Goal: Task Accomplishment & Management: Manage account settings

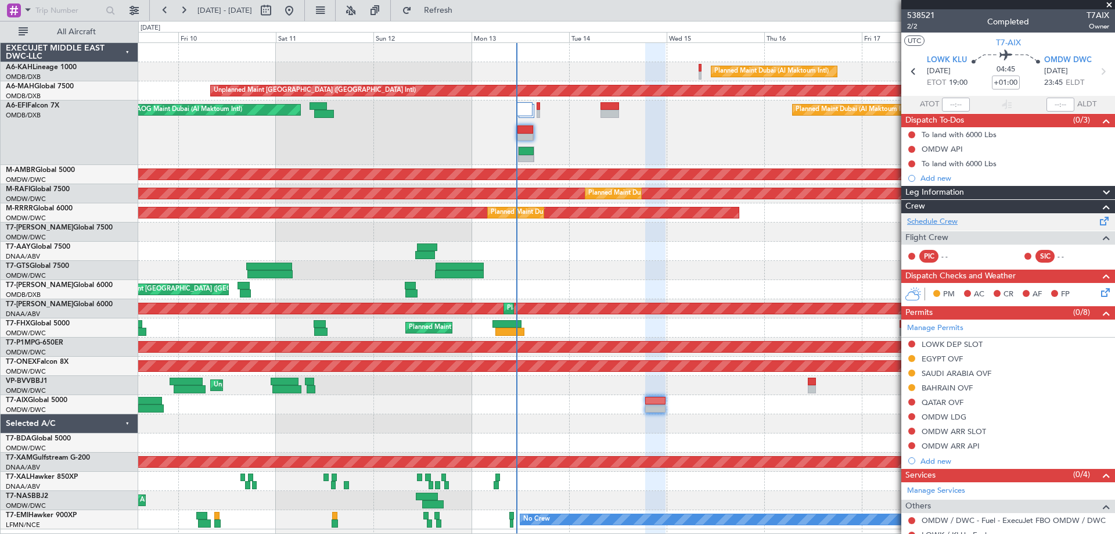
click at [948, 222] on link "Schedule Crew" at bounding box center [932, 222] width 51 height 12
click at [923, 22] on span "2/2" at bounding box center [921, 26] width 28 height 10
click at [1108, 2] on span at bounding box center [1109, 5] width 12 height 10
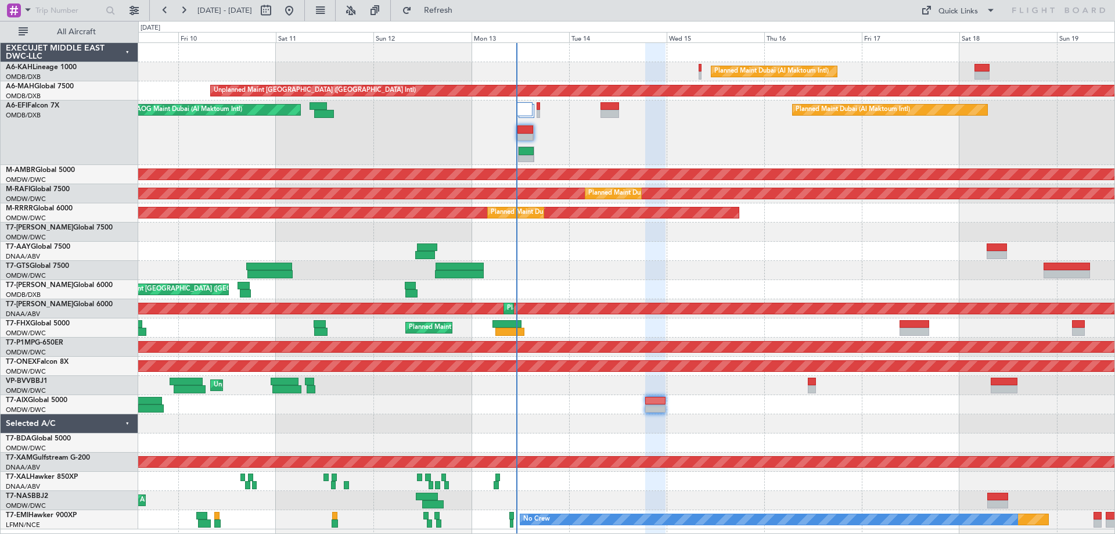
type input "0"
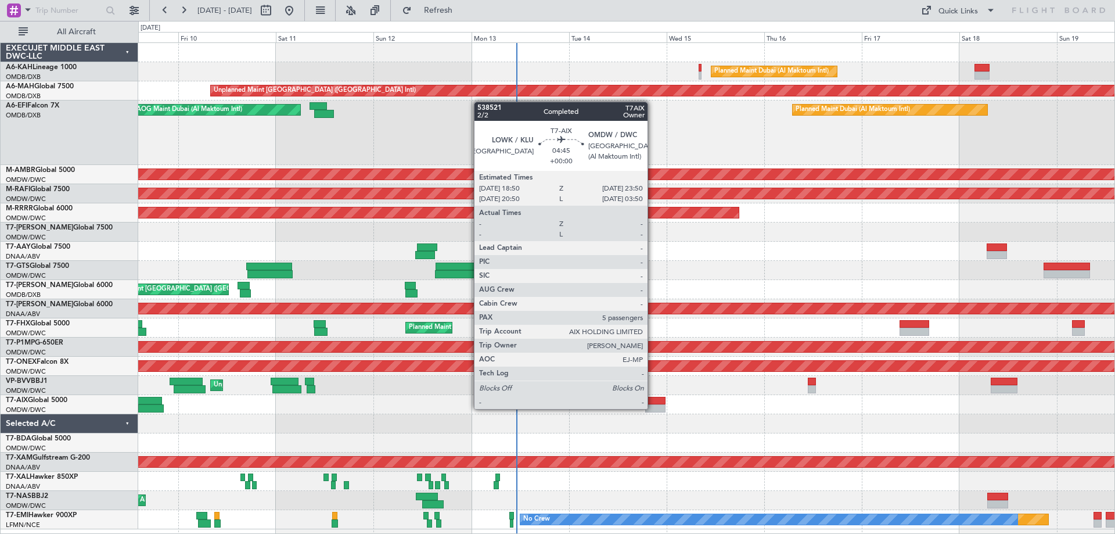
click at [653, 408] on div at bounding box center [655, 408] width 21 height 8
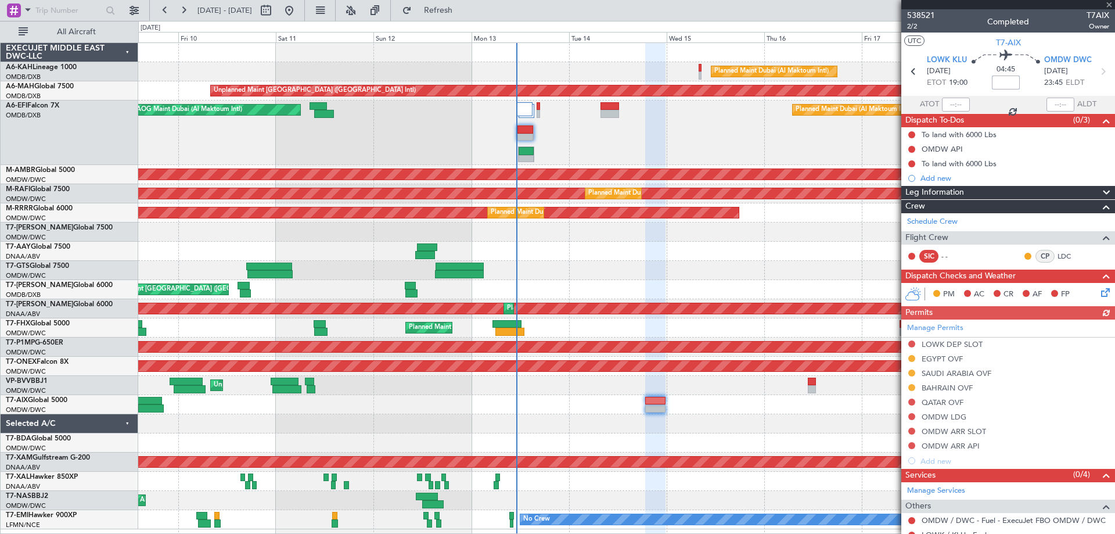
click at [1000, 80] on input at bounding box center [1006, 82] width 28 height 14
type input "+01:00"
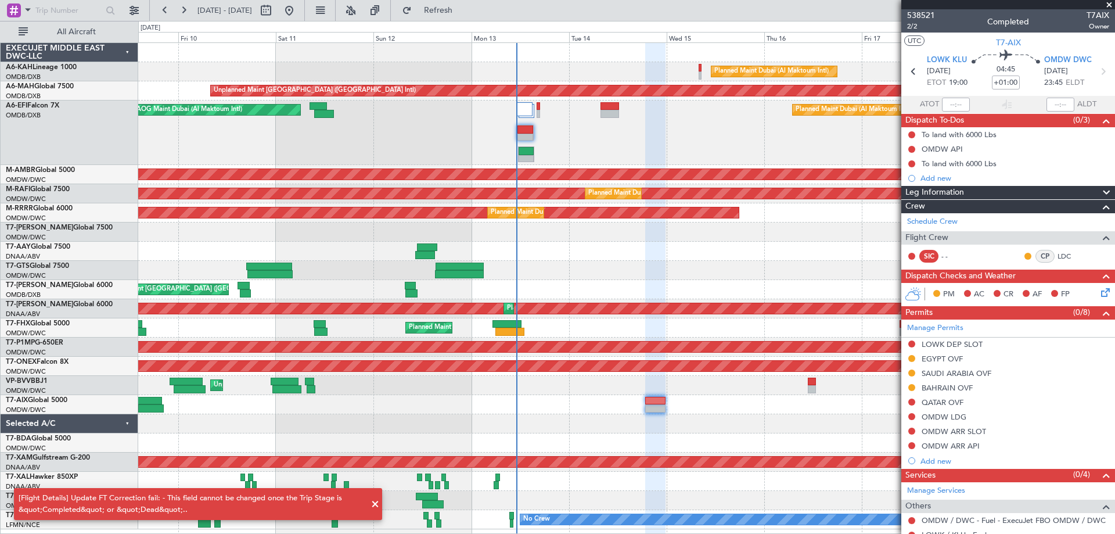
click at [1109, 3] on span at bounding box center [1109, 5] width 12 height 10
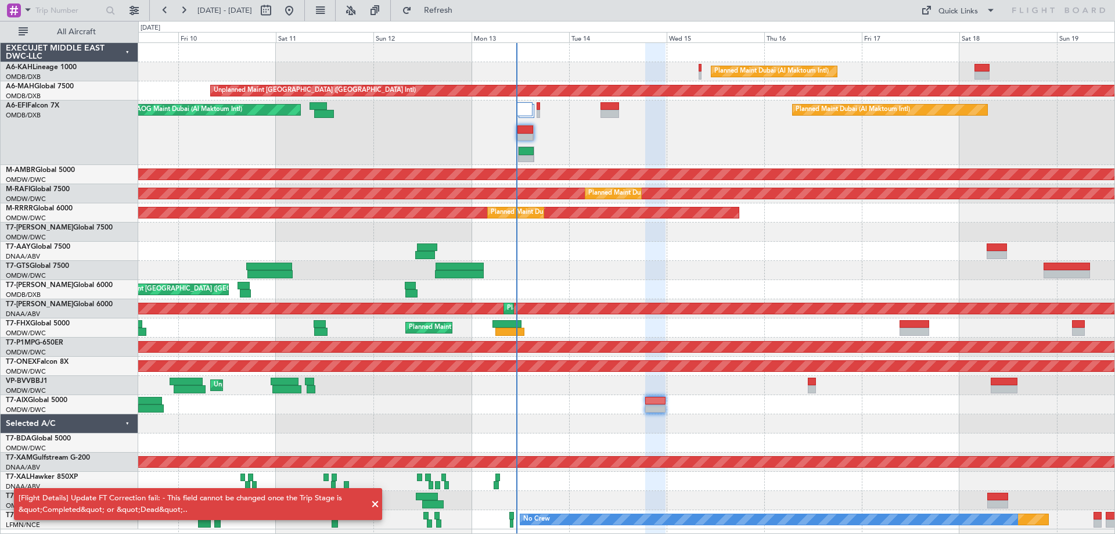
type input "0"
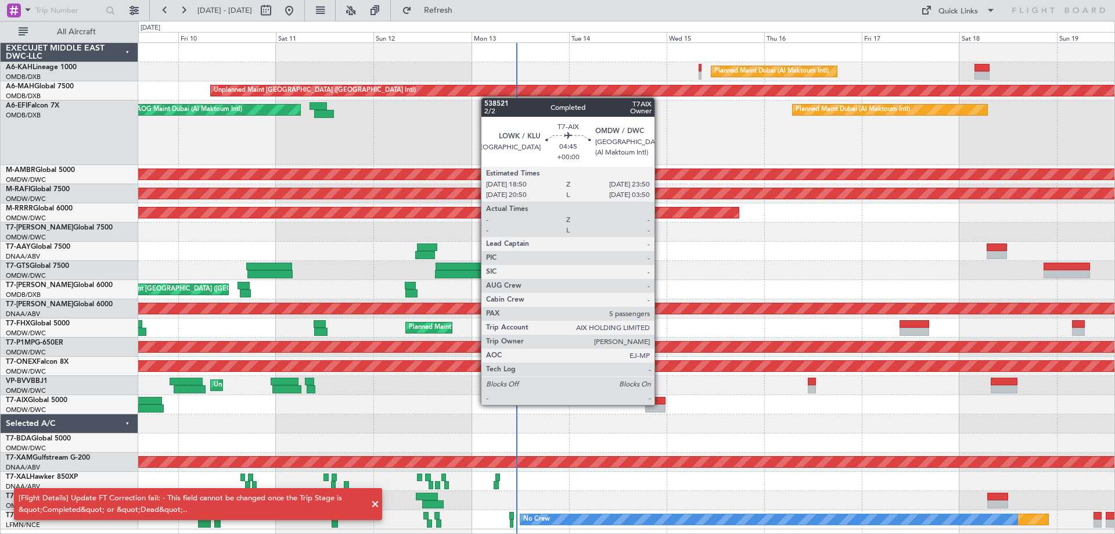
click at [660, 404] on div at bounding box center [655, 401] width 21 height 8
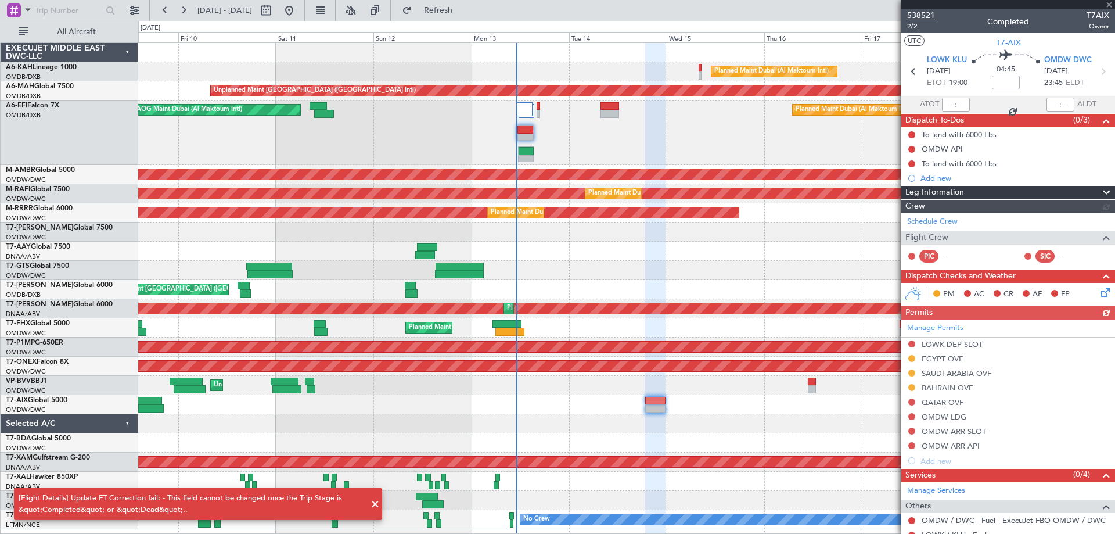
click at [924, 10] on section "538521 2/2 Completed T7AIX Owner UTC T7-[GEOGRAPHIC_DATA] KLU [DATE] ETOT 19:00…" at bounding box center [1008, 267] width 214 height 534
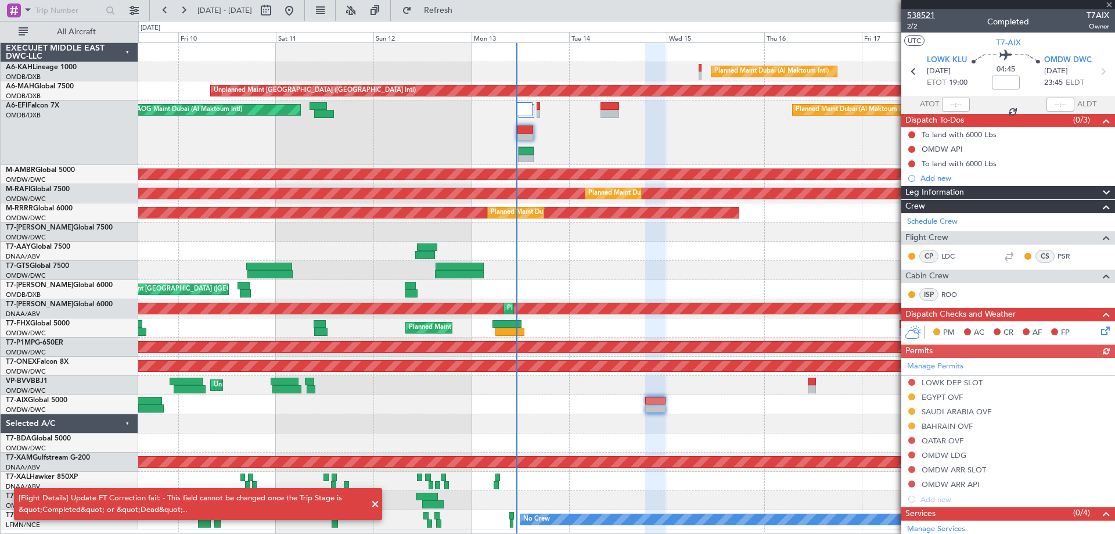
click at [924, 15] on span "538521" at bounding box center [921, 15] width 28 height 12
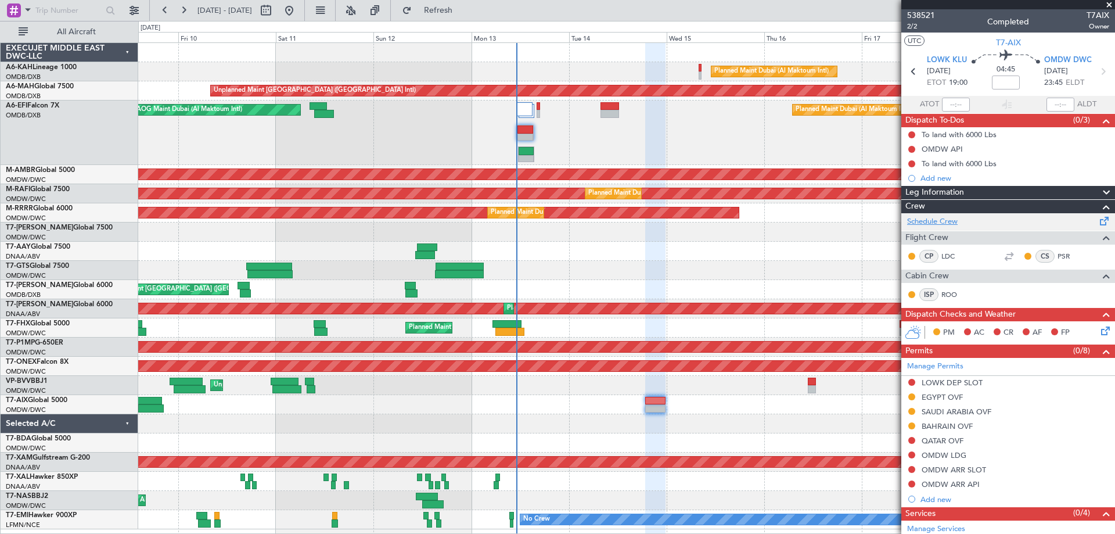
click at [936, 221] on link "Schedule Crew" at bounding box center [932, 222] width 51 height 12
click at [996, 81] on input at bounding box center [1006, 82] width 28 height 14
click at [463, 9] on span "Refresh" at bounding box center [438, 10] width 49 height 8
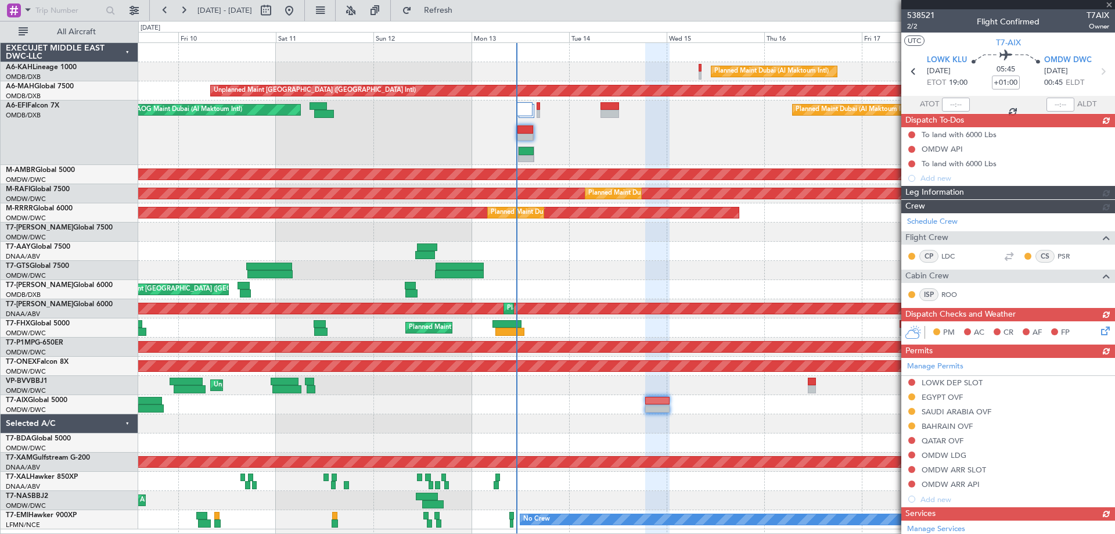
click at [1108, 5] on div at bounding box center [1008, 4] width 214 height 9
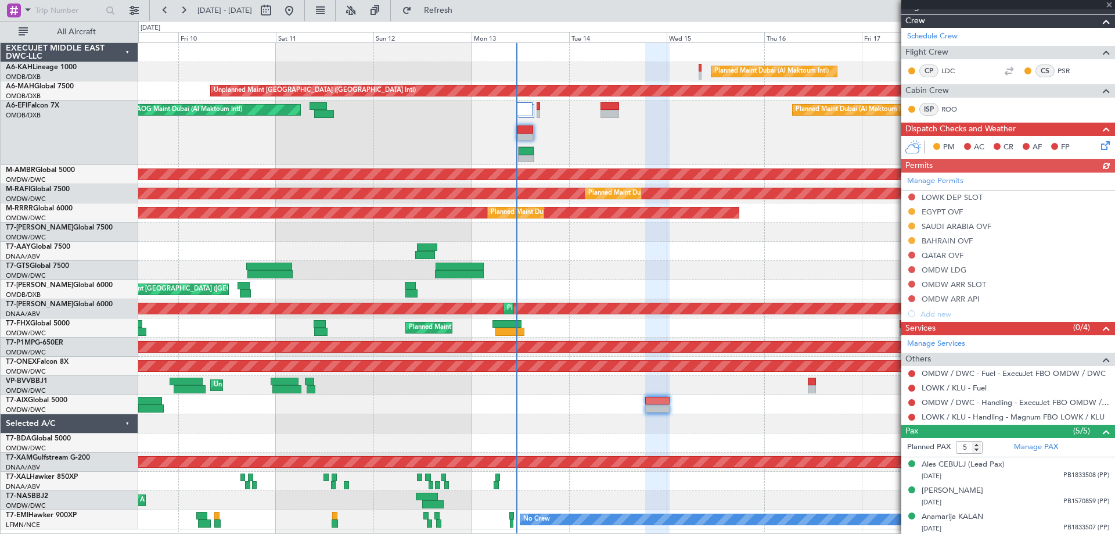
scroll to position [239, 0]
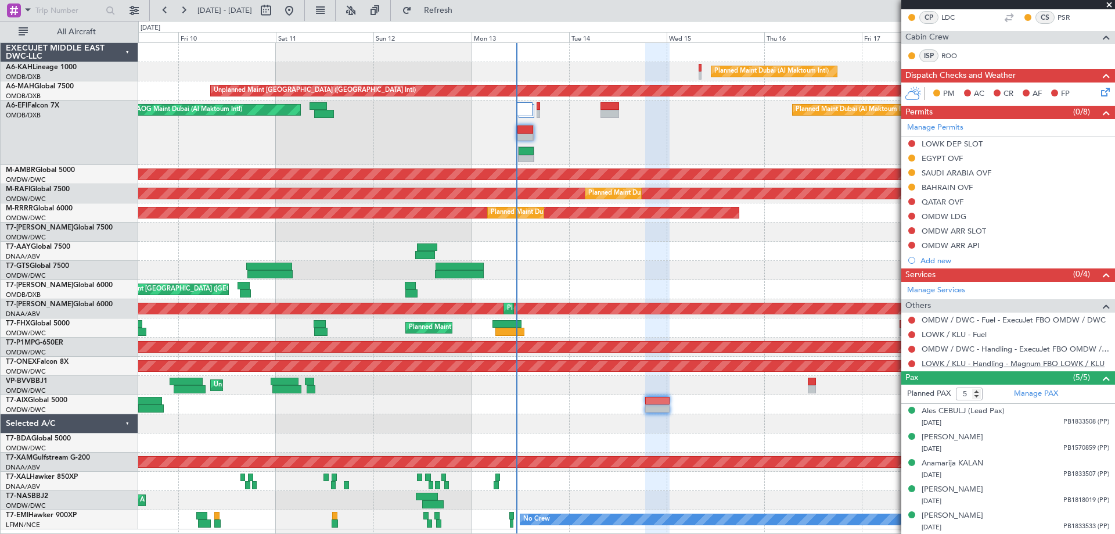
click at [966, 359] on link "LOWK / KLU - Handling - Magnum FBO LOWK / KLU" at bounding box center [1013, 363] width 183 height 10
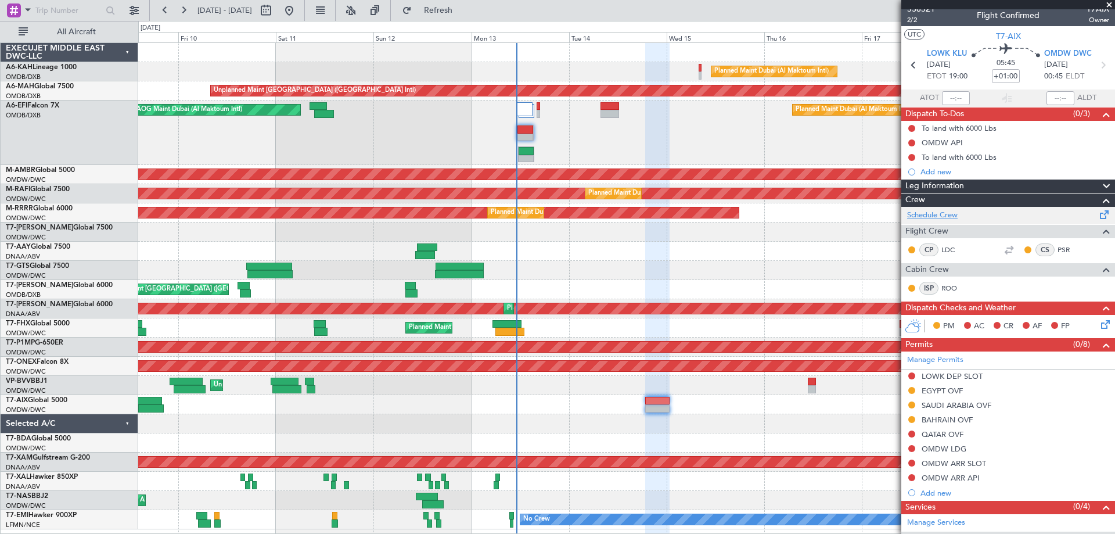
click at [949, 218] on link "Schedule Crew" at bounding box center [932, 216] width 51 height 12
click at [289, 68] on div "Planned Maint Dubai (Al Maktoum Intl)" at bounding box center [626, 71] width 976 height 19
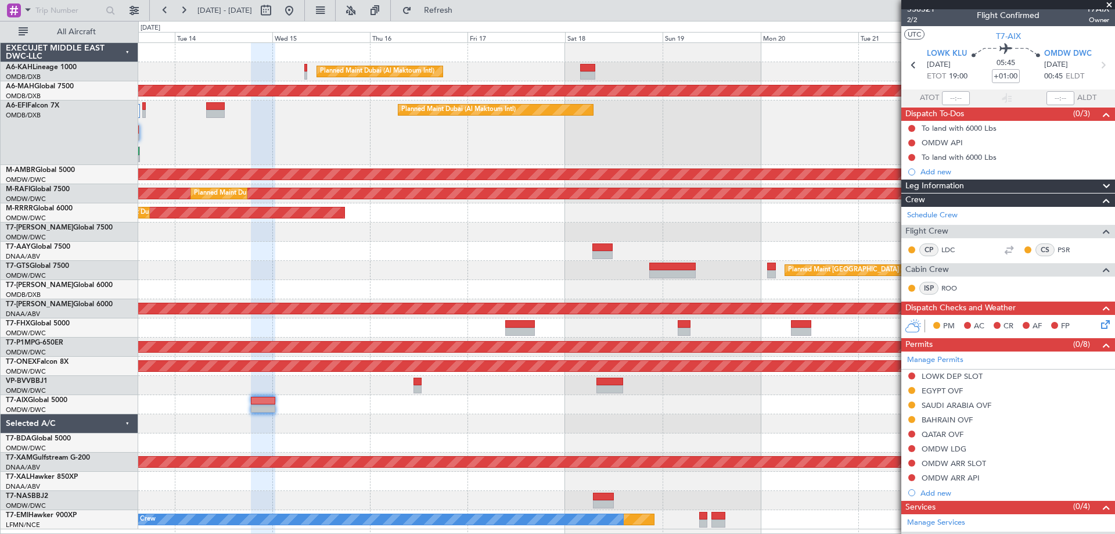
click at [581, 75] on div "Planned Maint Dubai (Al Maktoum Intl)" at bounding box center [626, 71] width 976 height 19
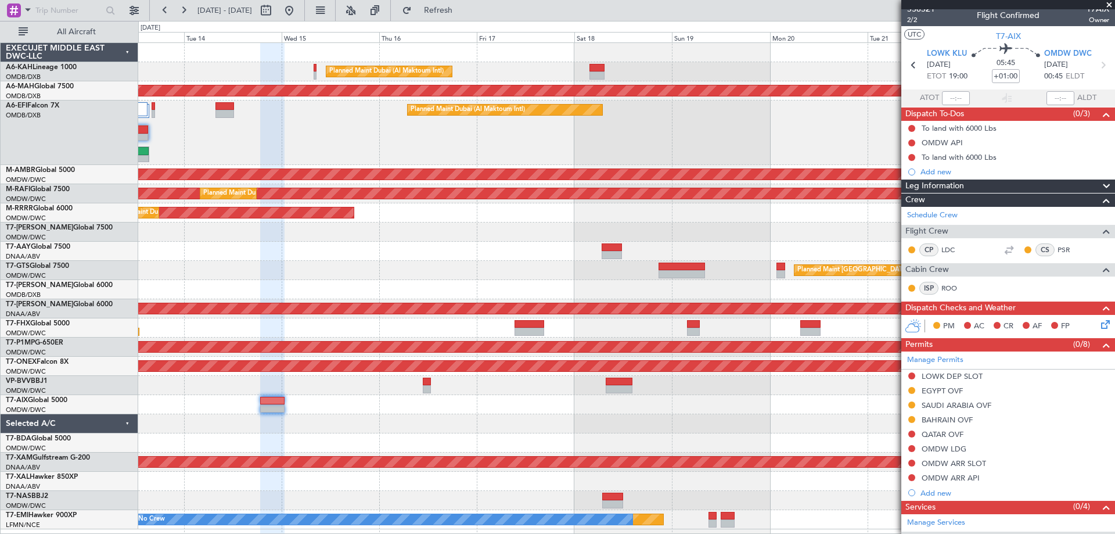
click at [584, 75] on div "Planned Maint Dubai (Al Maktoum Intl)" at bounding box center [626, 71] width 976 height 19
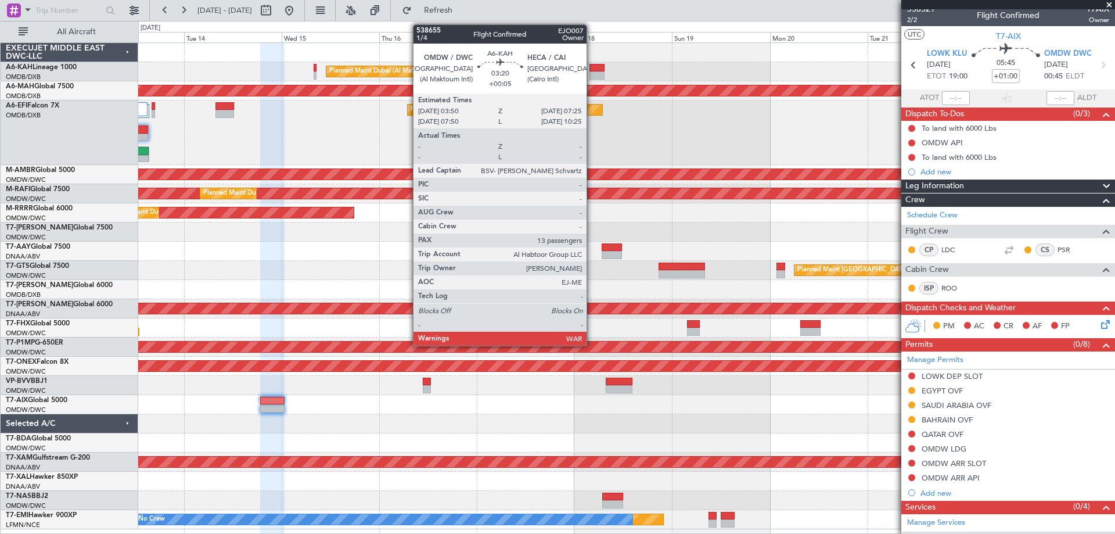
click at [592, 74] on div at bounding box center [596, 75] width 15 height 8
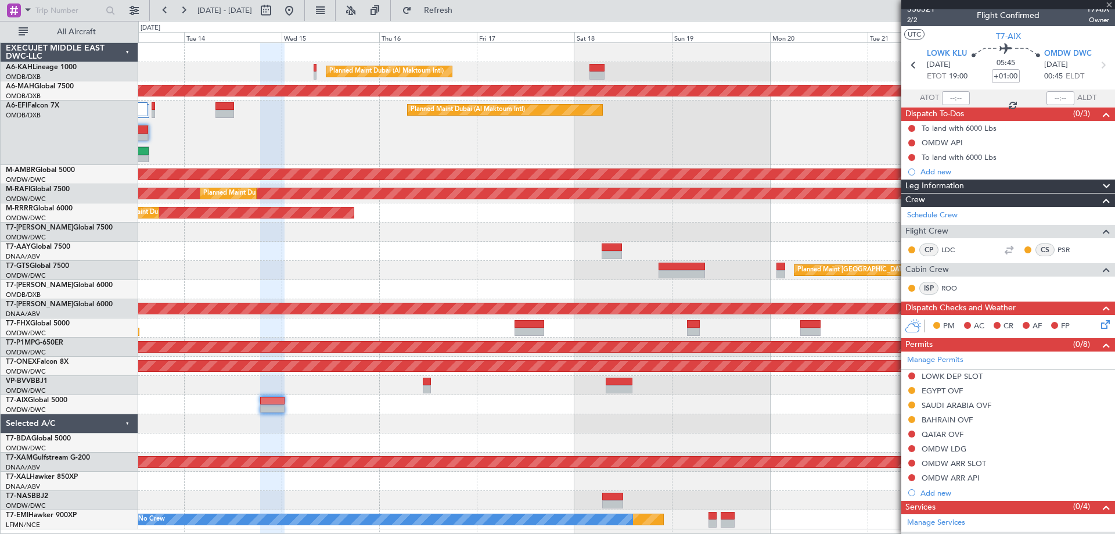
type input "+00:05"
type input "13"
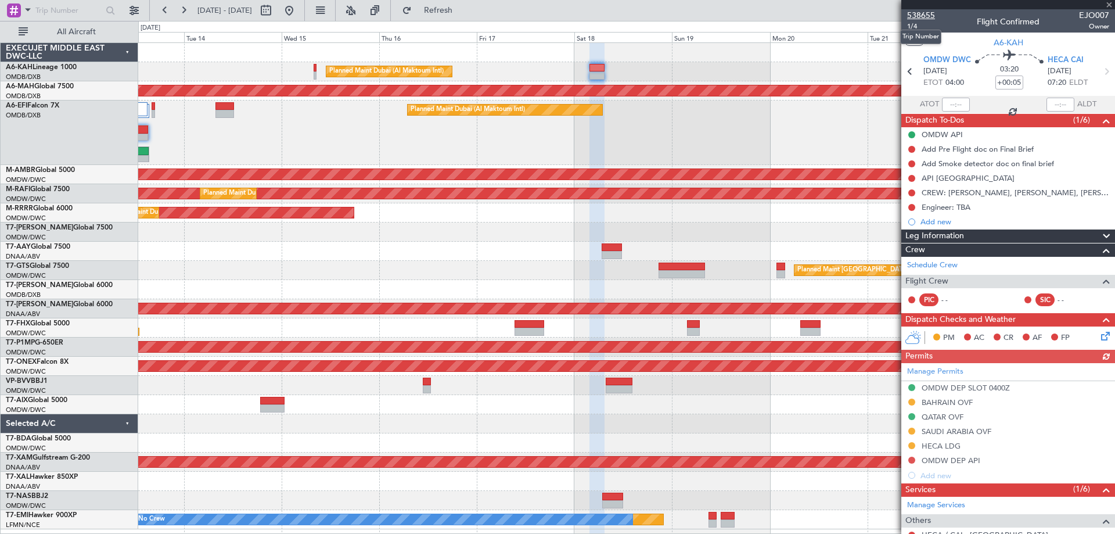
click at [916, 20] on span "538655" at bounding box center [921, 15] width 28 height 12
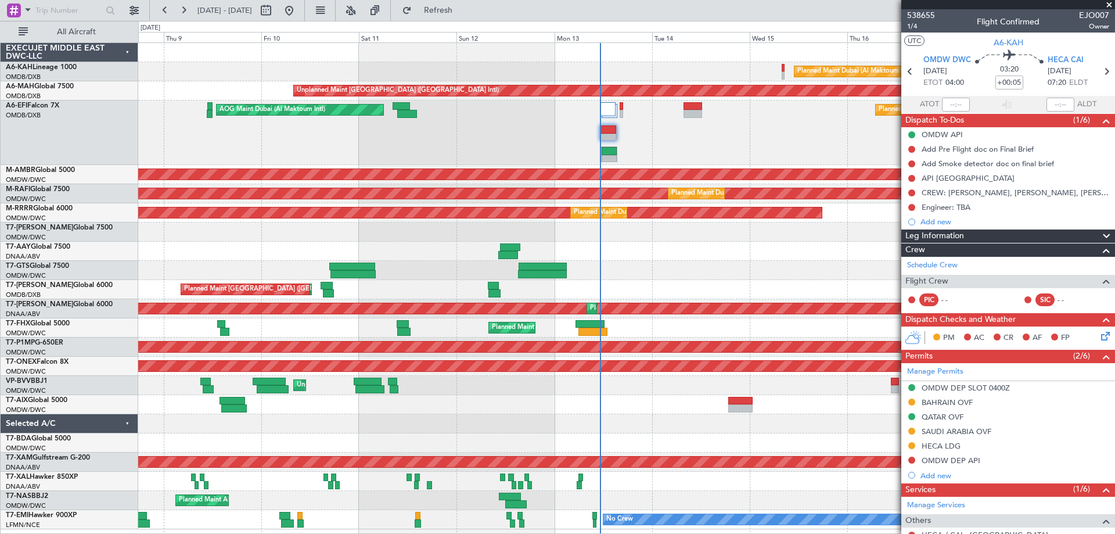
click at [801, 140] on div "Planned Maint Dubai (Al Maktoum Intl) AOG Maint [GEOGRAPHIC_DATA] (Al Maktoum I…" at bounding box center [626, 132] width 976 height 64
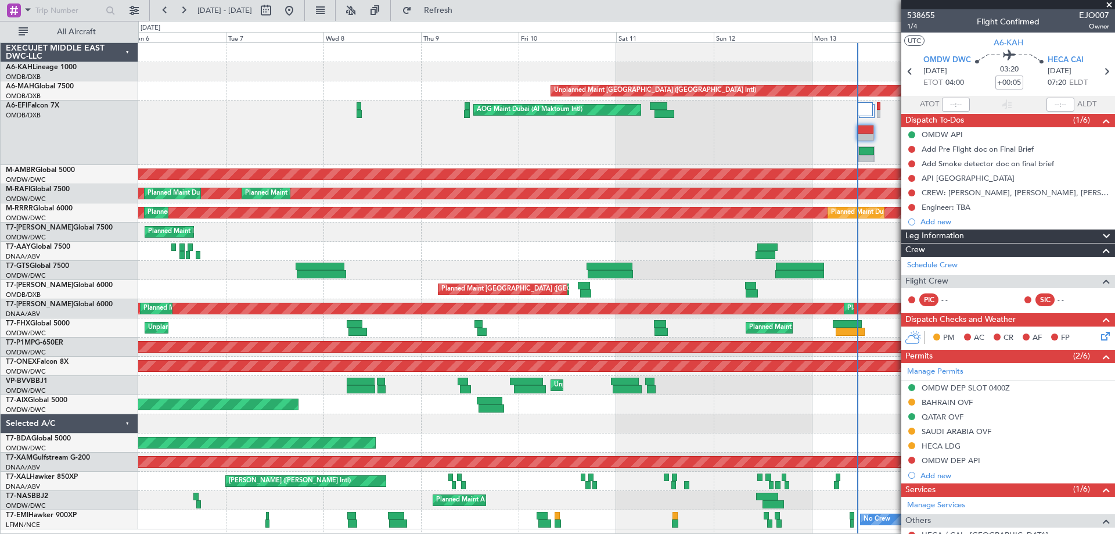
click at [740, 127] on div "AOG Maint Dubai (Al Maktoum Intl) Planned Maint [GEOGRAPHIC_DATA] (Al Maktoum I…" at bounding box center [626, 132] width 976 height 64
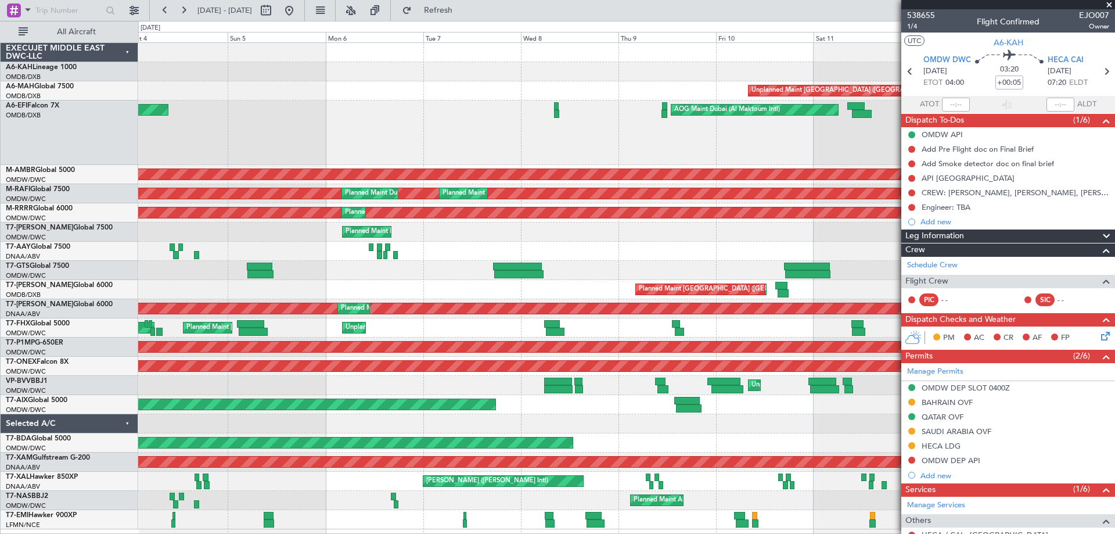
click at [687, 128] on div "AOG Maint Dubai (Al Maktoum Intl) AOG Maint [GEOGRAPHIC_DATA] (Dubai Intl) Plan…" at bounding box center [626, 132] width 976 height 64
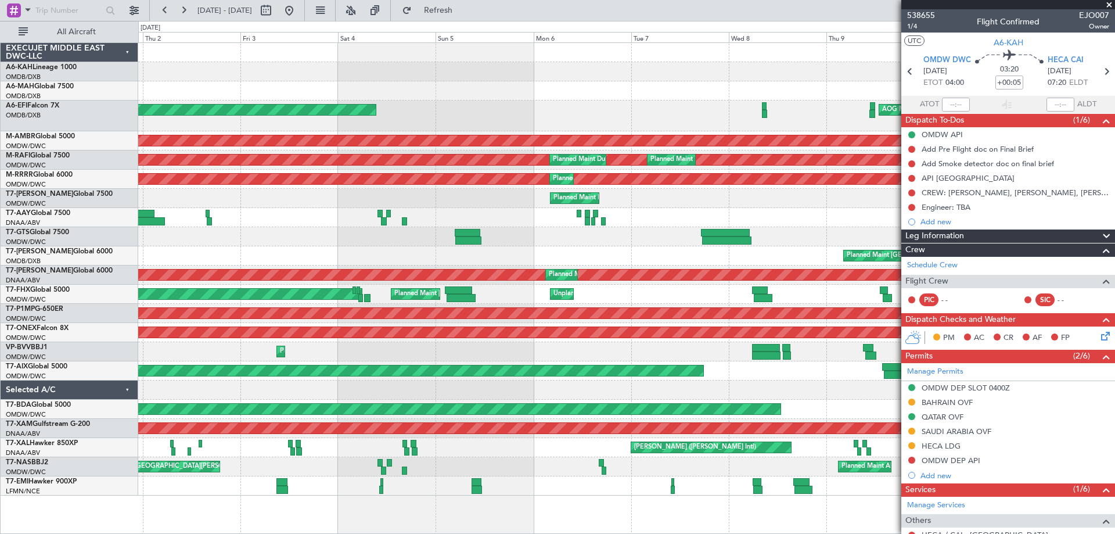
click at [458, 116] on div "AOG Maint Dubai (Al Maktoum Intl) AOG Maint [GEOGRAPHIC_DATA] (Dubai Intl)" at bounding box center [626, 115] width 976 height 31
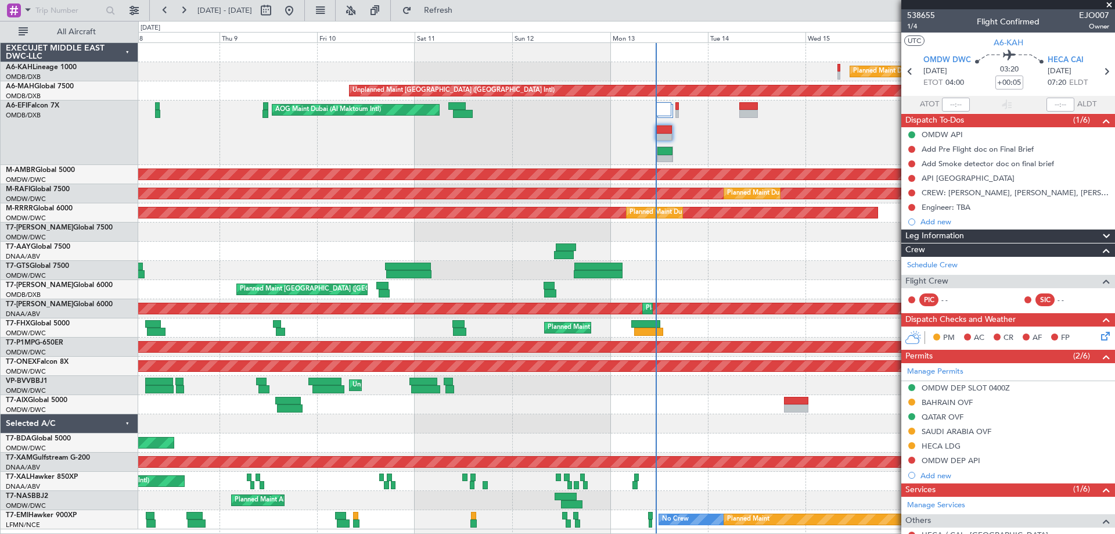
click at [157, 71] on div "Planned Maint Dubai (Al Maktoum Intl)" at bounding box center [626, 71] width 976 height 19
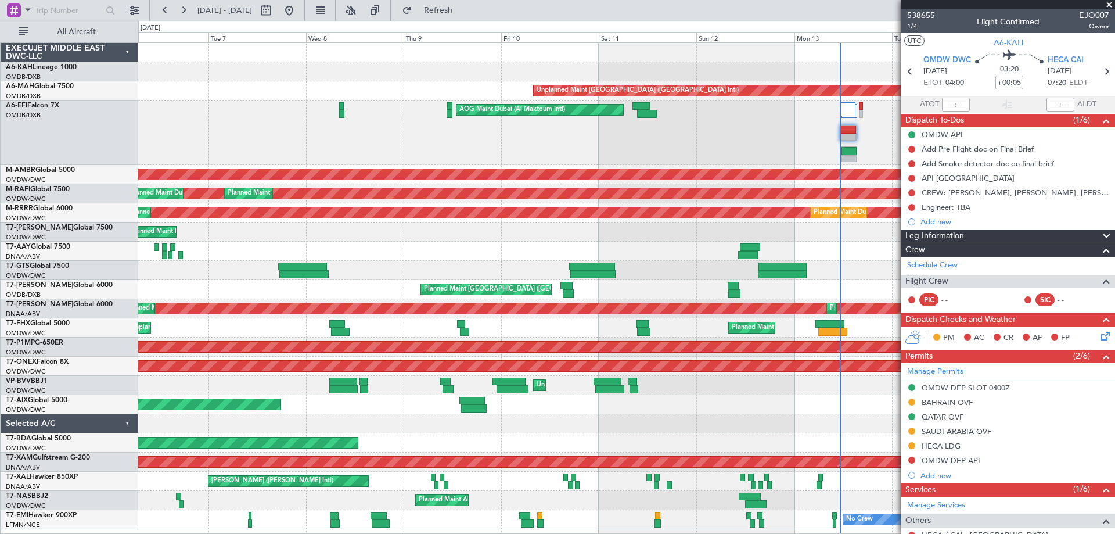
click at [380, 132] on div "AOG Maint Dubai (Al Maktoum Intl) Planned Maint [GEOGRAPHIC_DATA] (Al Maktoum I…" at bounding box center [626, 132] width 976 height 64
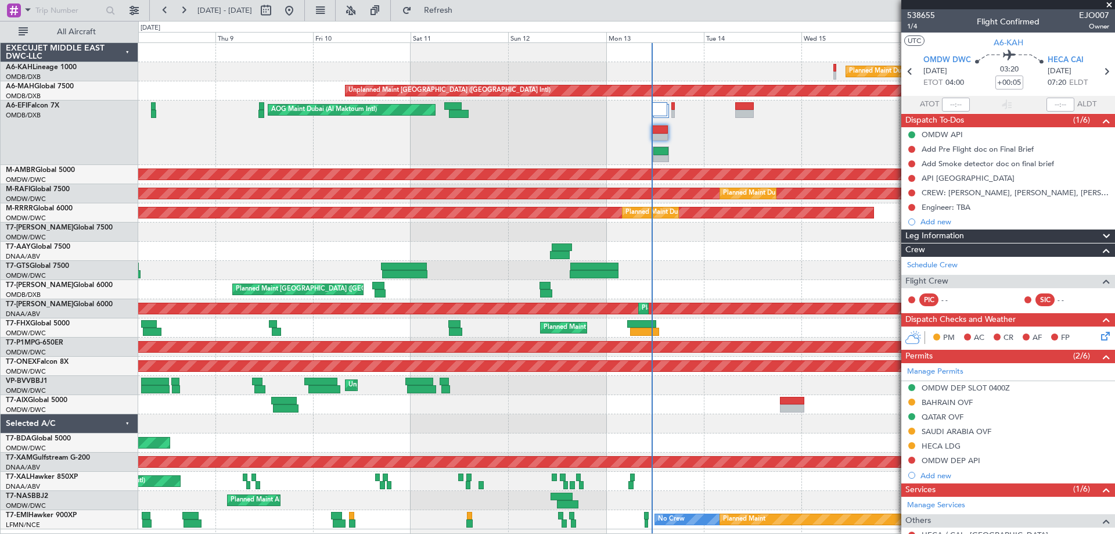
click at [610, 136] on div "AOG Maint Dubai (Al Maktoum Intl) Planned Maint [GEOGRAPHIC_DATA] (Al Maktoum I…" at bounding box center [626, 132] width 976 height 64
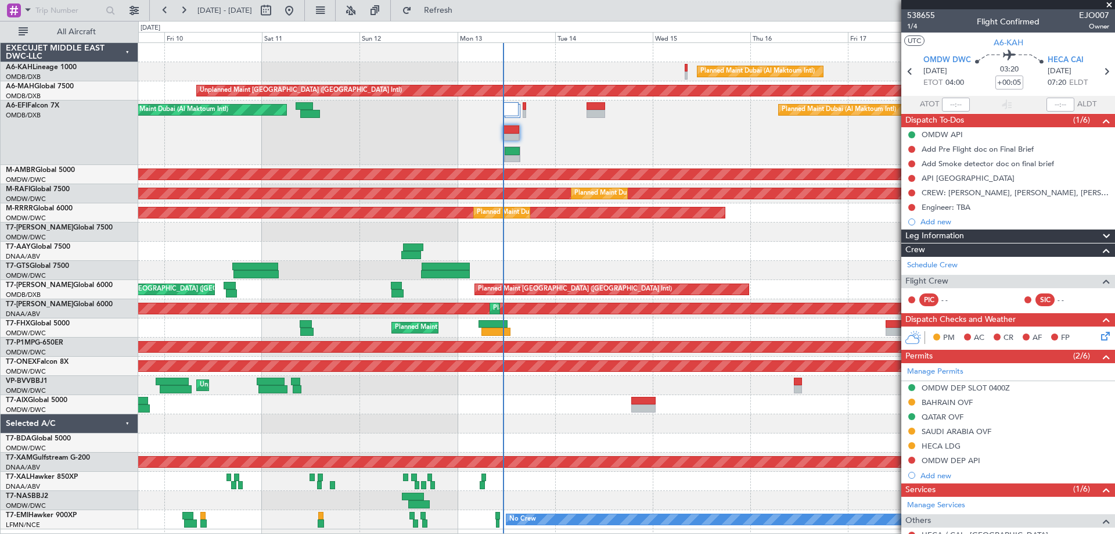
click at [628, 140] on div "Planned Maint Dubai (Al Maktoum Intl) AOG Maint [GEOGRAPHIC_DATA] (Al Maktoum I…" at bounding box center [626, 132] width 976 height 64
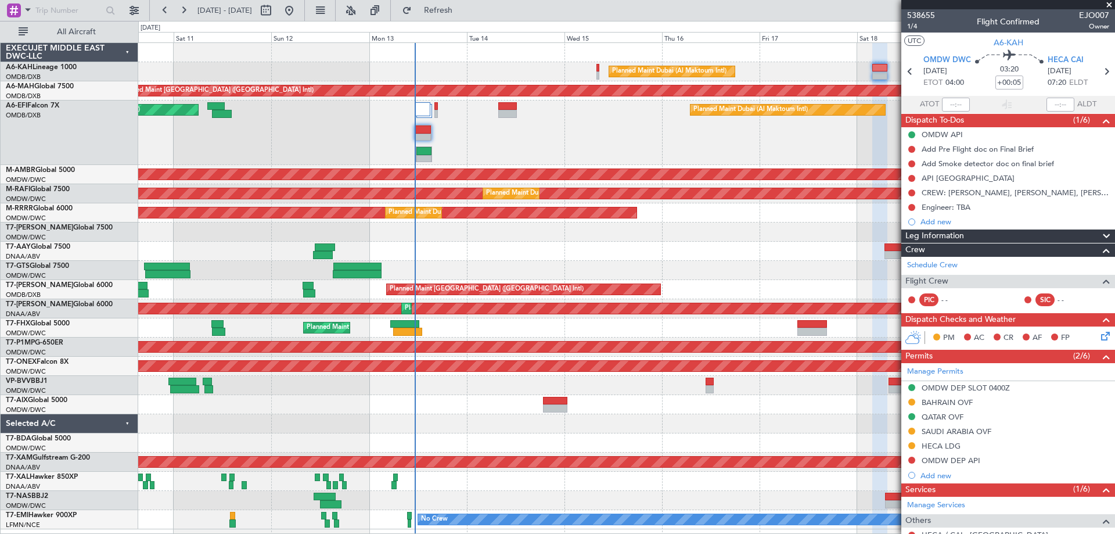
click at [523, 248] on div at bounding box center [626, 251] width 976 height 19
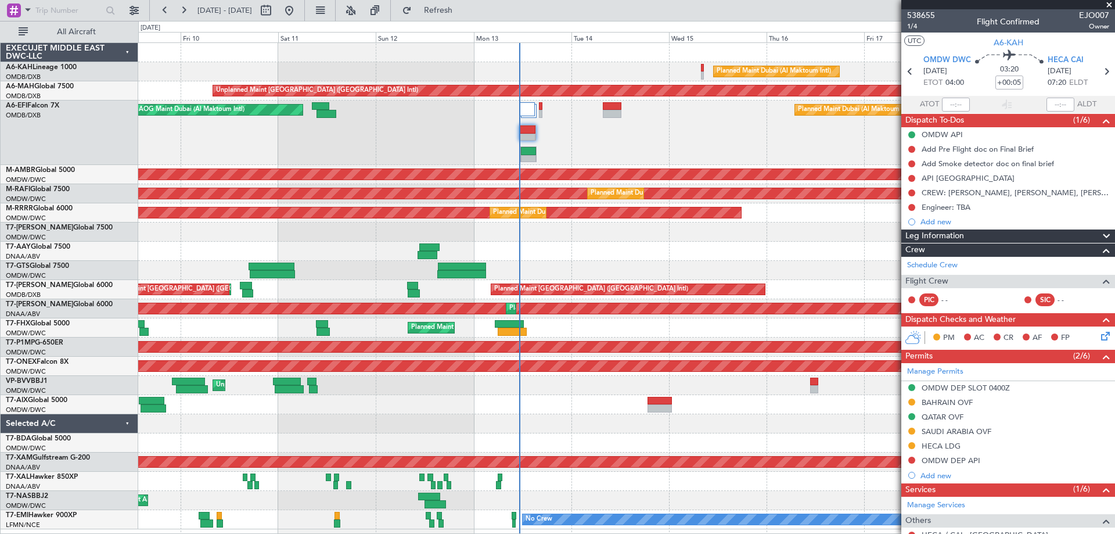
click at [436, 422] on div "Planned Maint Dubai (Al Maktoum Intl) Unplanned Maint [GEOGRAPHIC_DATA] ([GEOGR…" at bounding box center [626, 286] width 976 height 486
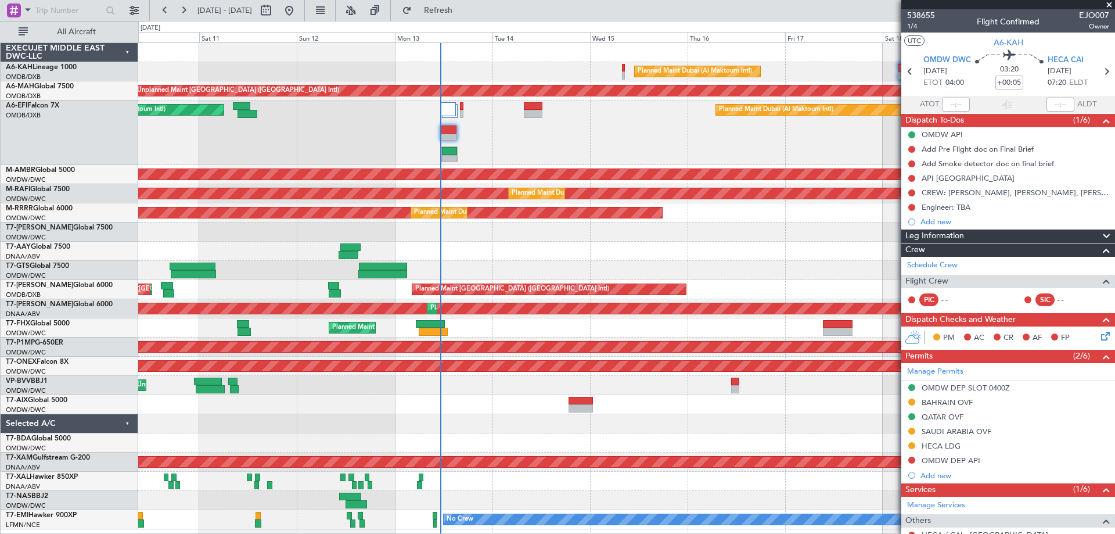
click at [487, 399] on div at bounding box center [626, 404] width 976 height 19
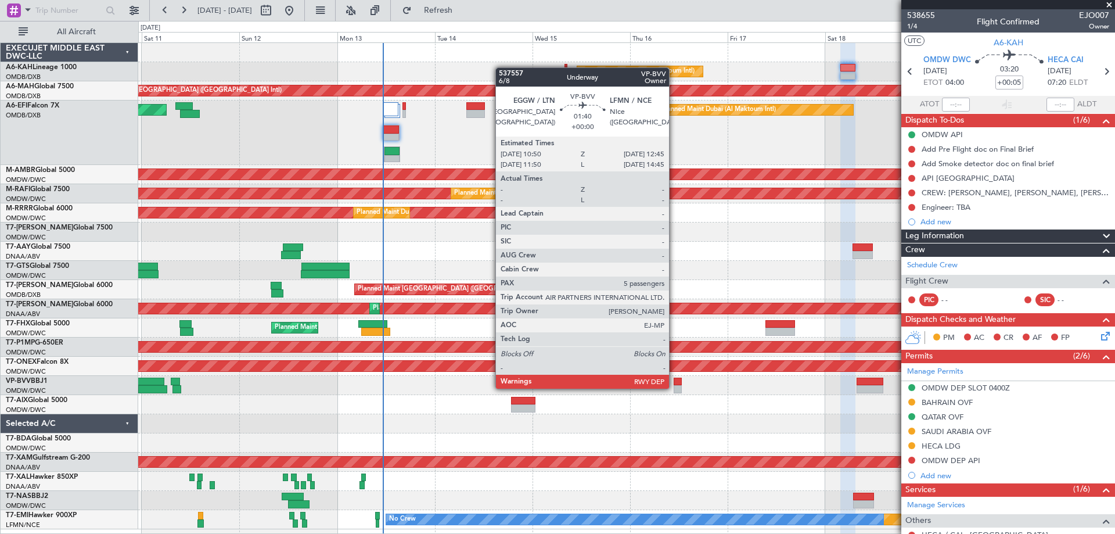
click at [674, 387] on div at bounding box center [678, 389] width 8 height 8
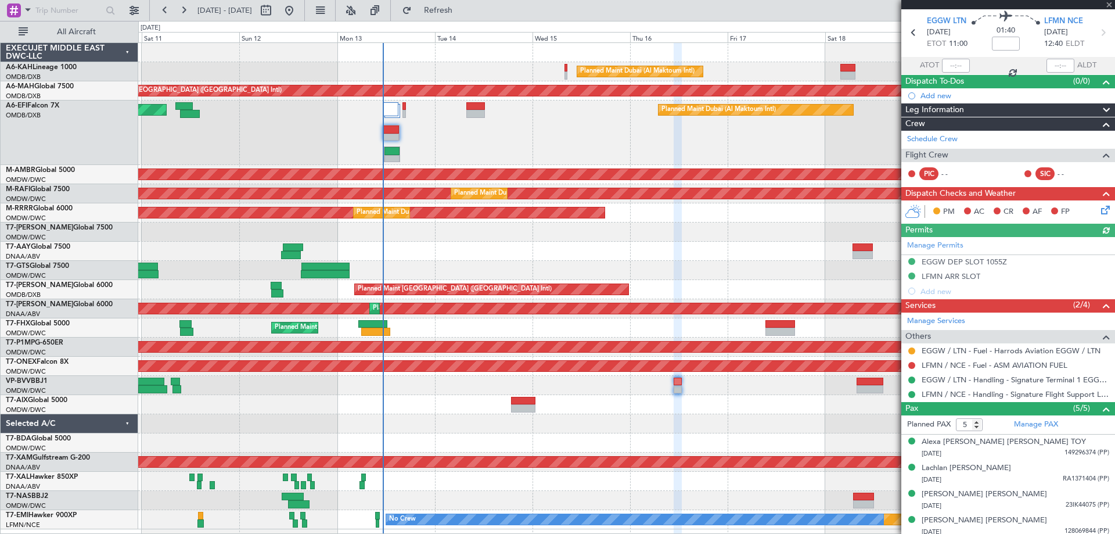
scroll to position [70, 0]
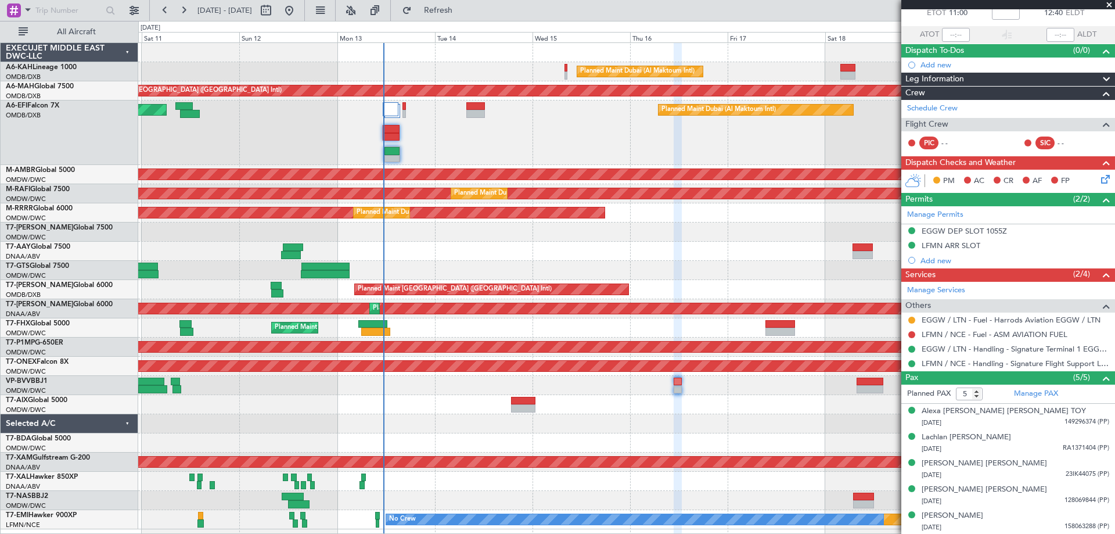
click at [1107, 5] on span at bounding box center [1109, 5] width 12 height 10
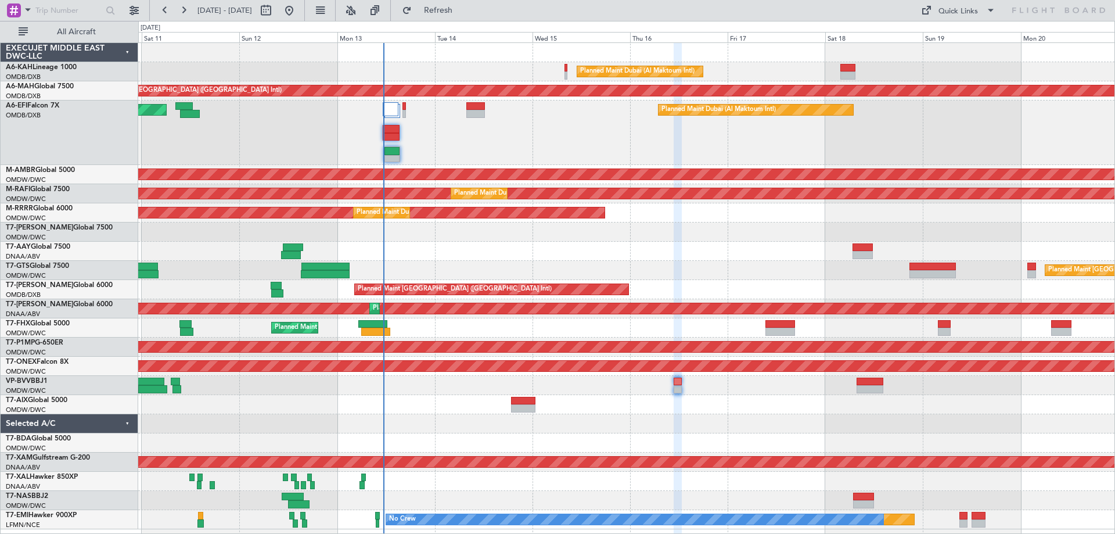
type input "0"
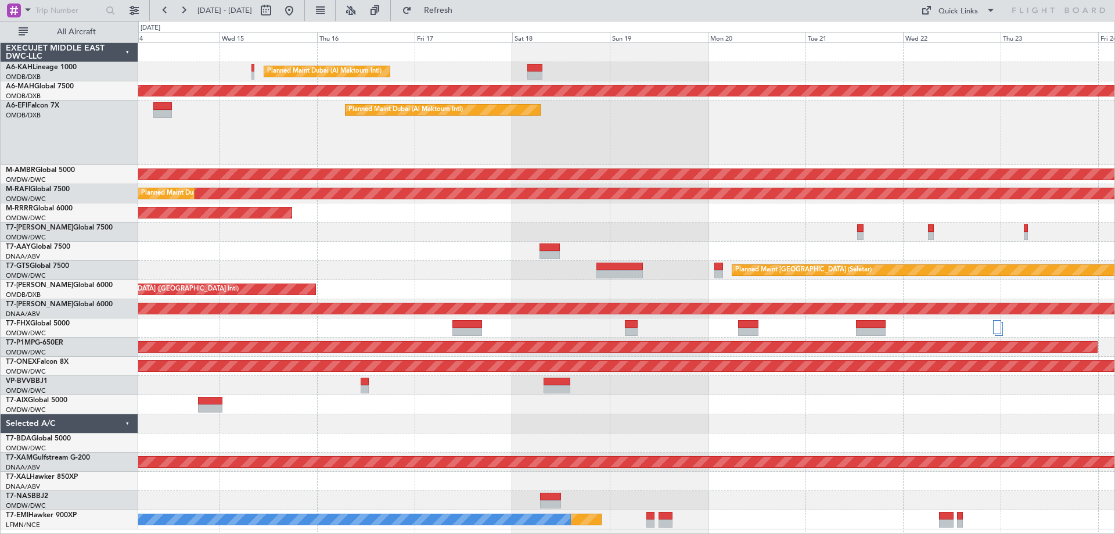
click at [343, 223] on div at bounding box center [626, 231] width 976 height 19
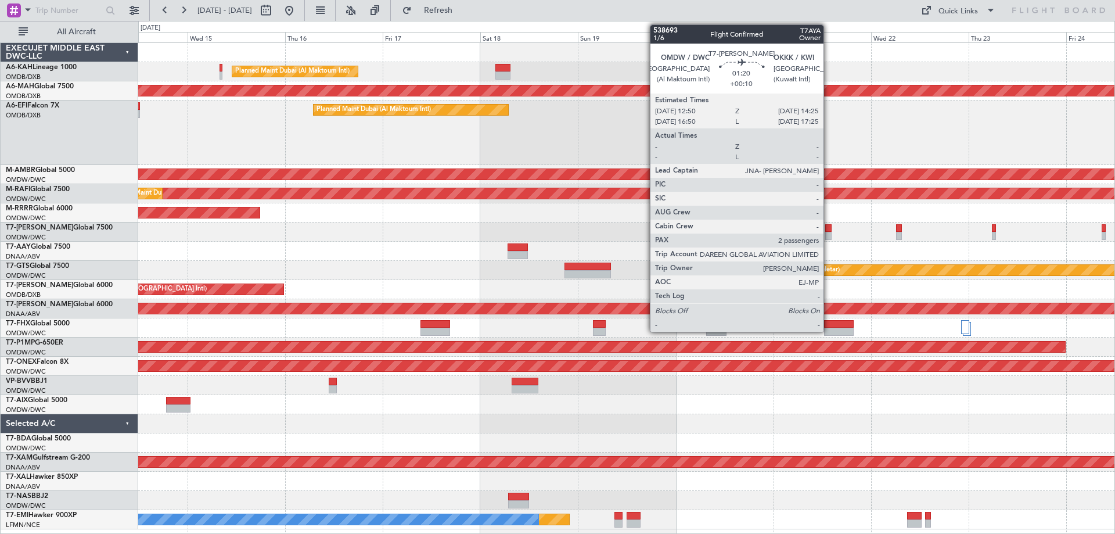
click at [829, 236] on div at bounding box center [828, 236] width 7 height 8
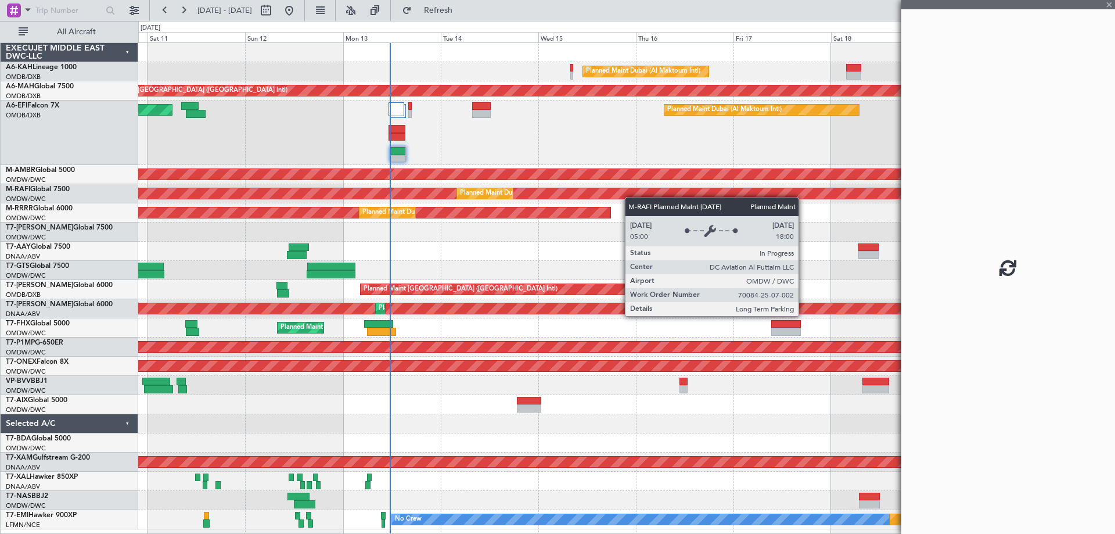
click at [658, 189] on div "Planned Maint Dubai (Al Maktoum Intl) Unplanned Maint [GEOGRAPHIC_DATA] ([GEOGR…" at bounding box center [626, 286] width 976 height 486
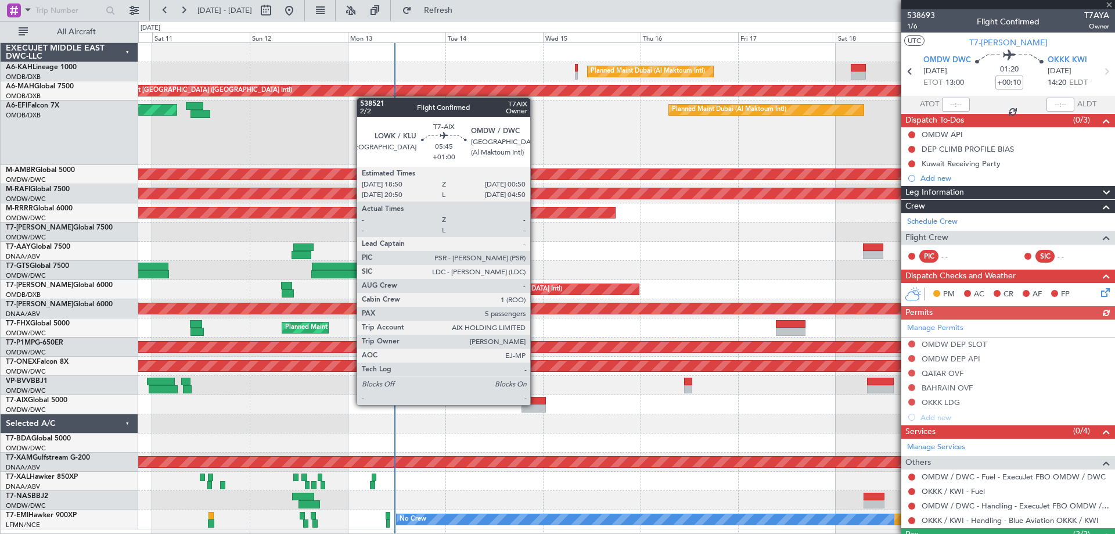
click at [535, 404] on div at bounding box center [533, 401] width 25 height 8
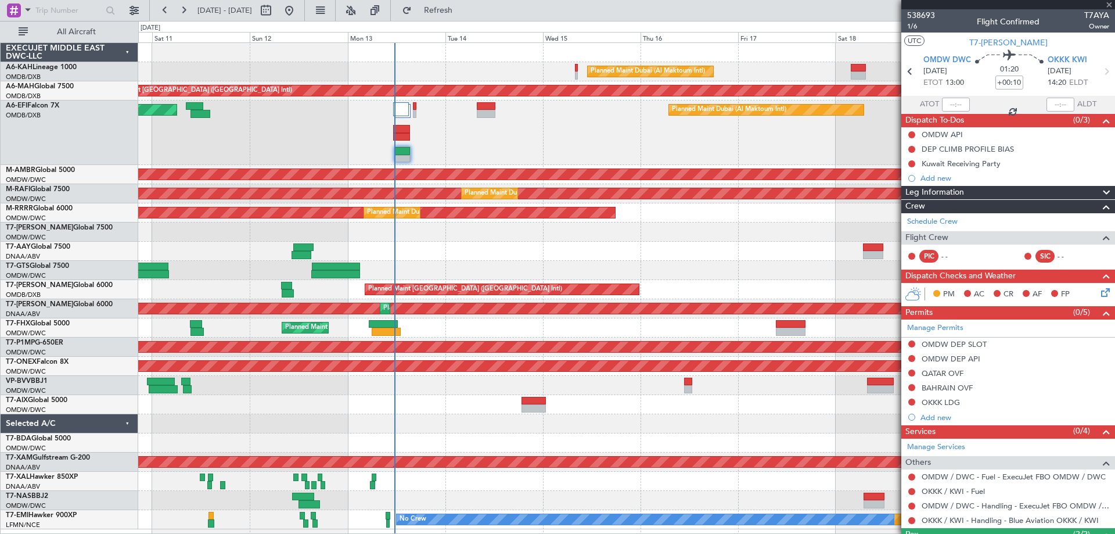
type input "+01:00"
type input "5"
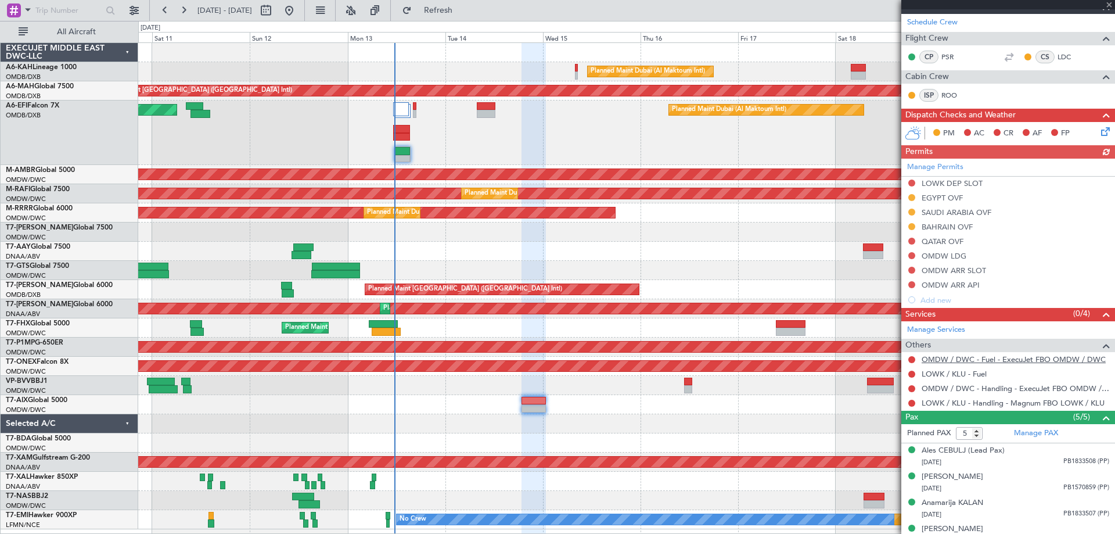
scroll to position [200, 0]
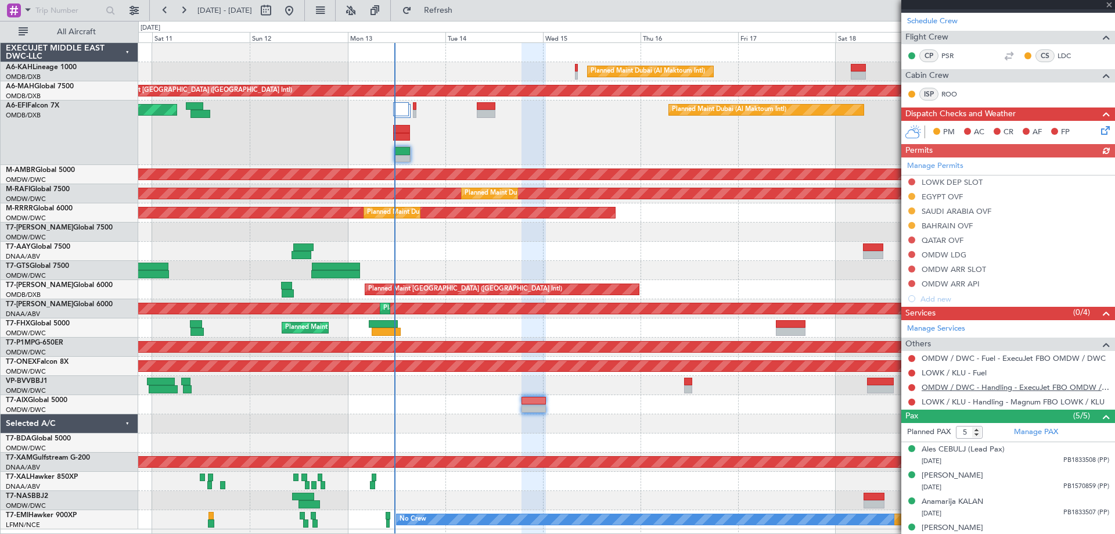
click at [953, 382] on link "OMDW / DWC - Handling - ExecuJet FBO OMDW / DWC" at bounding box center [1016, 387] width 188 height 10
click at [909, 181] on button at bounding box center [911, 181] width 7 height 7
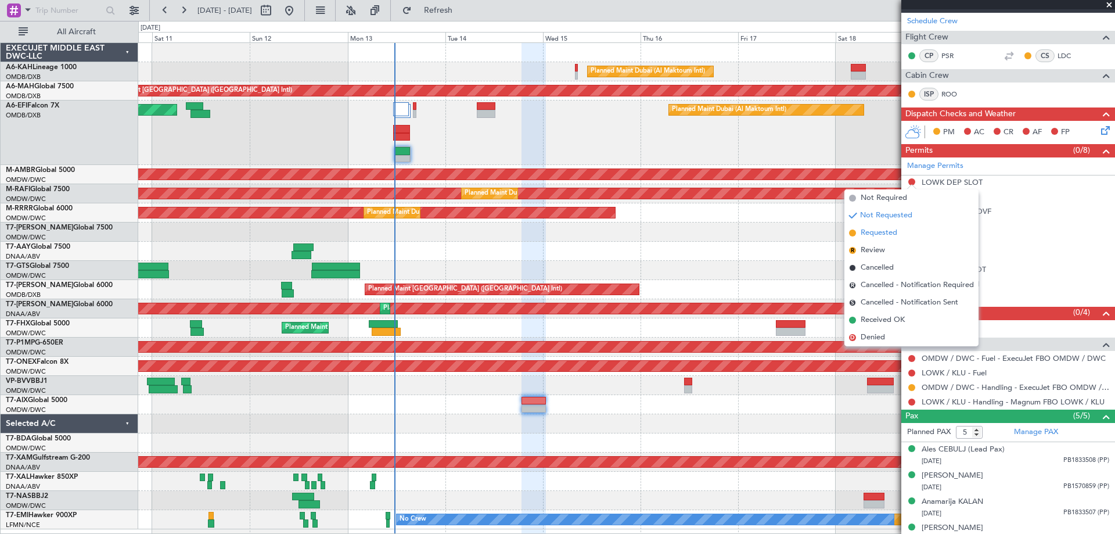
click at [888, 231] on span "Requested" at bounding box center [879, 233] width 37 height 12
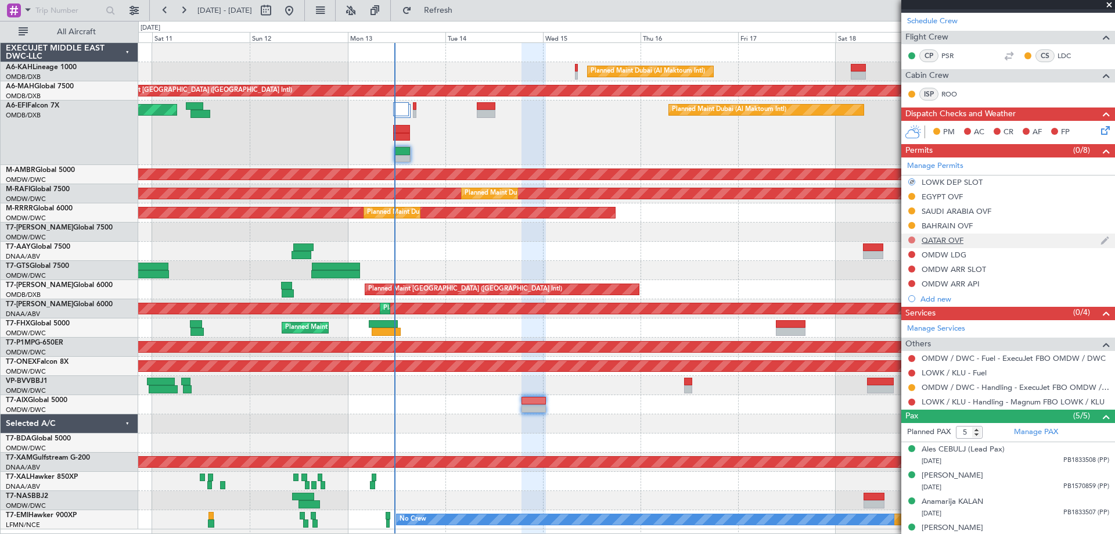
click at [912, 238] on button at bounding box center [911, 239] width 7 height 7
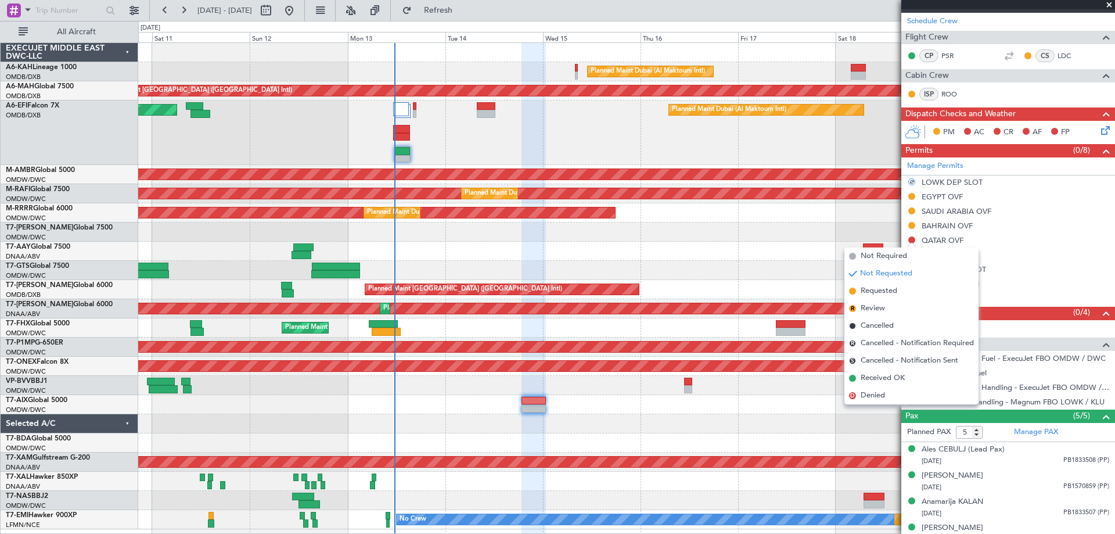
click at [775, 282] on div "Planned Maint [GEOGRAPHIC_DATA] ([GEOGRAPHIC_DATA] Intl) Planned Maint [GEOGRAP…" at bounding box center [626, 289] width 976 height 19
click at [802, 250] on div at bounding box center [626, 251] width 976 height 19
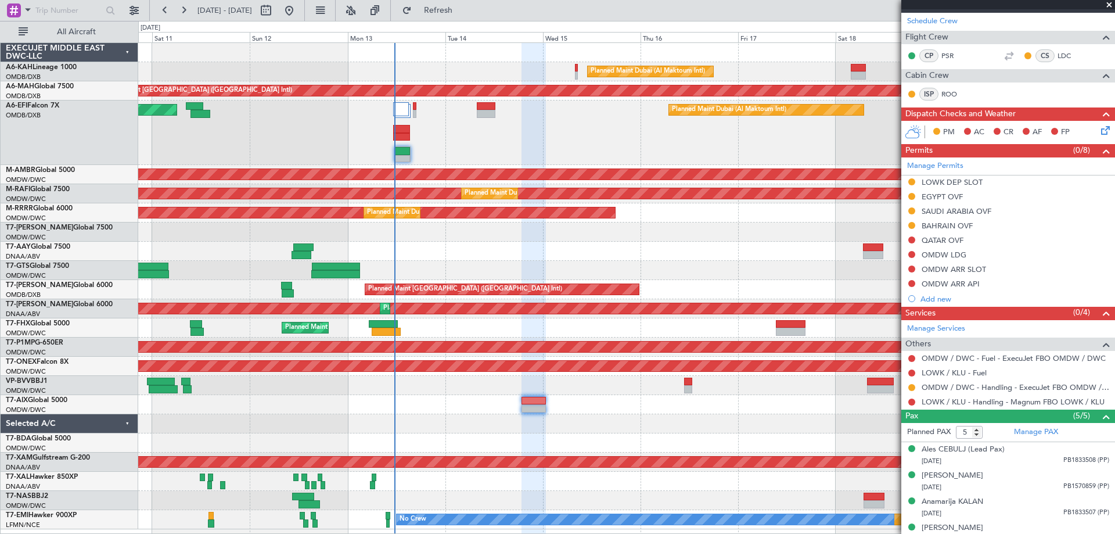
click at [910, 249] on div "OMDW LDG" at bounding box center [1008, 255] width 214 height 15
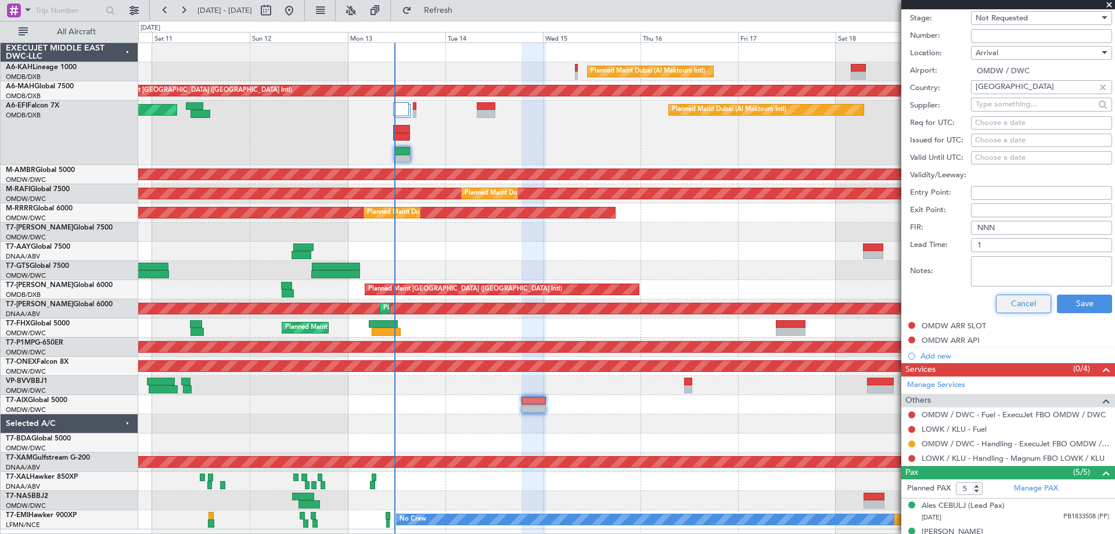
click at [997, 303] on button "Cancel" at bounding box center [1023, 303] width 55 height 19
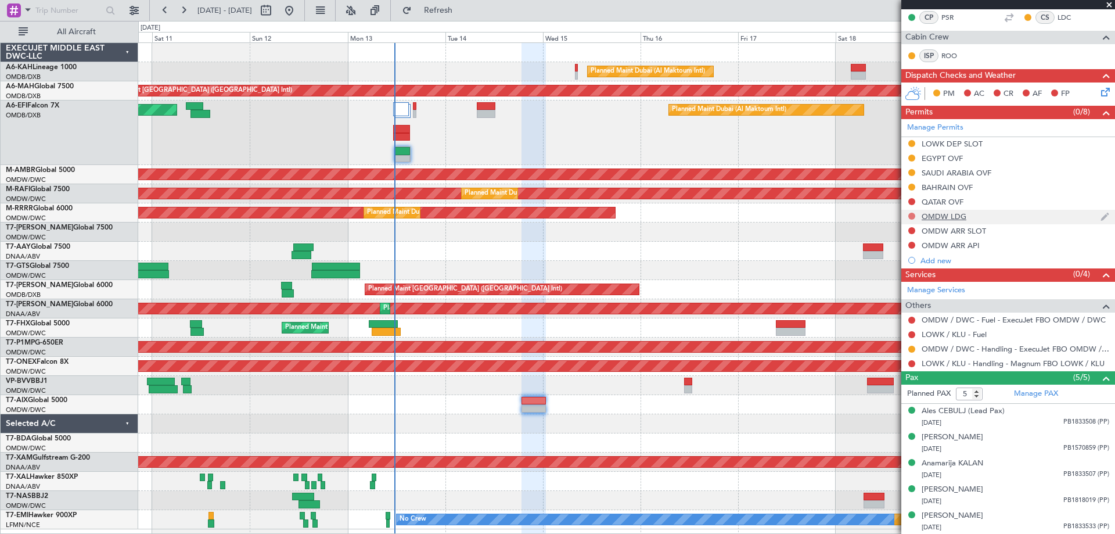
click at [912, 215] on button at bounding box center [911, 216] width 7 height 7
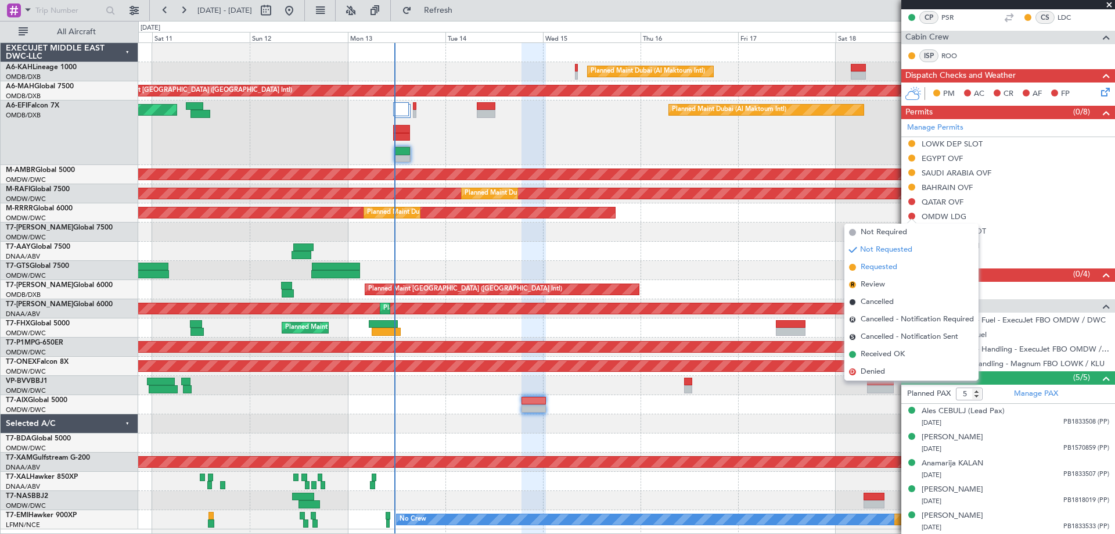
click at [880, 262] on span "Requested" at bounding box center [879, 267] width 37 height 12
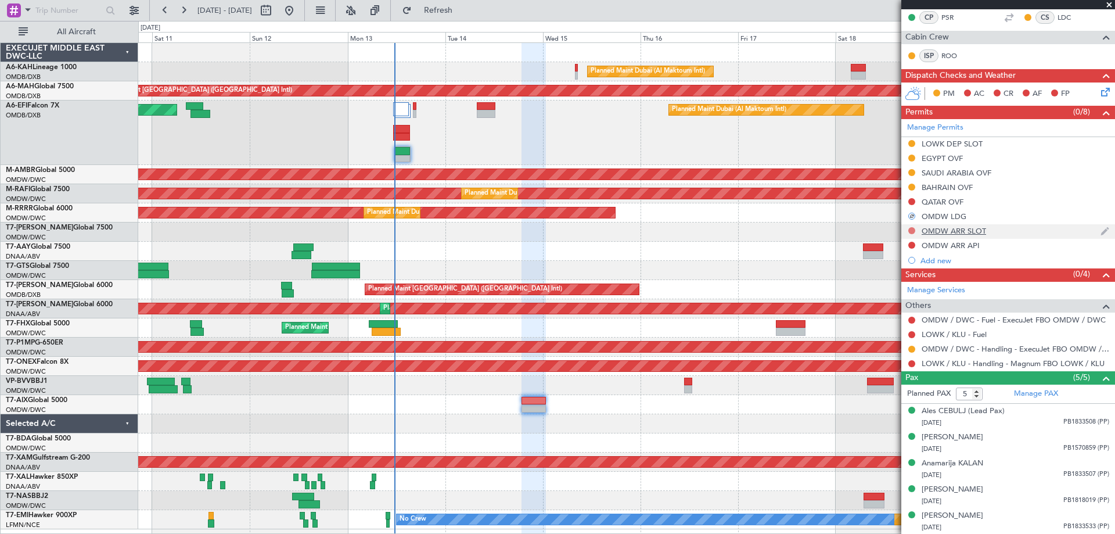
click at [912, 232] on button at bounding box center [911, 230] width 7 height 7
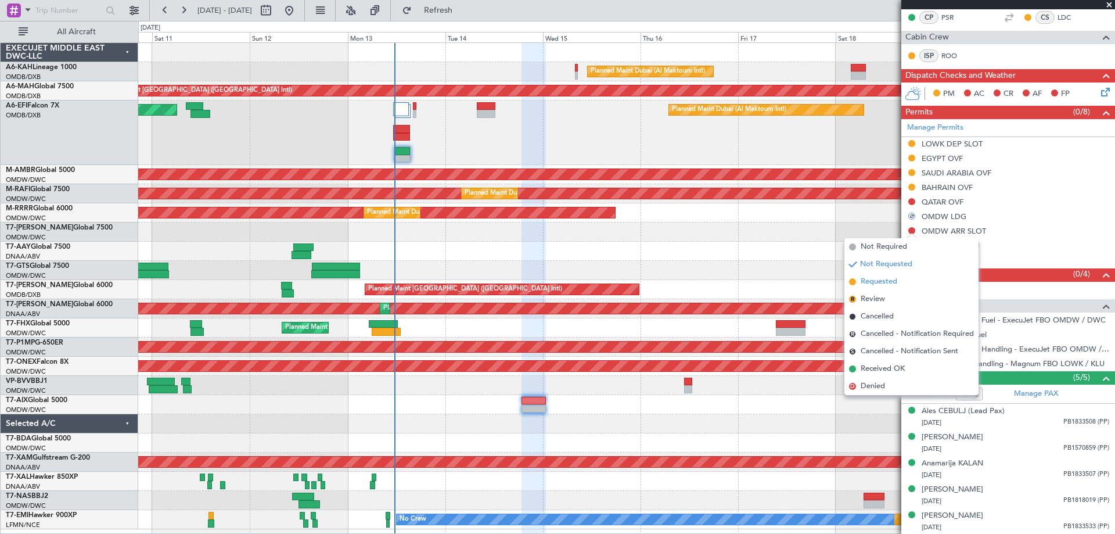
click at [881, 281] on span "Requested" at bounding box center [879, 282] width 37 height 12
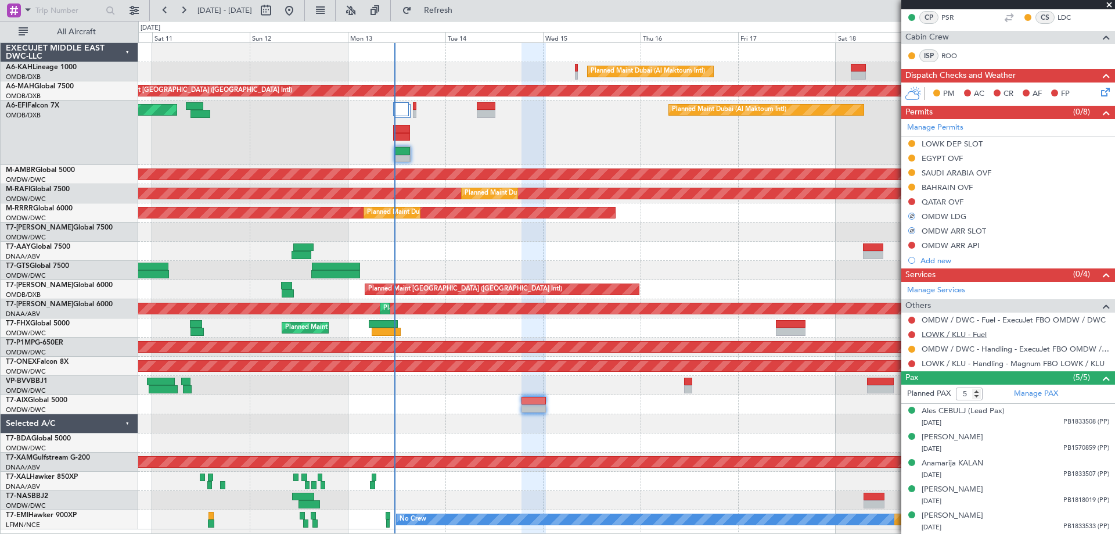
click at [959, 332] on link "LOWK / KLU - Fuel" at bounding box center [954, 334] width 65 height 10
click at [466, 17] on button "Refresh" at bounding box center [432, 10] width 70 height 19
click at [911, 319] on button at bounding box center [911, 319] width 7 height 7
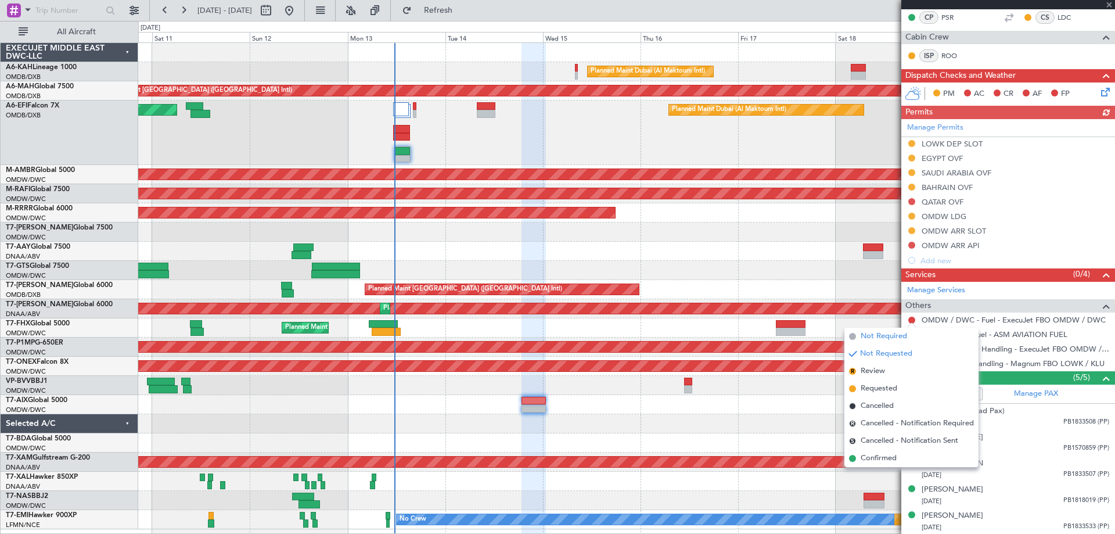
click at [887, 333] on span "Not Required" at bounding box center [884, 336] width 46 height 12
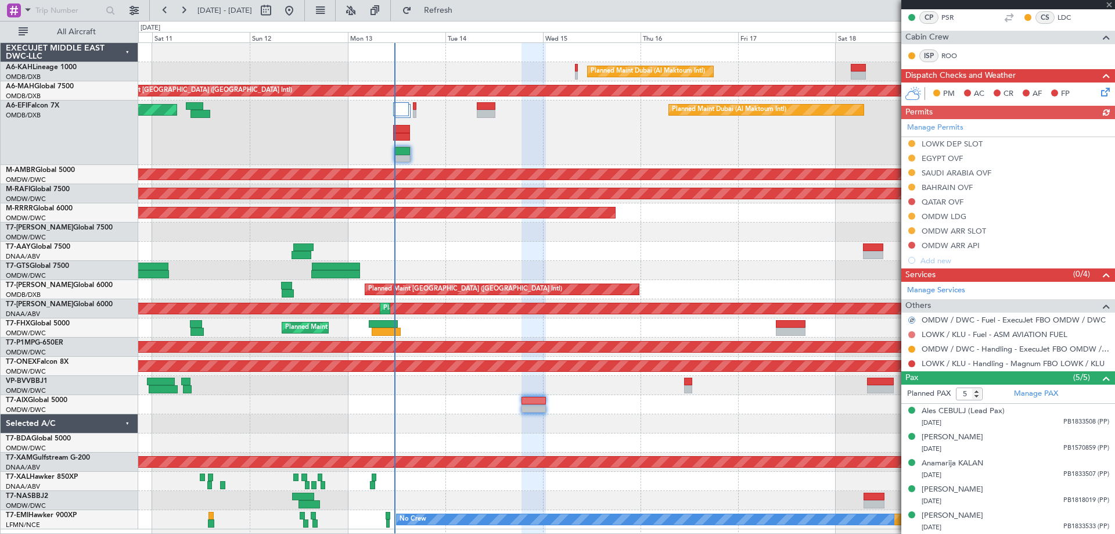
click at [912, 334] on button at bounding box center [911, 334] width 7 height 7
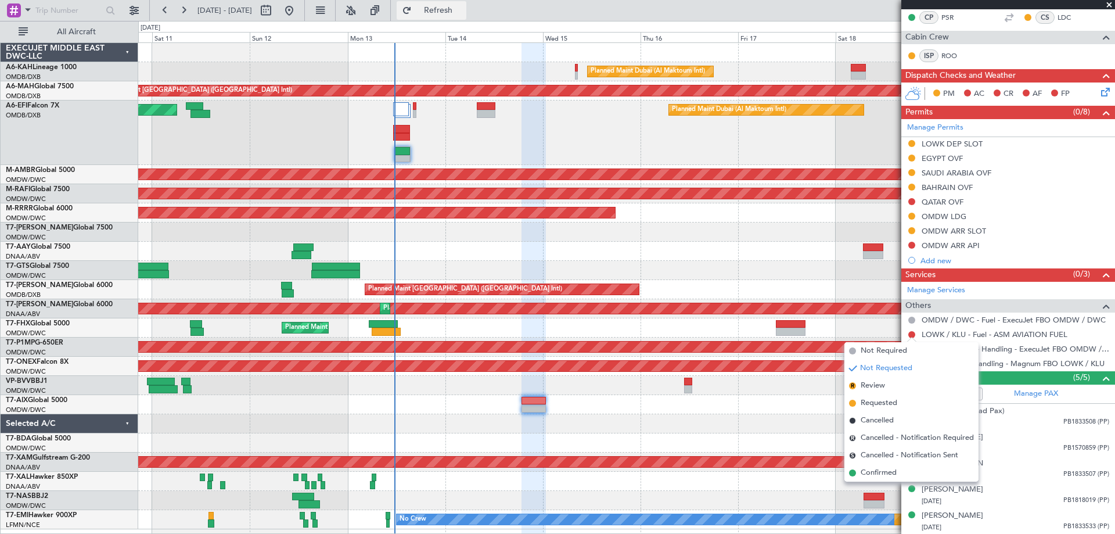
drag, startPoint x: 463, startPoint y: 3, endPoint x: 481, endPoint y: 8, distance: 19.0
click at [463, 4] on button "Refresh" at bounding box center [432, 10] width 70 height 19
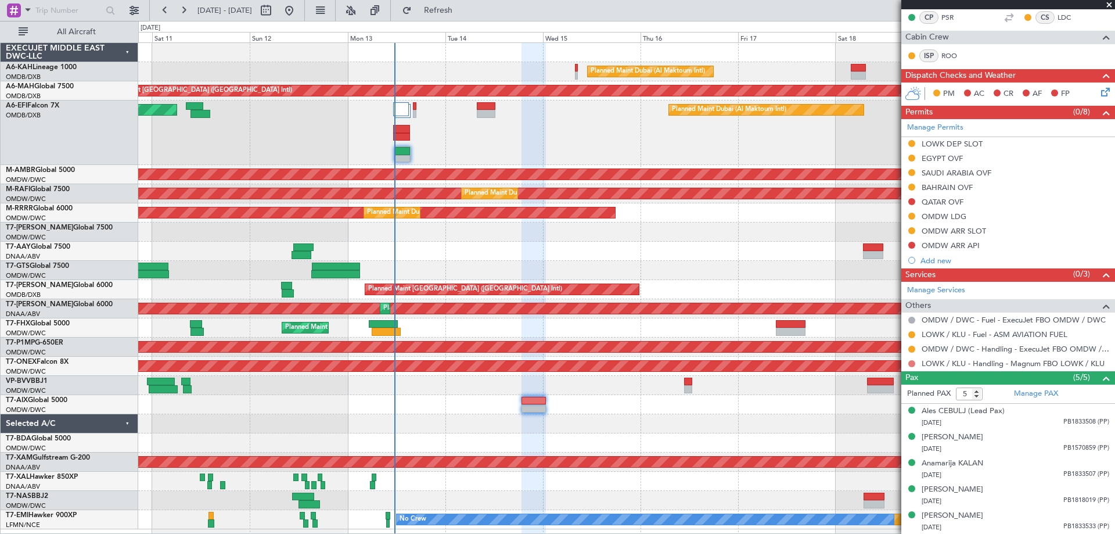
click at [911, 365] on button at bounding box center [911, 363] width 7 height 7
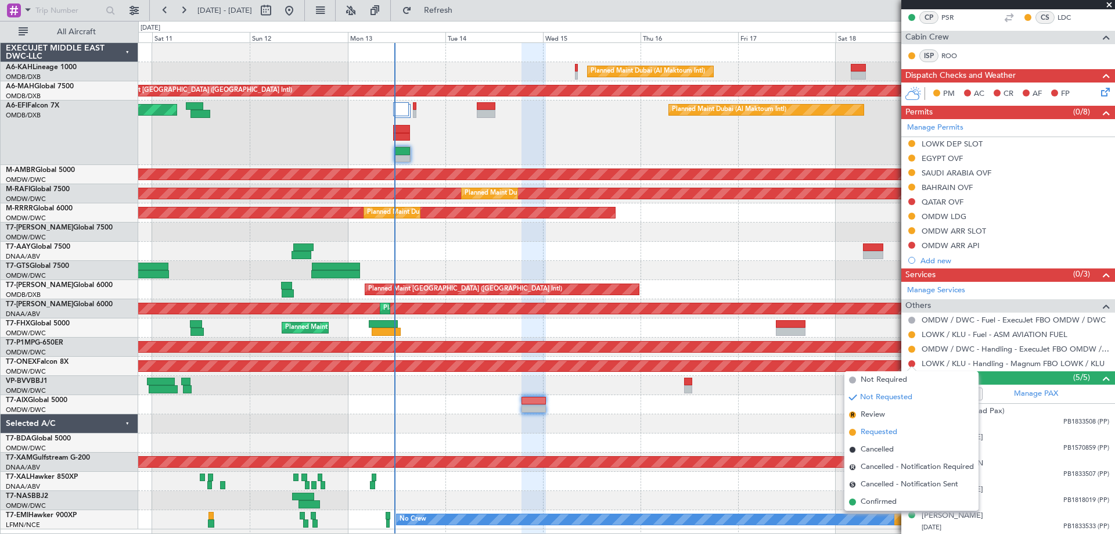
click at [880, 429] on span "Requested" at bounding box center [879, 432] width 37 height 12
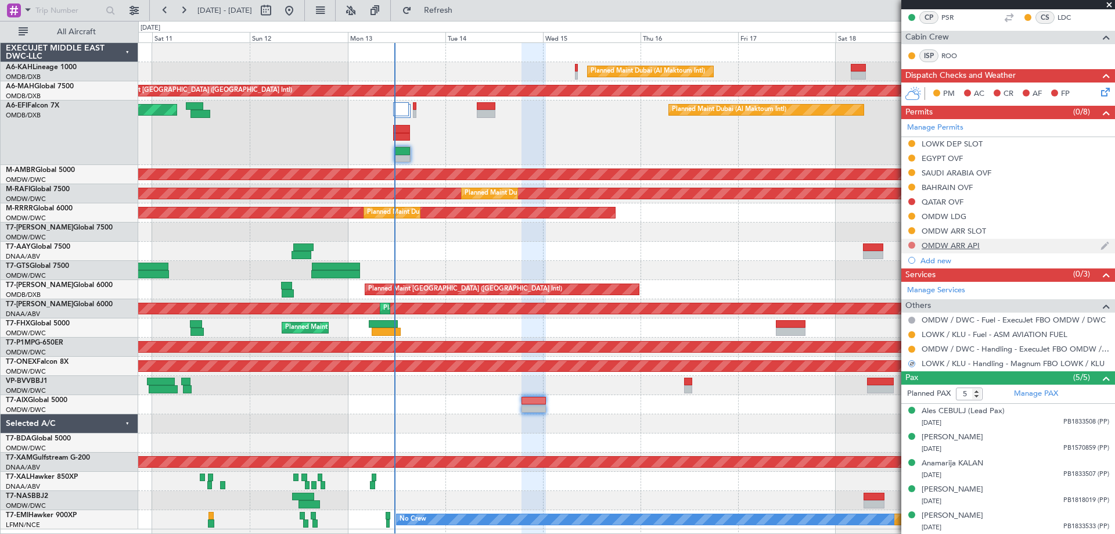
click at [911, 246] on button at bounding box center [911, 245] width 7 height 7
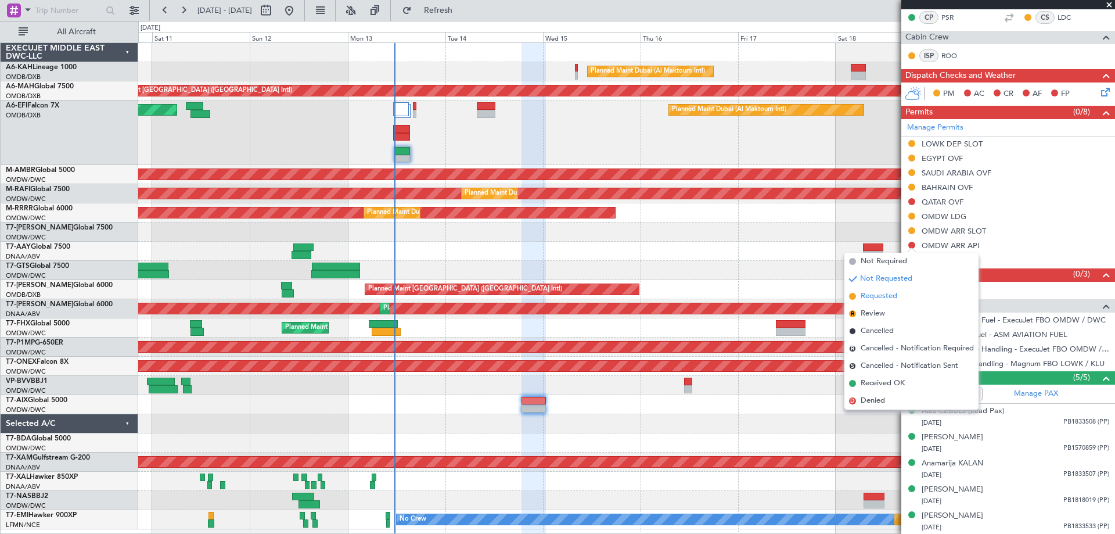
click at [879, 300] on span "Requested" at bounding box center [879, 296] width 37 height 12
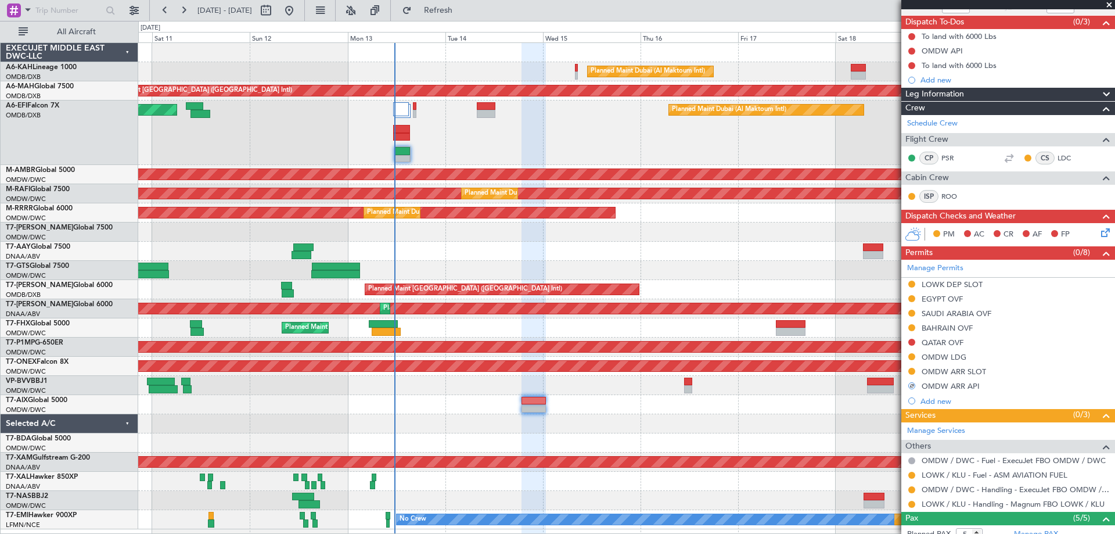
scroll to position [0, 0]
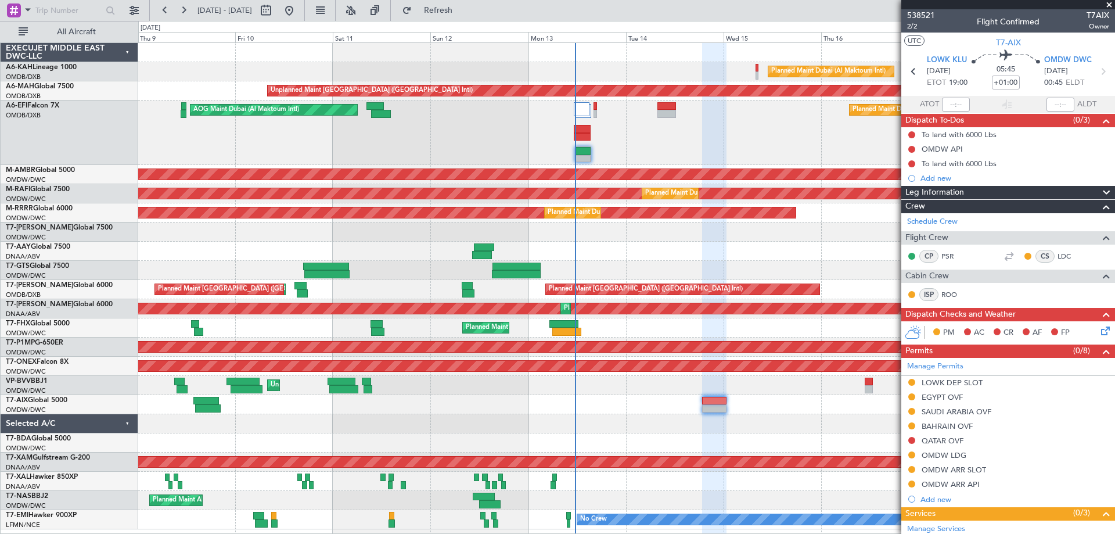
click at [502, 424] on div at bounding box center [626, 423] width 976 height 19
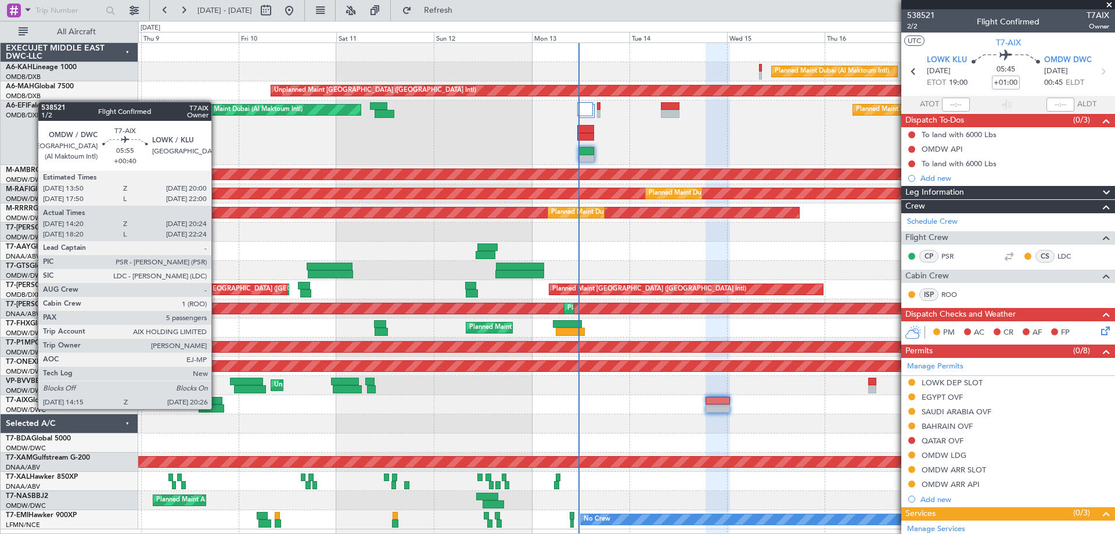
click at [217, 408] on div at bounding box center [212, 408] width 26 height 8
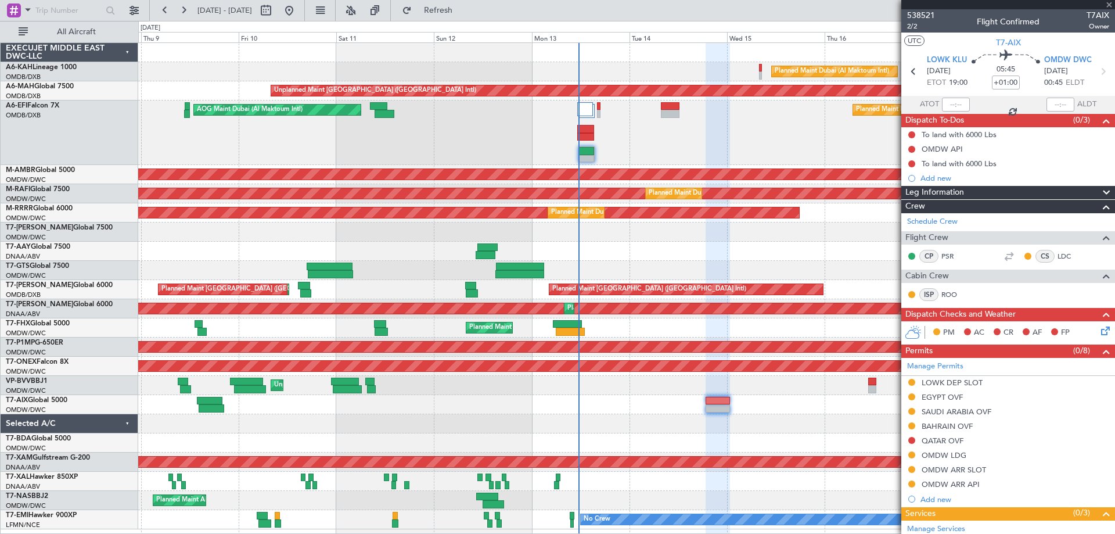
type input "+00:40"
type input "14:30"
type input "20:19"
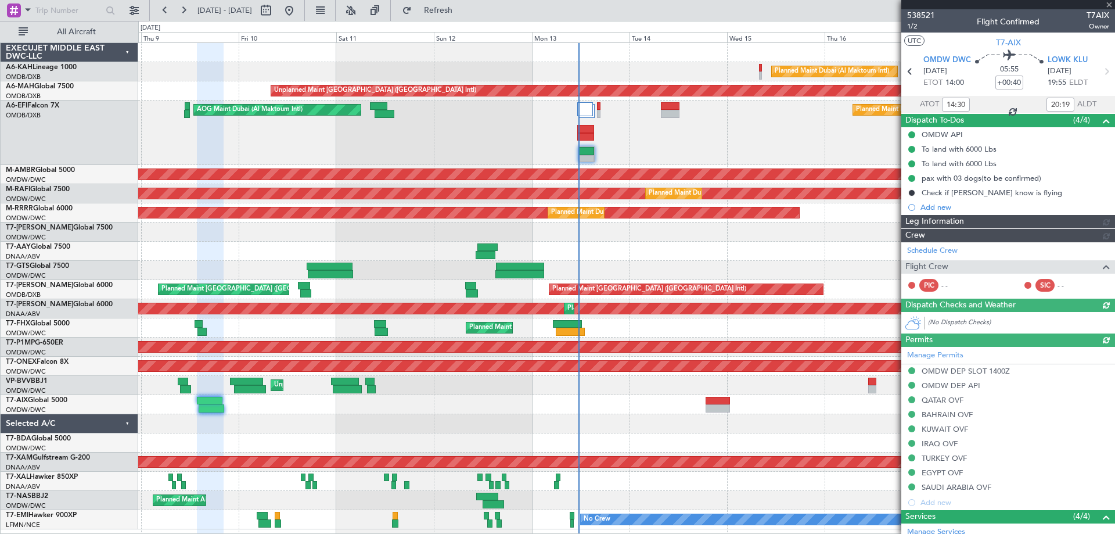
type input "[PERSON_NAME] (ANI)"
type input "7522"
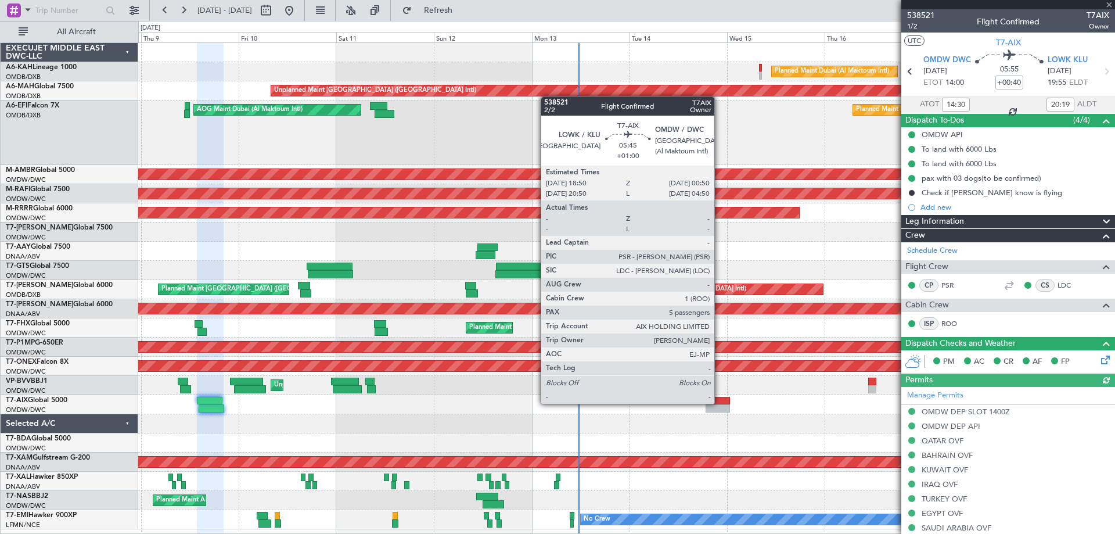
click at [719, 402] on div at bounding box center [718, 401] width 25 height 8
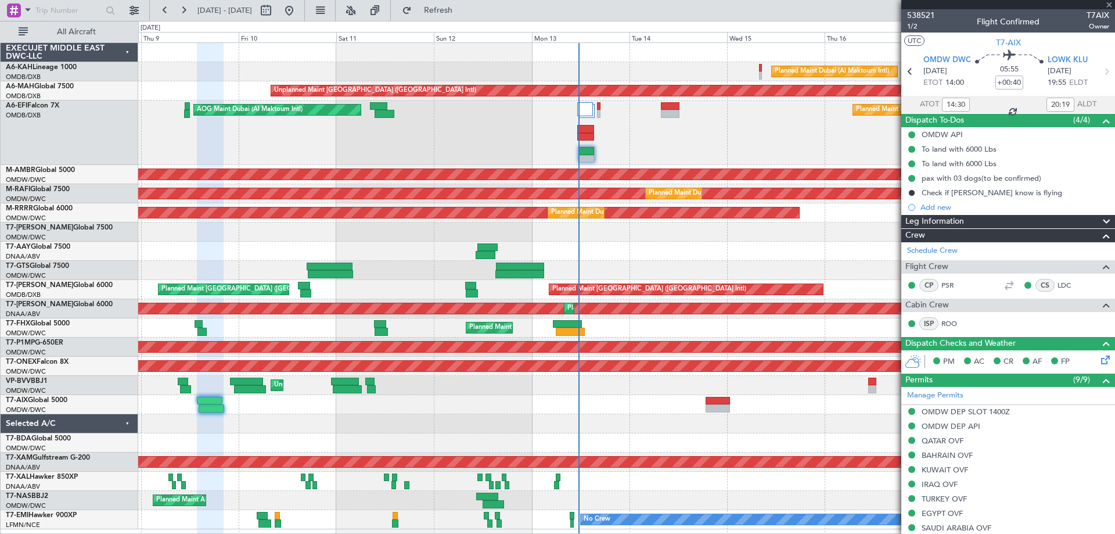
type input "+01:00"
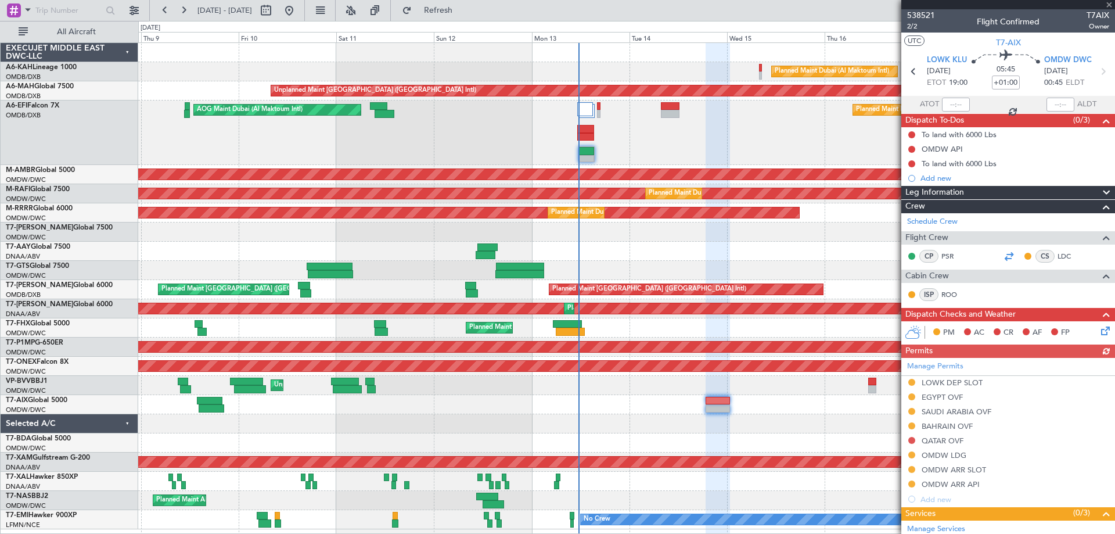
click at [1004, 256] on div at bounding box center [1009, 256] width 14 height 14
click at [923, 27] on span "2/2" at bounding box center [921, 26] width 28 height 10
click at [931, 17] on span "538521" at bounding box center [921, 15] width 28 height 12
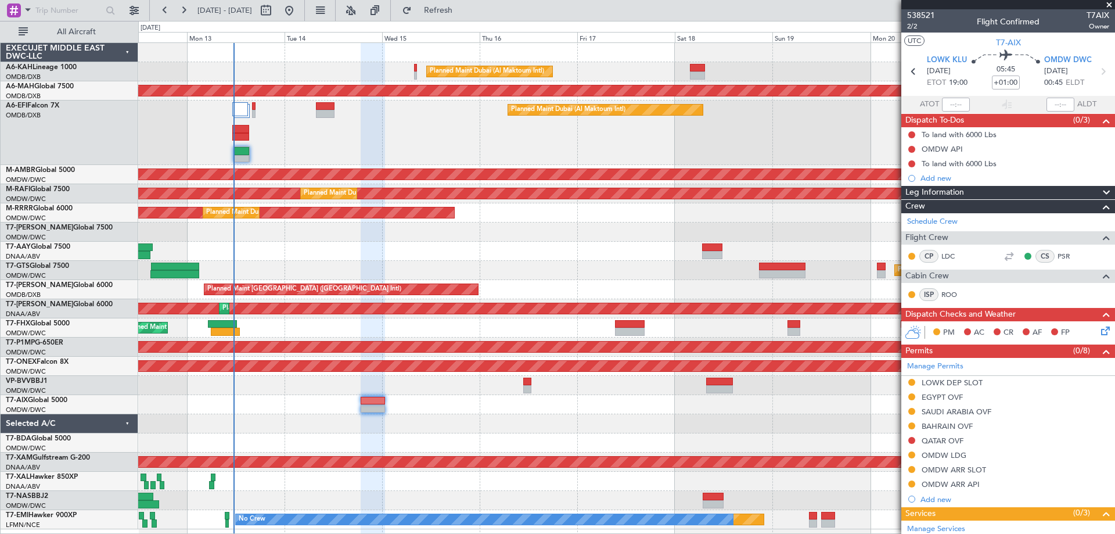
click at [412, 244] on div at bounding box center [626, 251] width 976 height 19
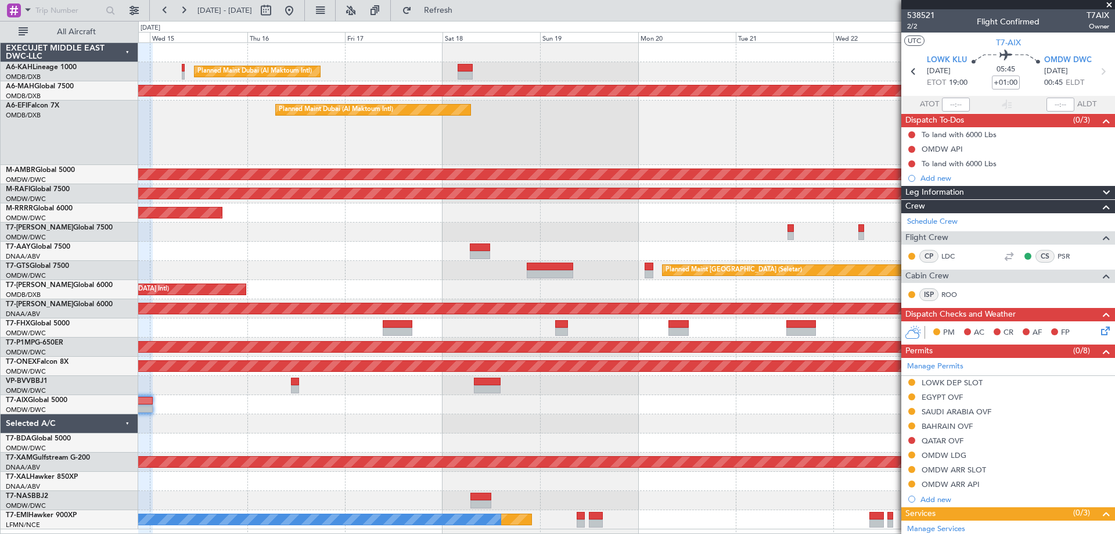
click at [413, 256] on div "Planned Maint Dubai (Al Maktoum Intl) Unplanned Maint [GEOGRAPHIC_DATA] ([GEOGR…" at bounding box center [626, 286] width 976 height 486
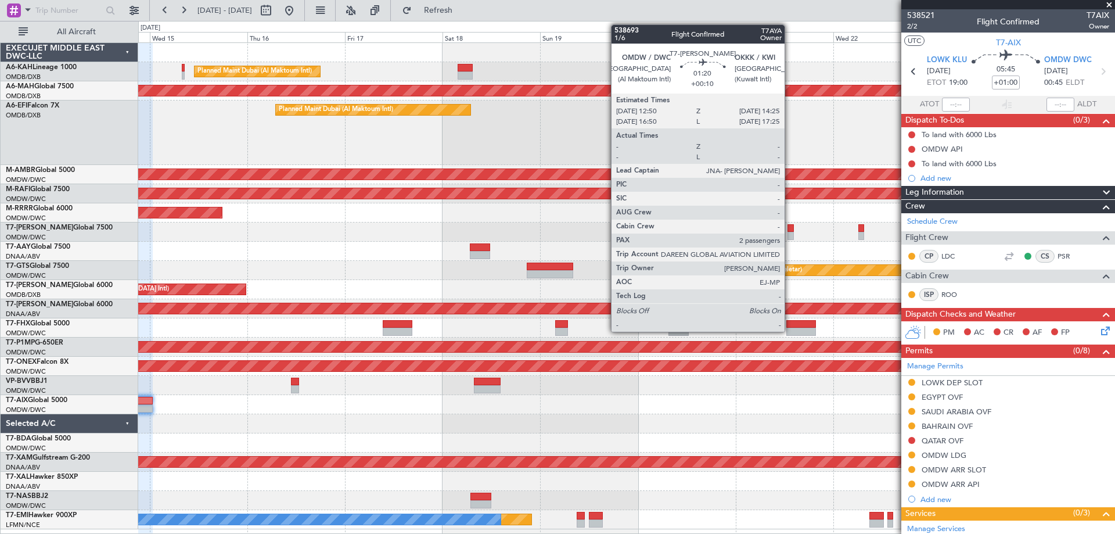
click at [790, 228] on div at bounding box center [790, 228] width 7 height 8
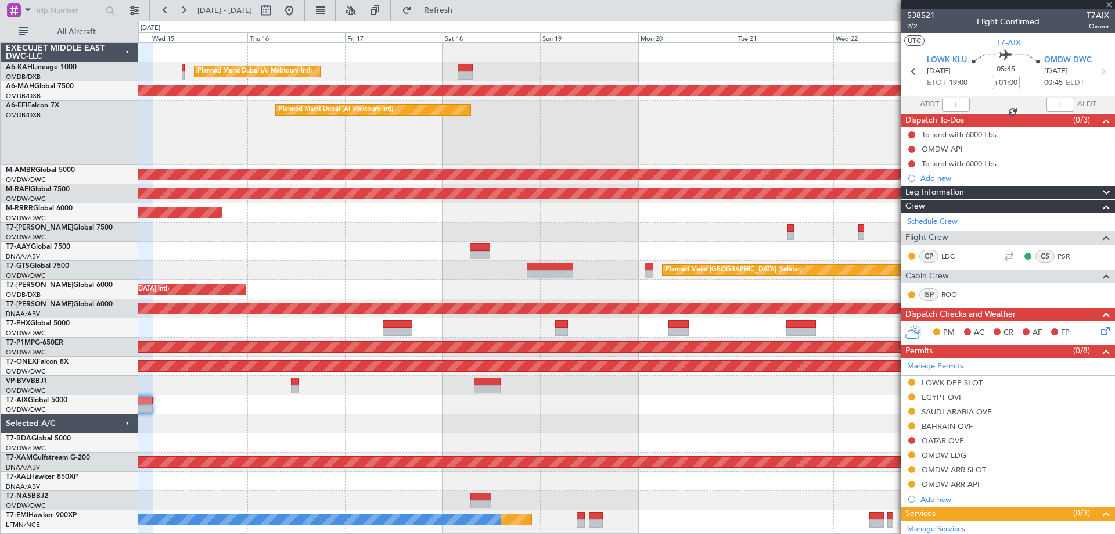
type input "+00:10"
type input "2"
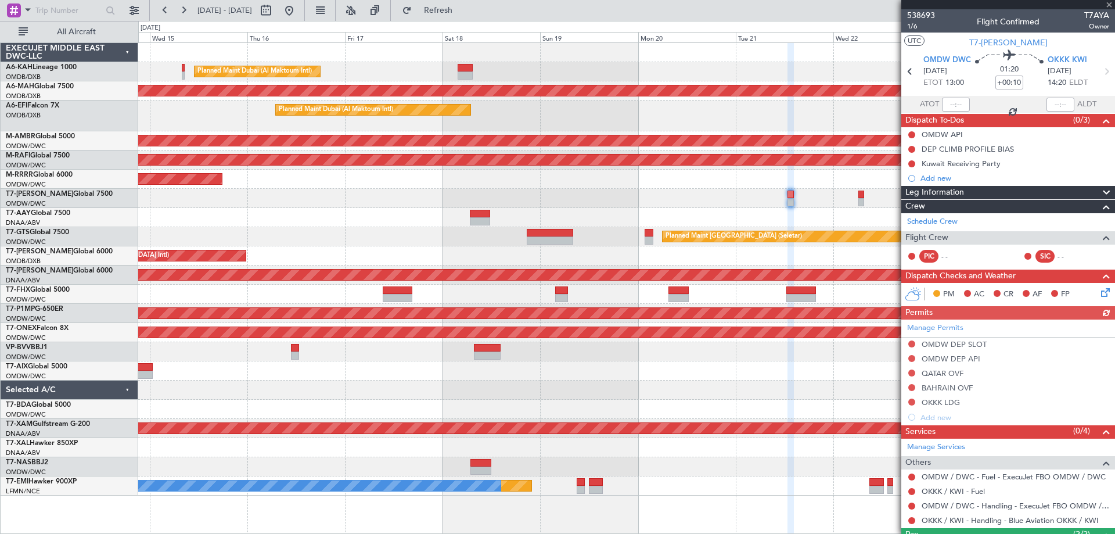
click at [444, 185] on div "Planned Maint Dubai (Al Maktoum Intl) Unplanned Maint [GEOGRAPHIC_DATA] ([GEOGR…" at bounding box center [626, 269] width 976 height 452
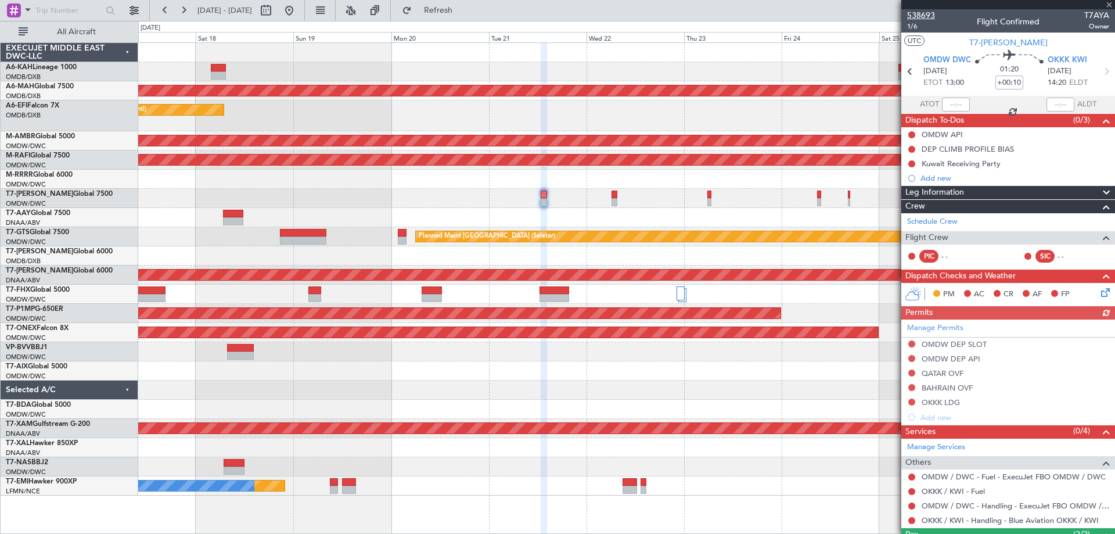
click at [926, 14] on span "538693" at bounding box center [921, 15] width 28 height 12
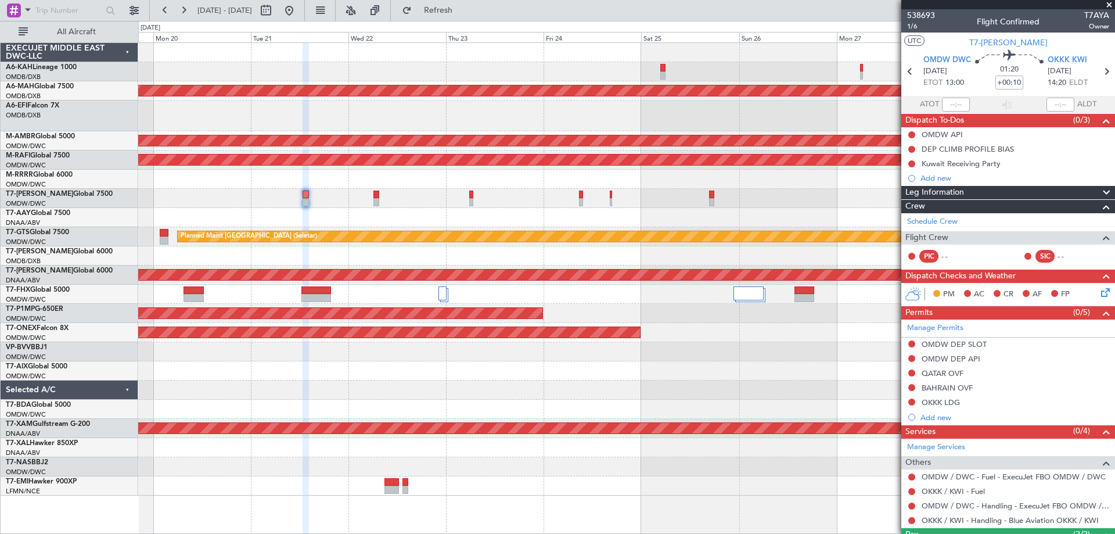
click at [454, 217] on div at bounding box center [626, 217] width 976 height 19
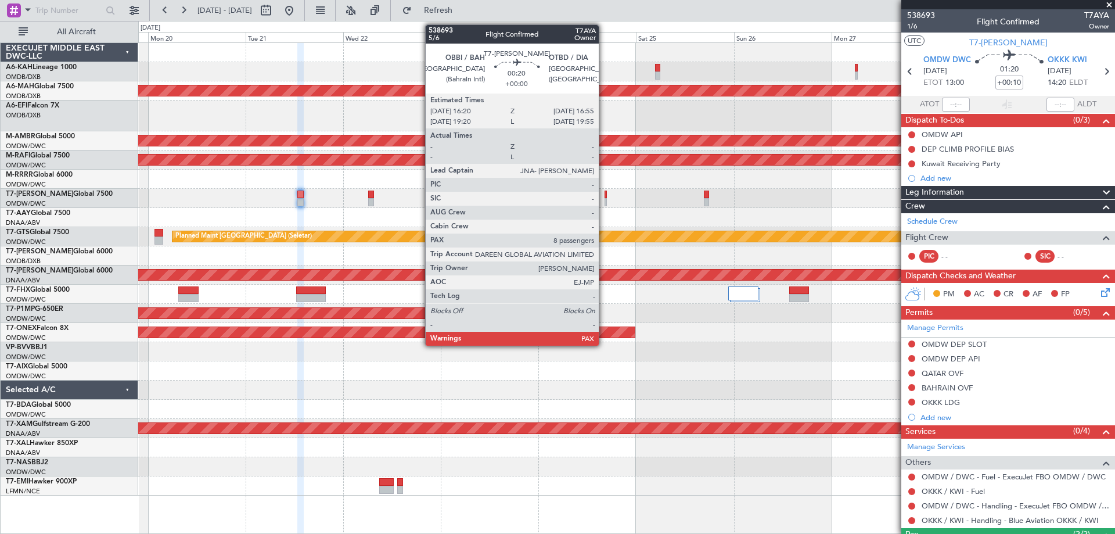
click at [605, 200] on div at bounding box center [606, 202] width 3 height 8
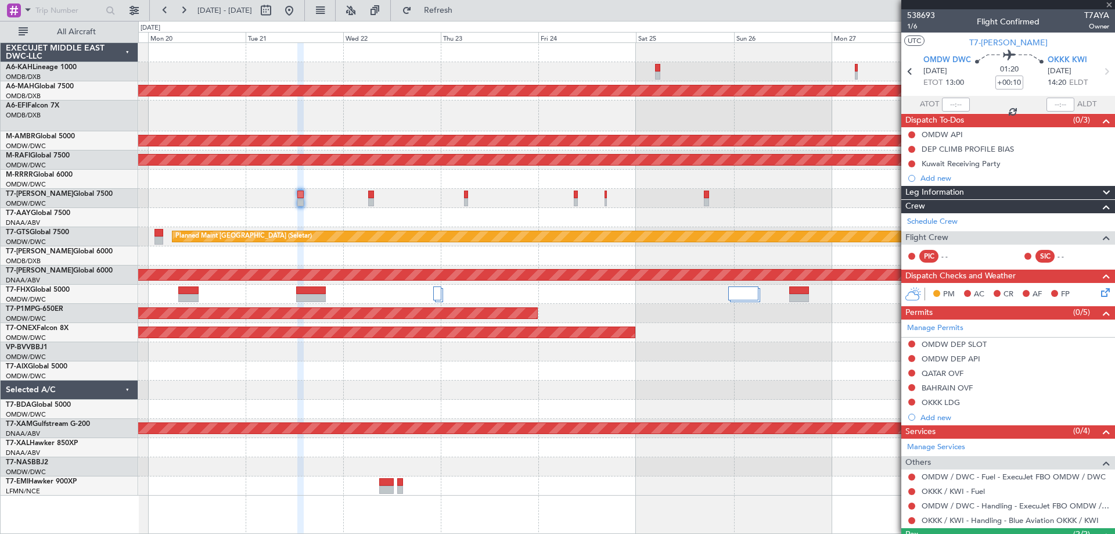
type input "9"
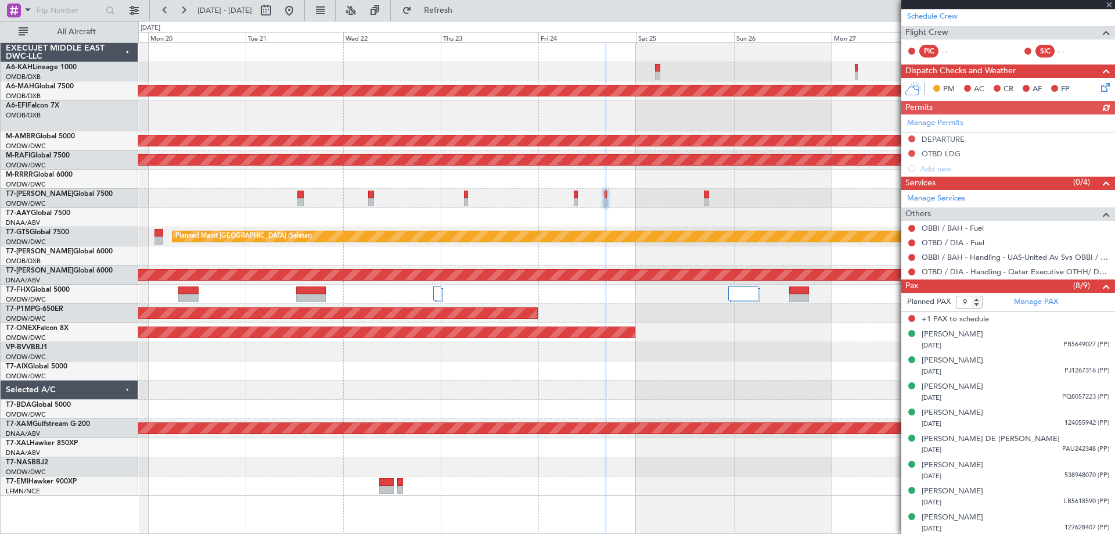
scroll to position [207, 0]
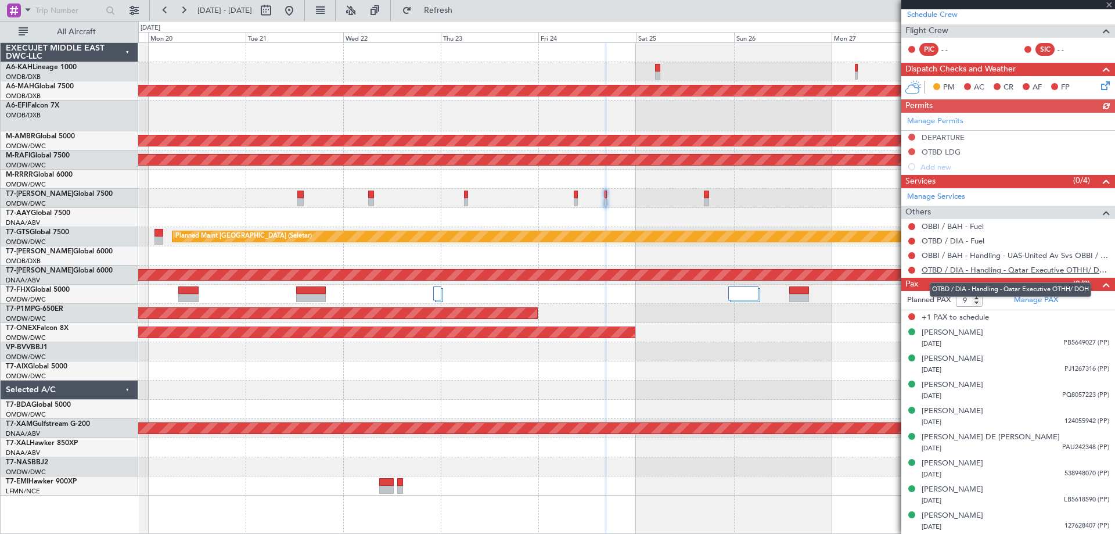
click at [1016, 271] on link "OTBD / DIA - Handling - Qatar Executive OTHH/ DOH" at bounding box center [1016, 270] width 188 height 10
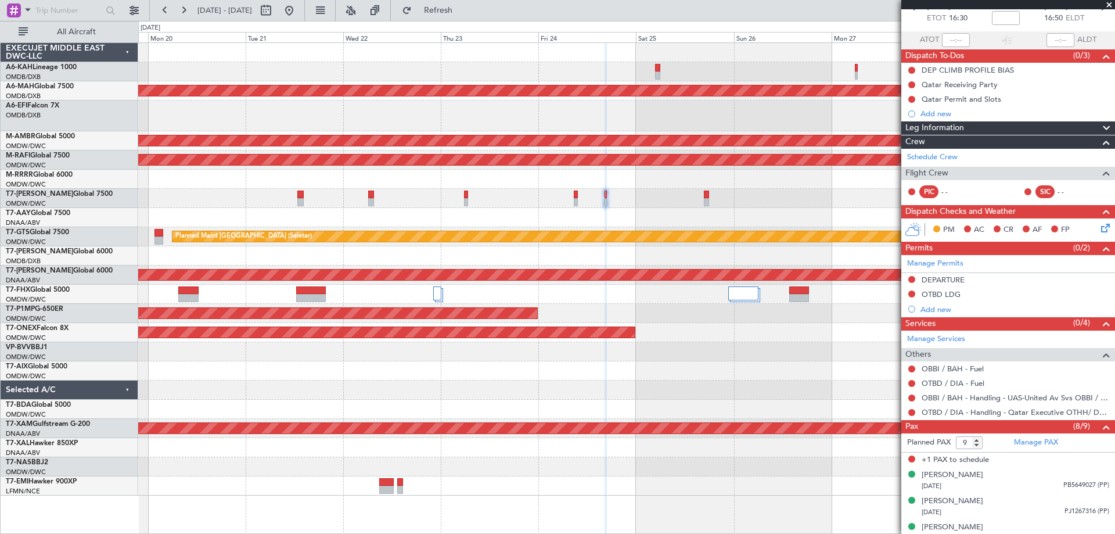
scroll to position [0, 0]
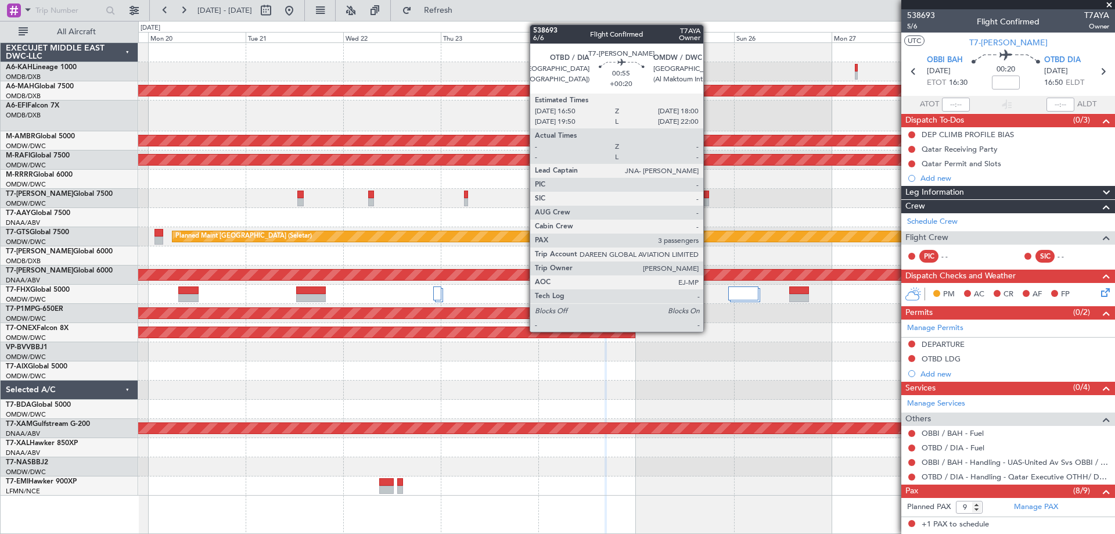
click at [708, 199] on div at bounding box center [706, 202] width 5 height 8
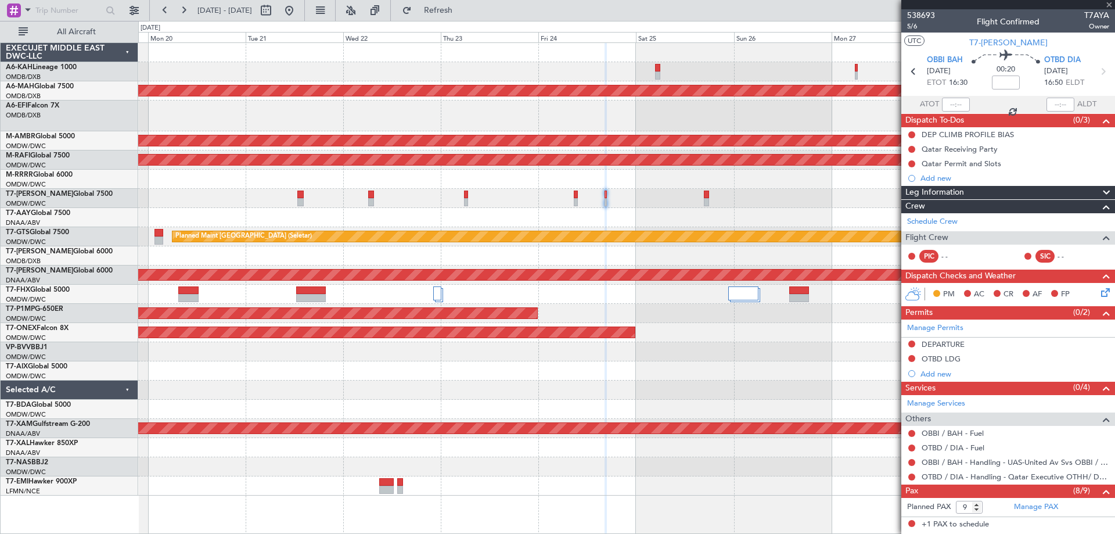
type input "+00:20"
type input "3"
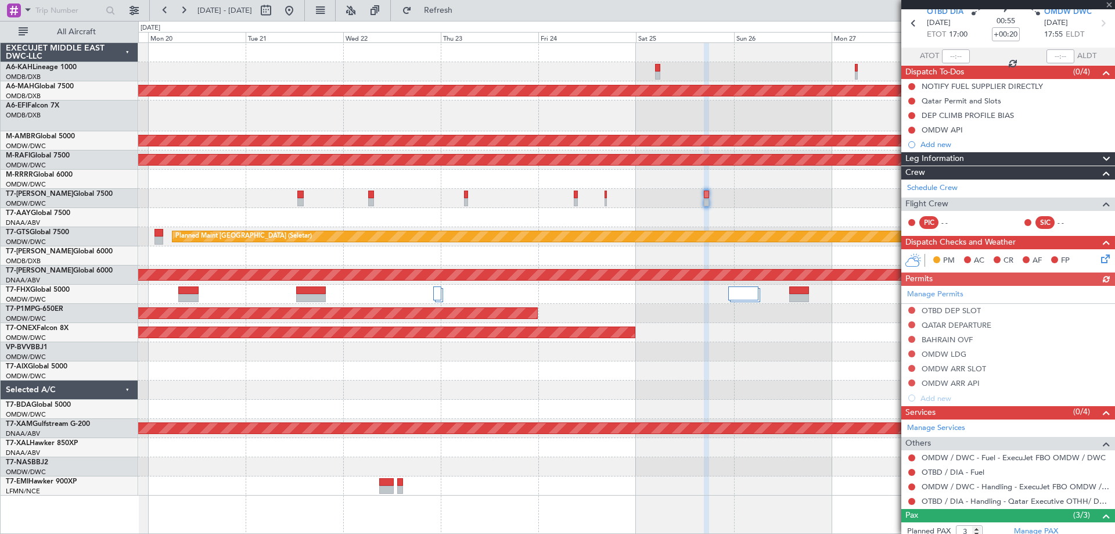
scroll to position [134, 0]
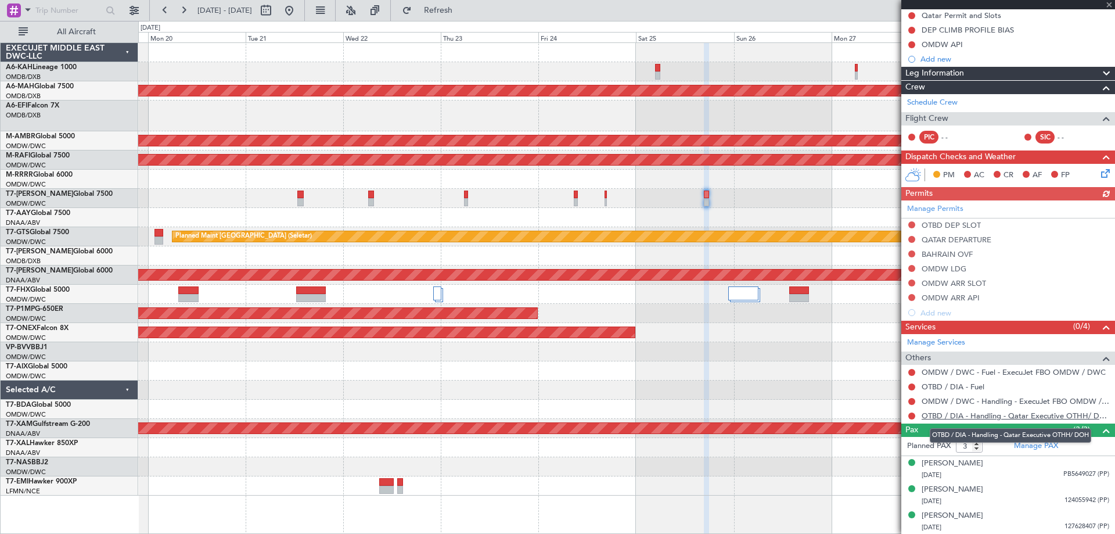
click at [1020, 413] on link "OTBD / DIA - Handling - Qatar Executive OTHH/ DOH" at bounding box center [1016, 416] width 188 height 10
click at [298, 6] on button at bounding box center [289, 10] width 19 height 19
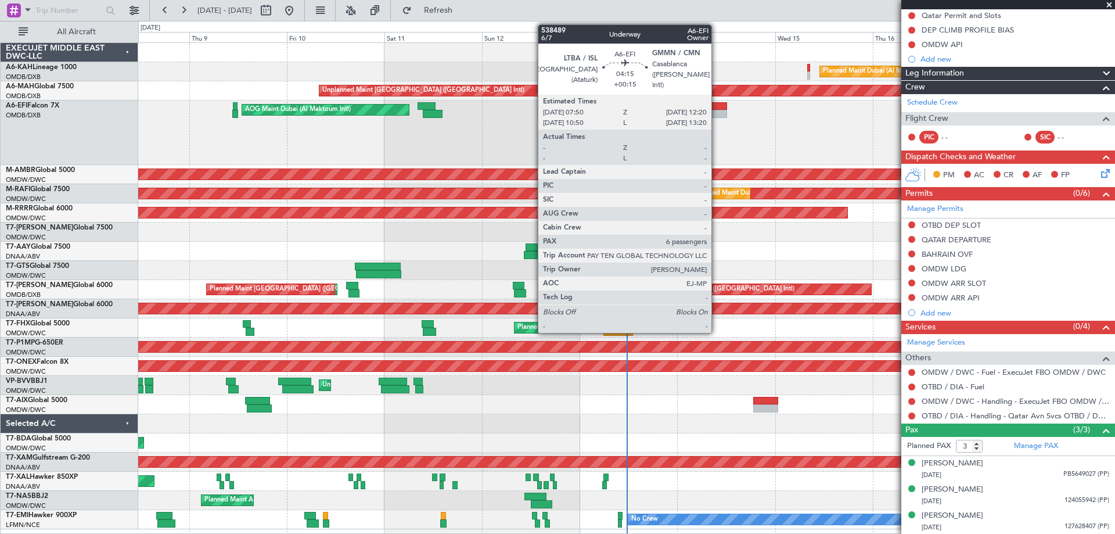
click at [715, 110] on div at bounding box center [717, 114] width 19 height 8
type input "+00:15"
type input "6"
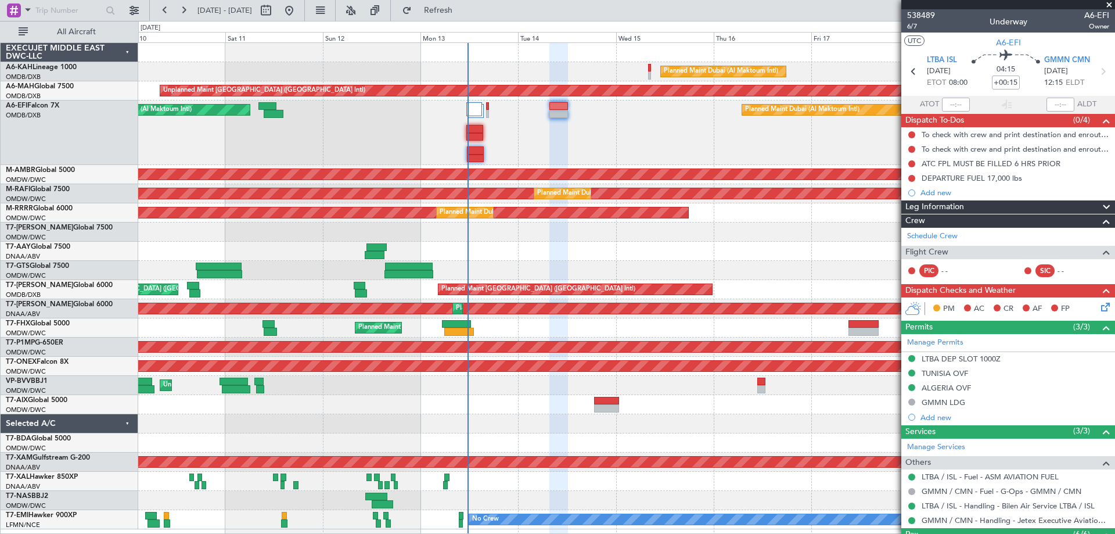
click at [511, 50] on div "Planned Maint Dubai (Al Maktoum Intl) Unplanned Maint [GEOGRAPHIC_DATA] ([GEOGR…" at bounding box center [626, 286] width 976 height 486
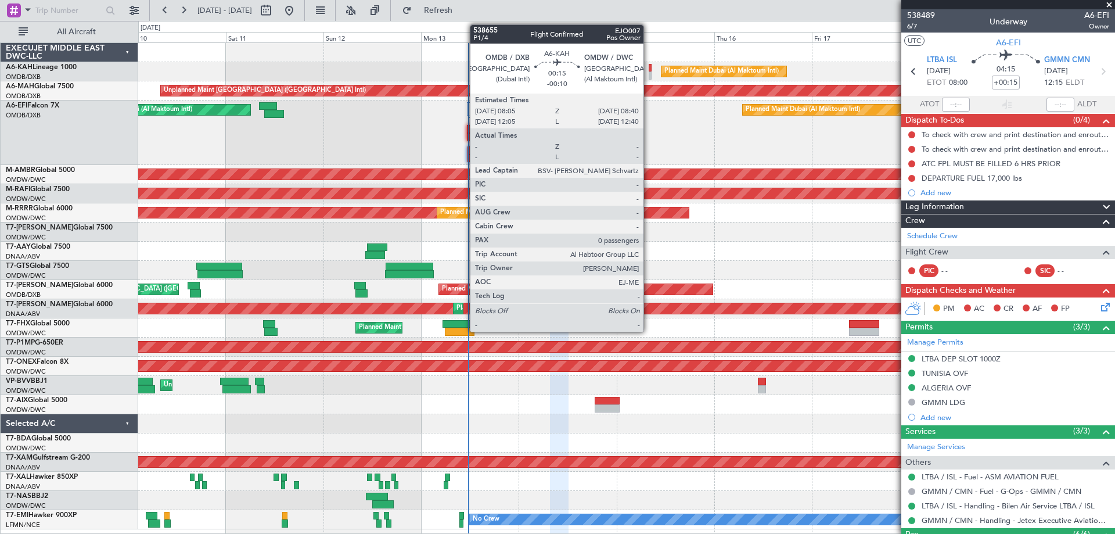
click at [649, 72] on div at bounding box center [650, 75] width 3 height 8
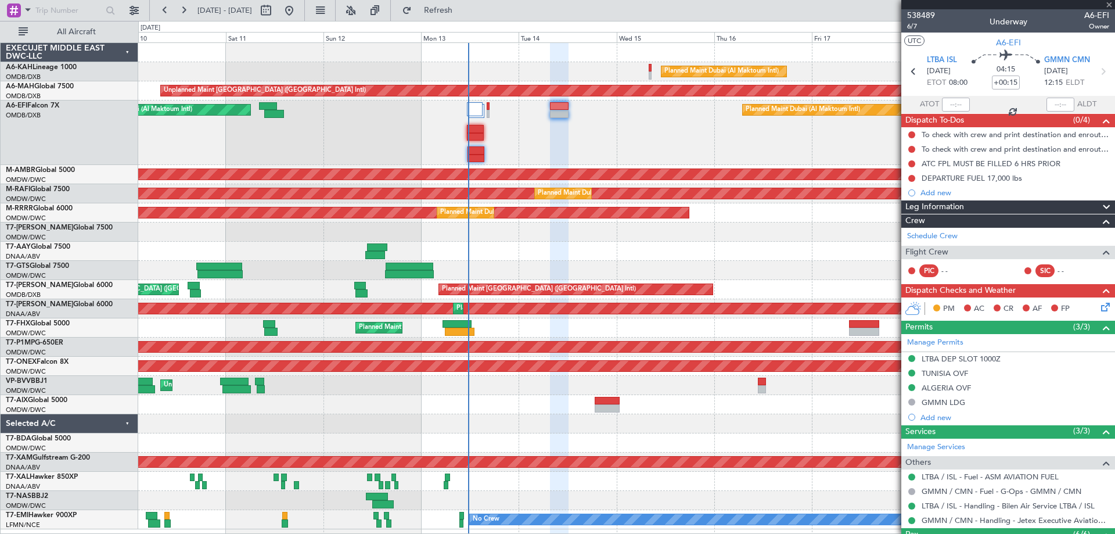
type input "-00:10"
type input "0"
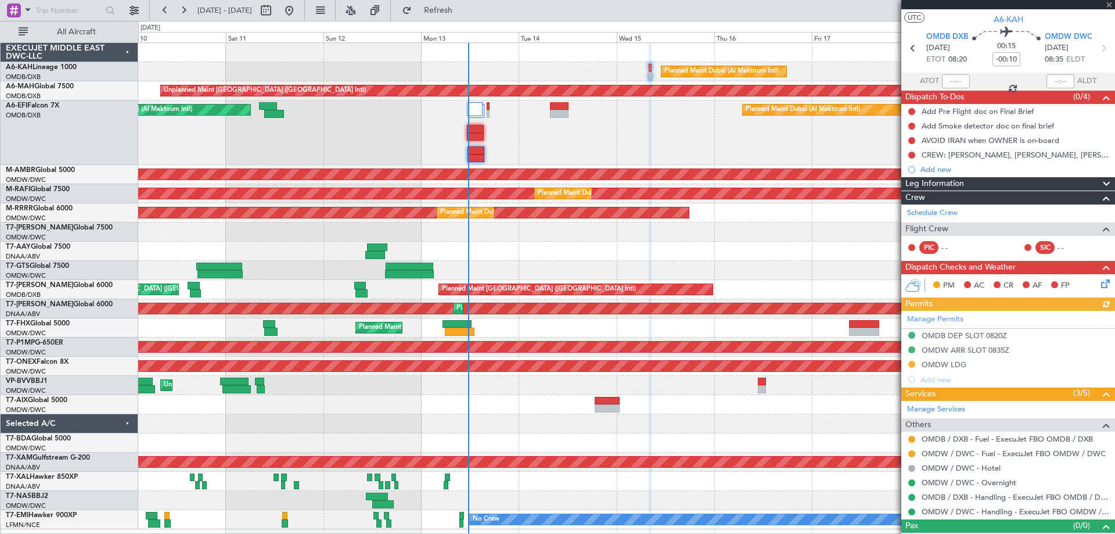
scroll to position [41, 0]
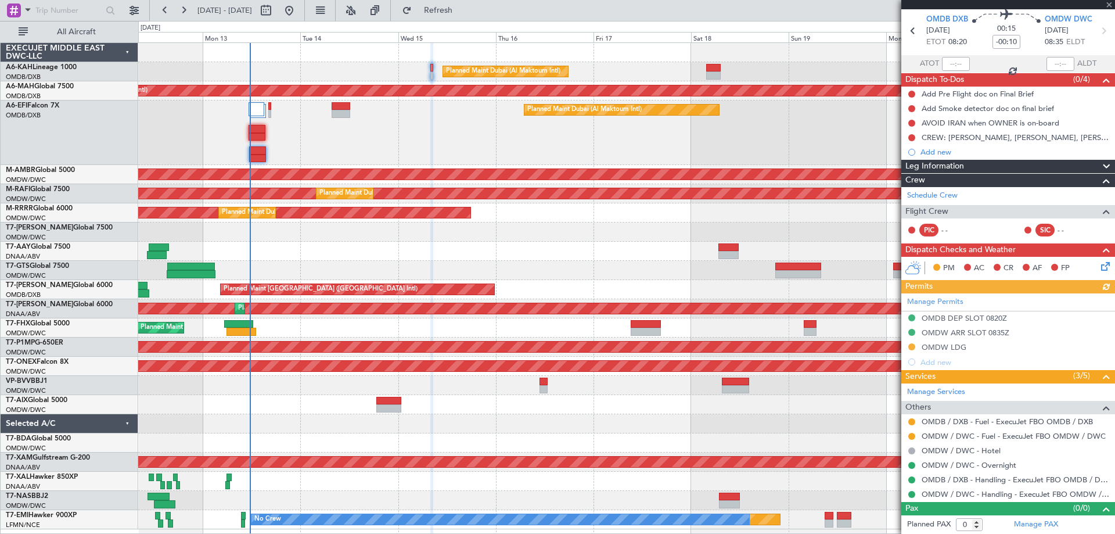
click at [494, 110] on div "Planned Maint Dubai (Al Maktoum Intl) AOG Maint [GEOGRAPHIC_DATA] (Al Maktoum I…" at bounding box center [626, 132] width 976 height 64
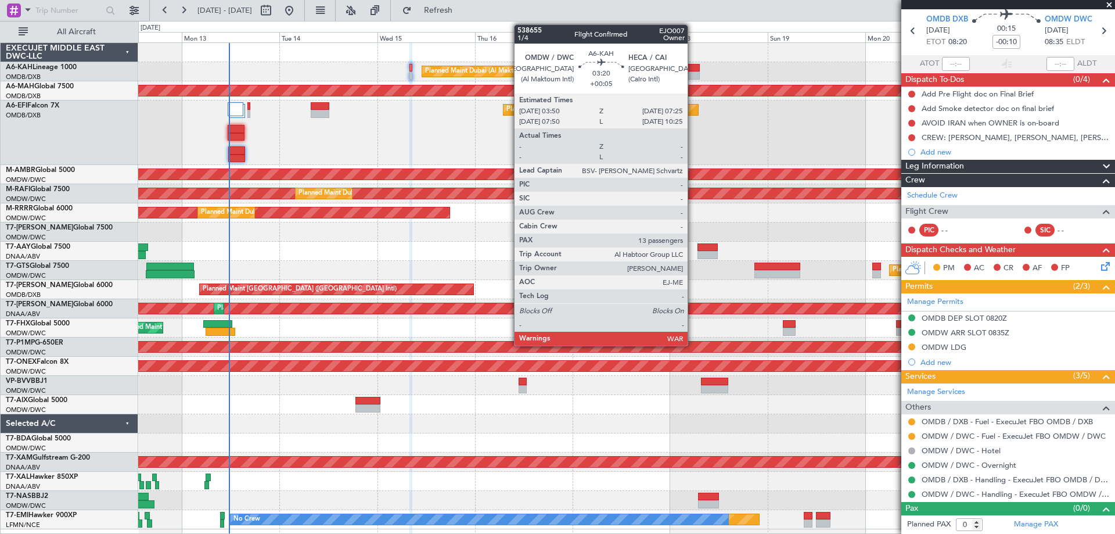
click at [693, 72] on div at bounding box center [692, 75] width 15 height 8
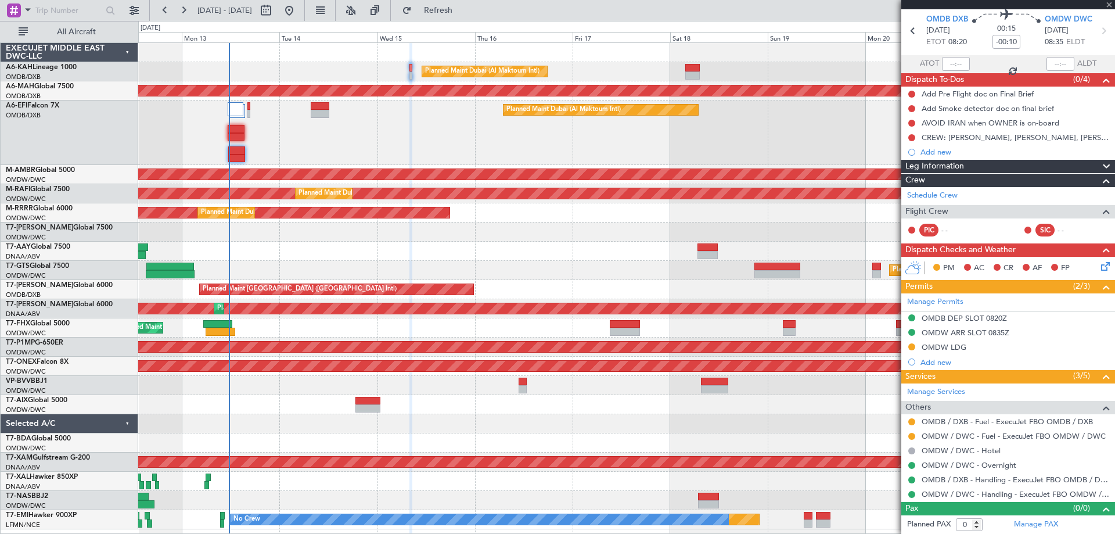
type input "+00:05"
type input "13"
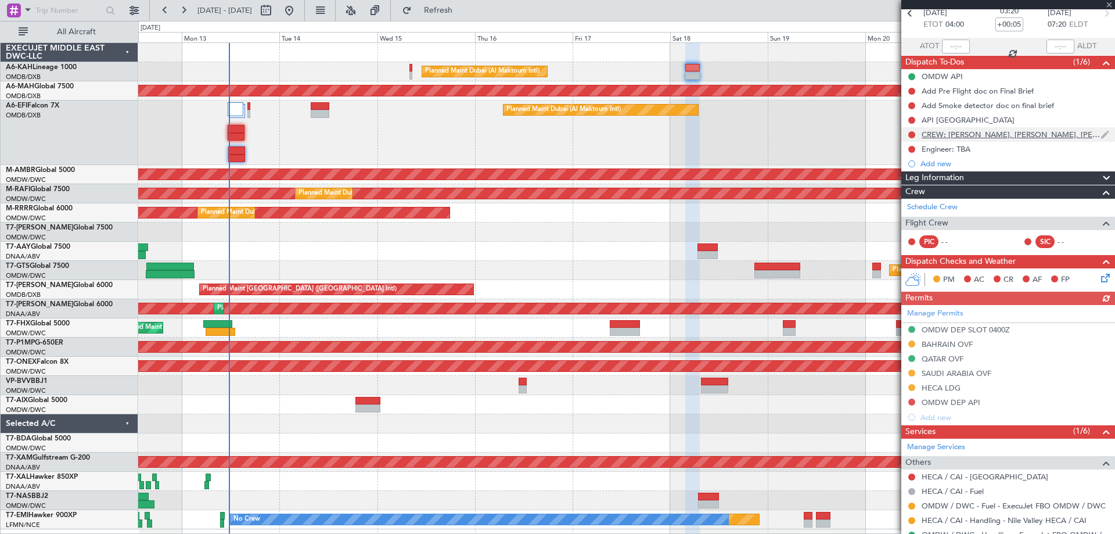
scroll to position [232, 0]
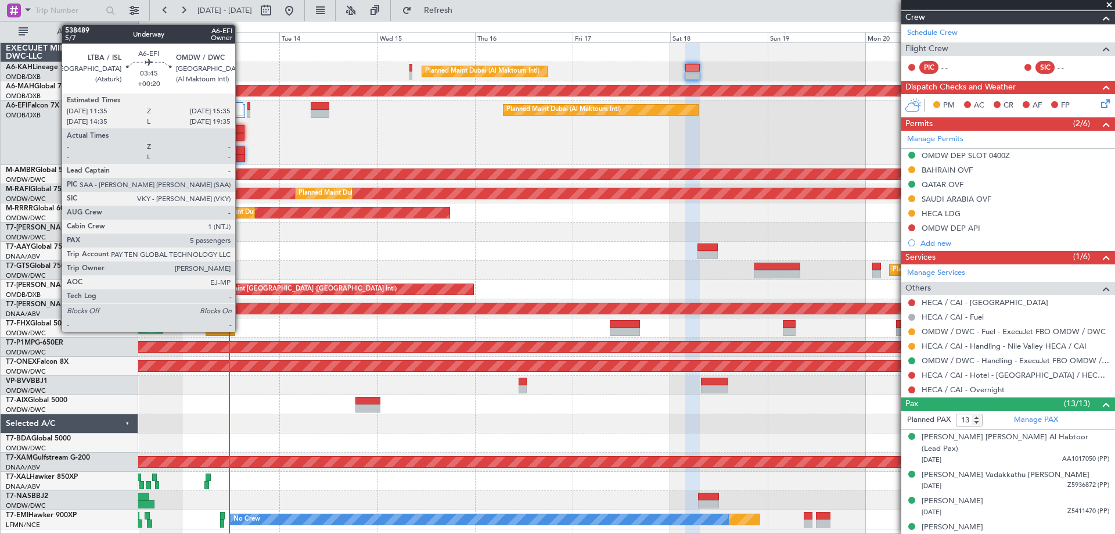
click at [240, 150] on div at bounding box center [236, 150] width 17 height 8
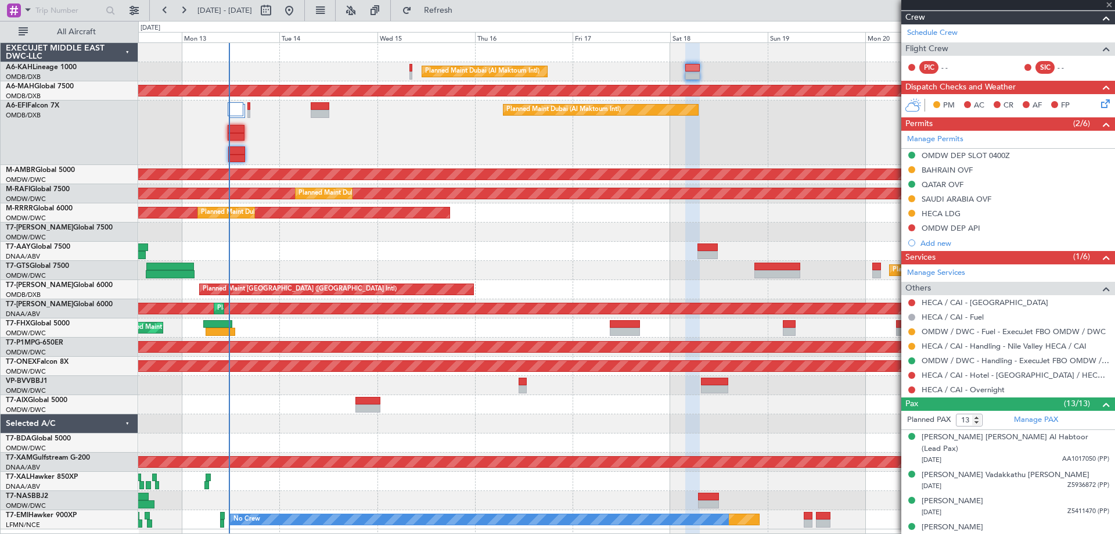
type input "+00:20"
type input "5"
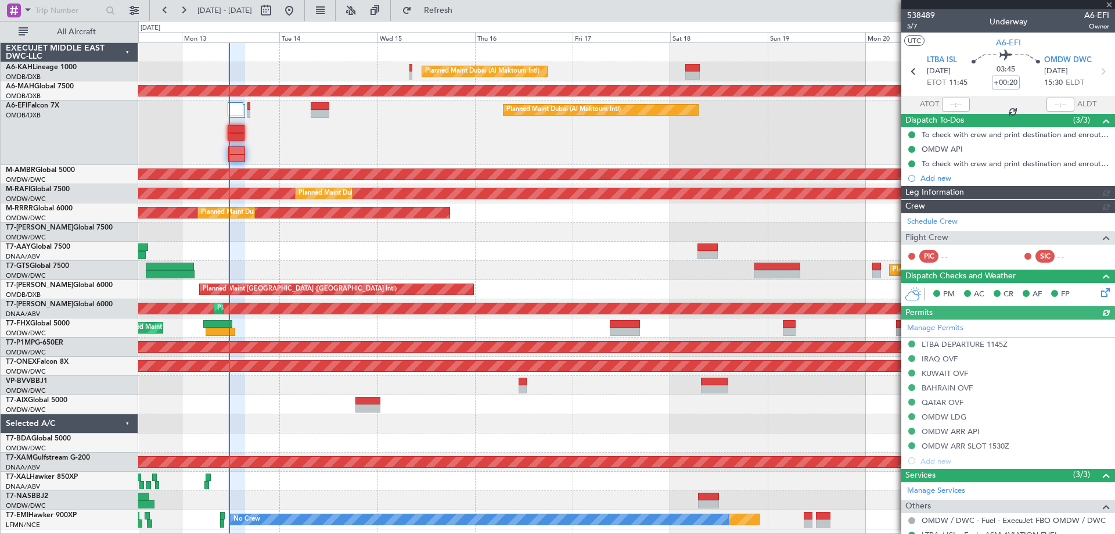
type input "[PERSON_NAME] ([PERSON_NAME])"
type input "7547"
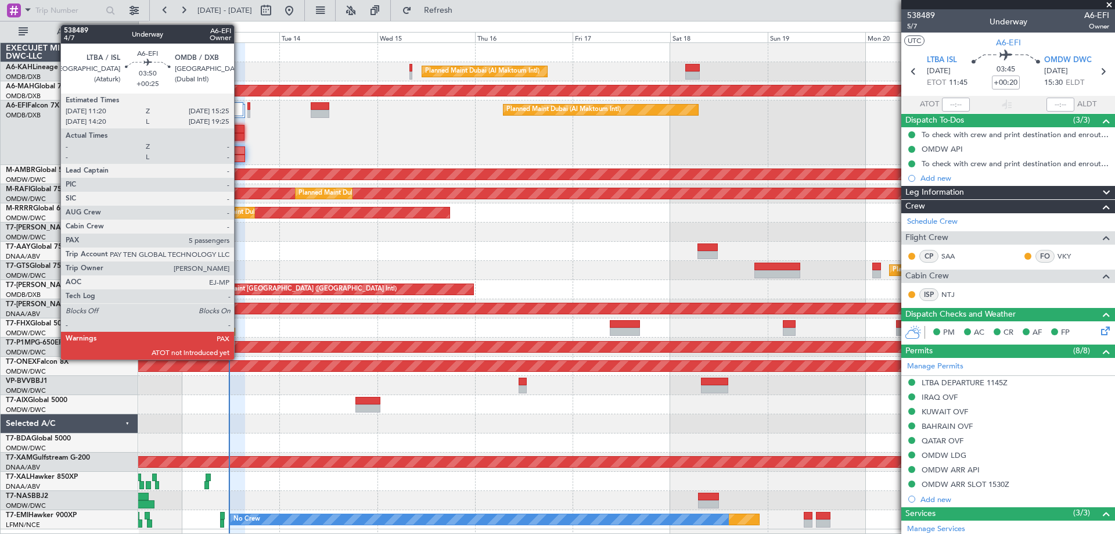
click at [239, 134] on div at bounding box center [236, 137] width 17 height 8
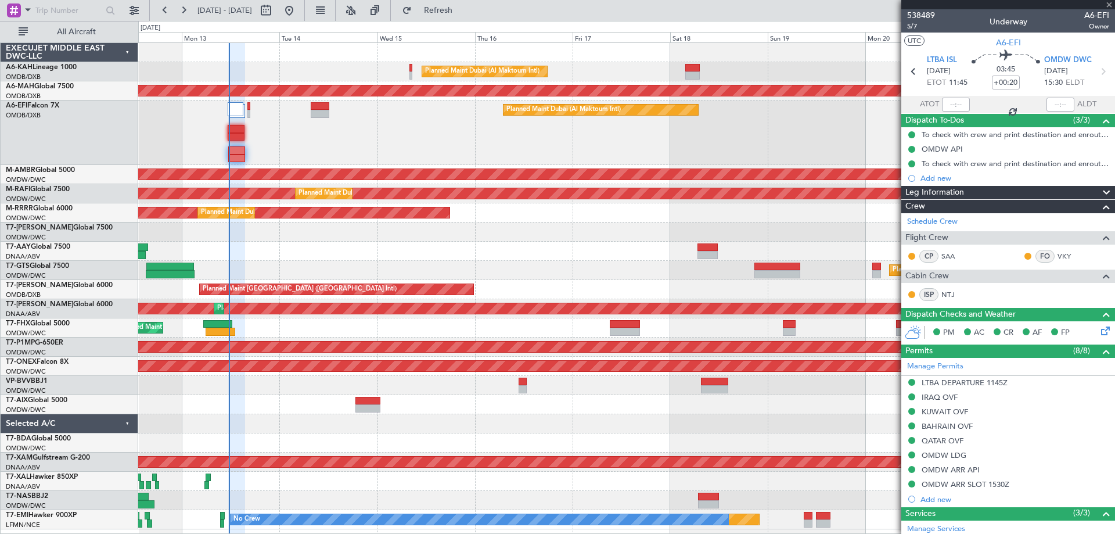
type input "+00:25"
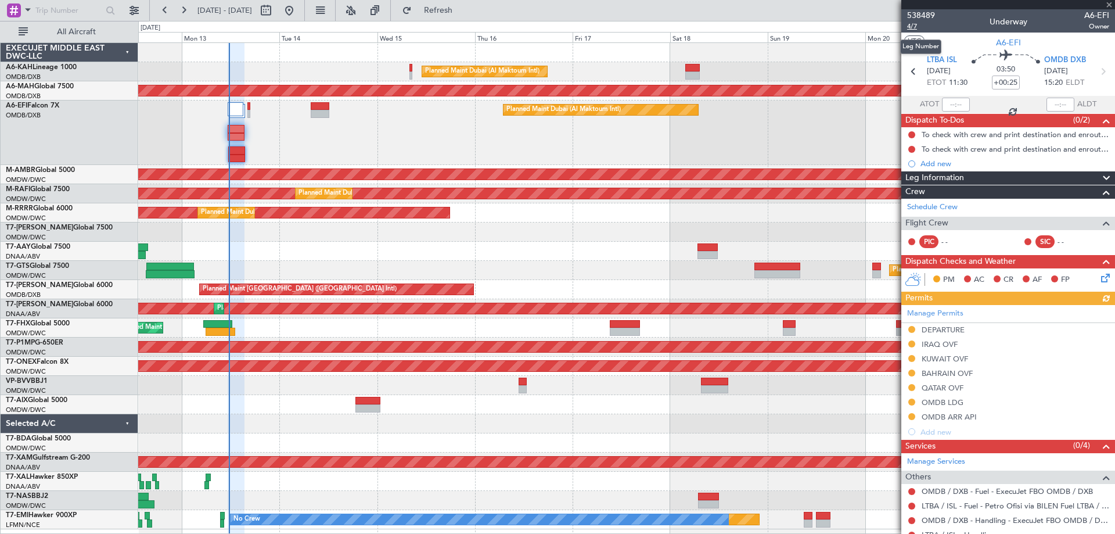
click at [916, 24] on span "4/7" at bounding box center [921, 26] width 28 height 10
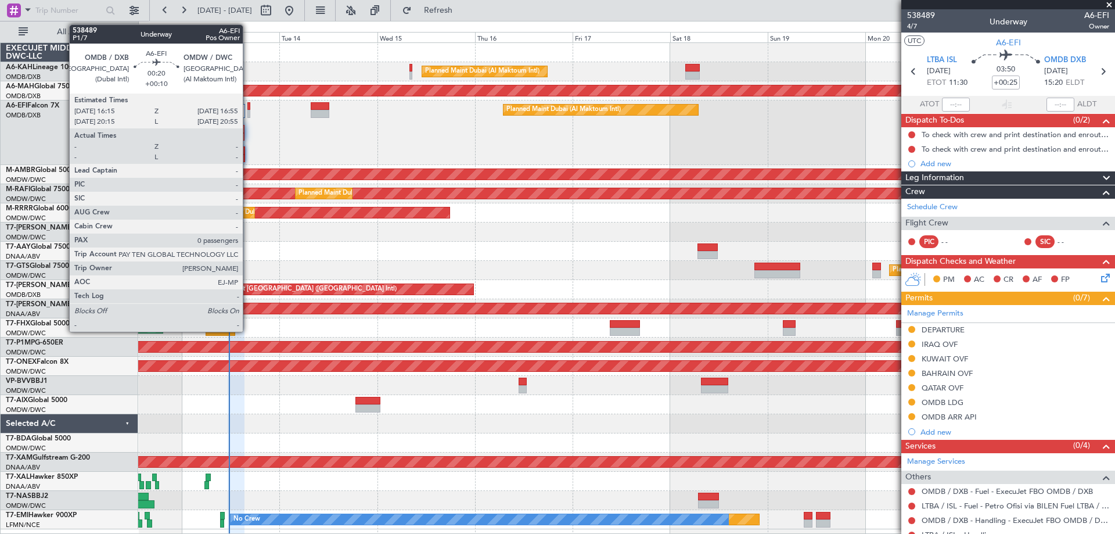
click at [248, 110] on div at bounding box center [248, 114] width 3 height 8
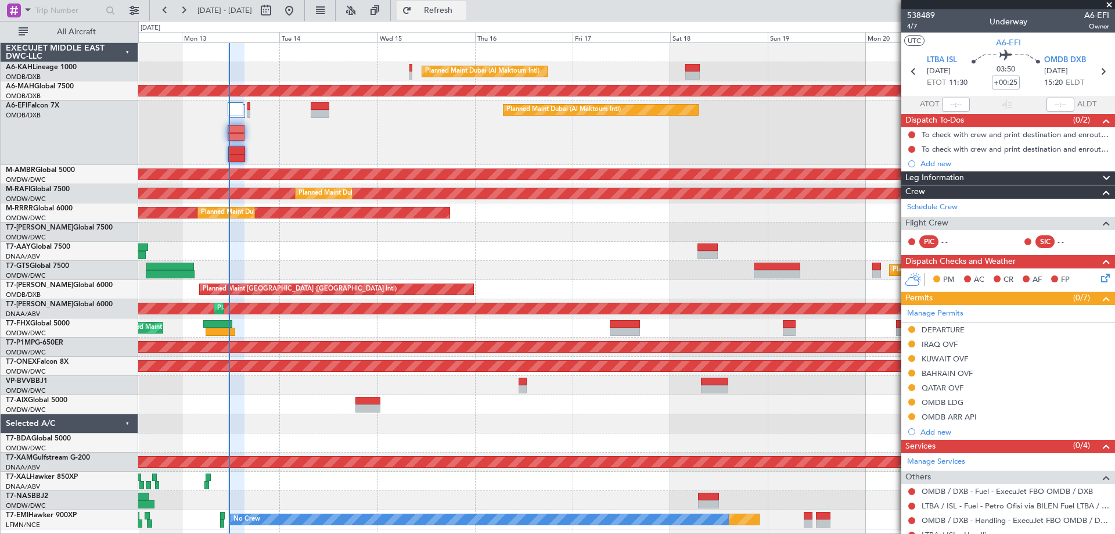
click at [463, 8] on span "Refresh" at bounding box center [438, 10] width 49 height 8
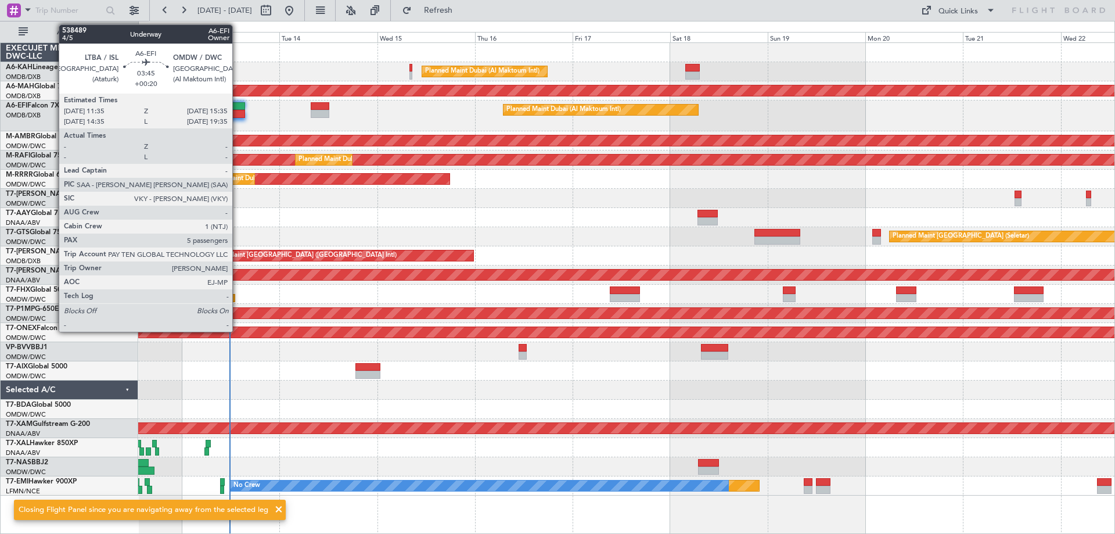
click at [238, 108] on div at bounding box center [236, 106] width 17 height 8
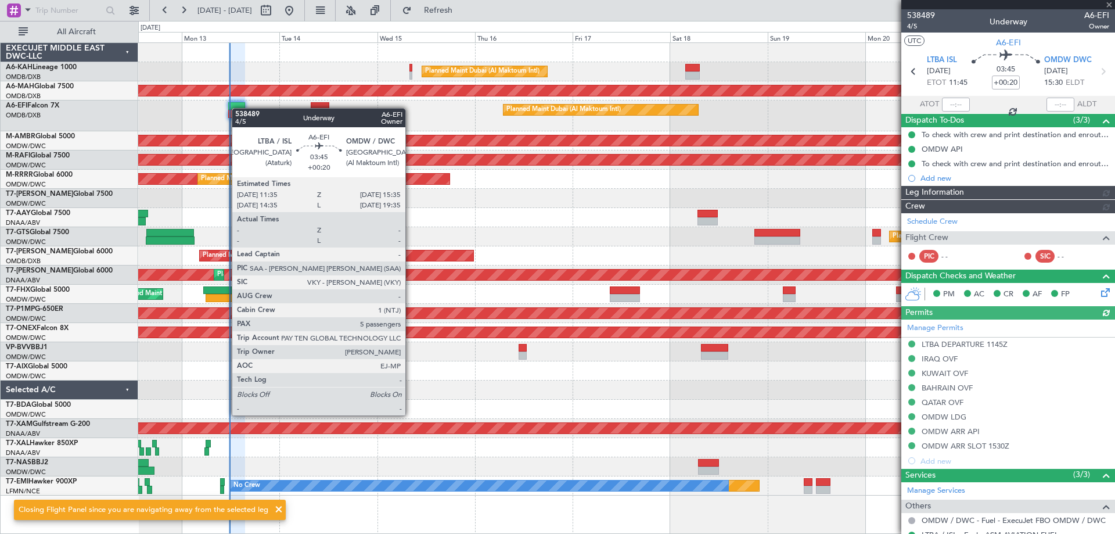
type input "[PERSON_NAME] ([PERSON_NAME])"
type input "7547"
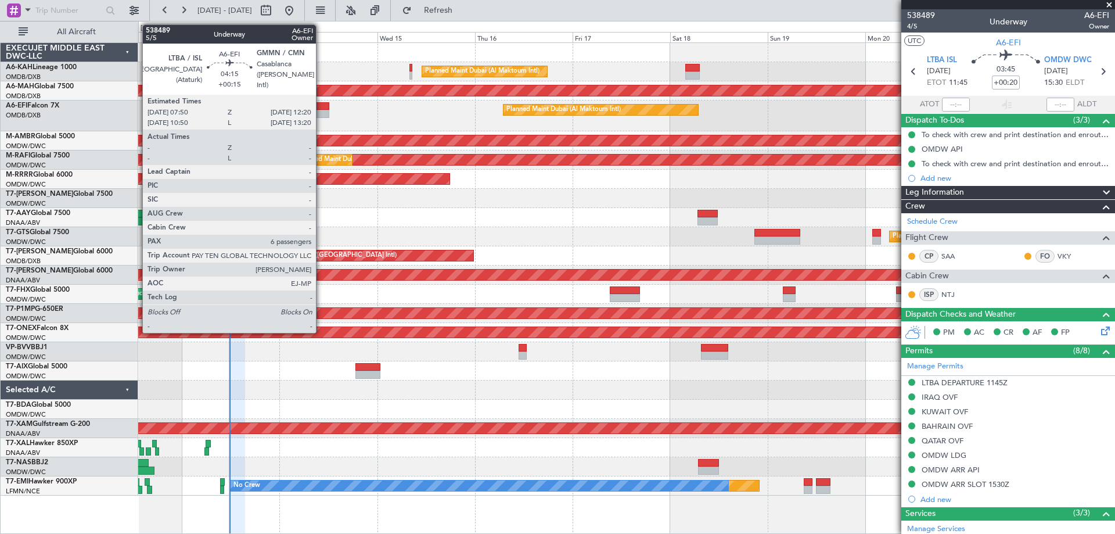
click at [324, 118] on div "Planned Maint Dubai (Al Maktoum Intl) AOG Maint [GEOGRAPHIC_DATA] (Al Maktoum I…" at bounding box center [626, 115] width 976 height 31
click at [323, 116] on div at bounding box center [320, 114] width 19 height 8
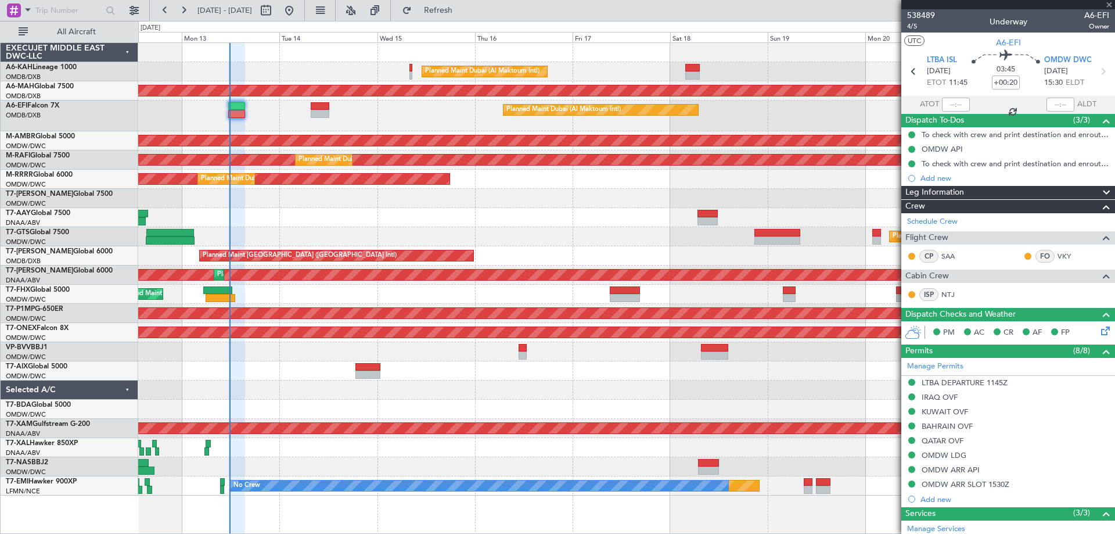
type input "+00:15"
type input "6"
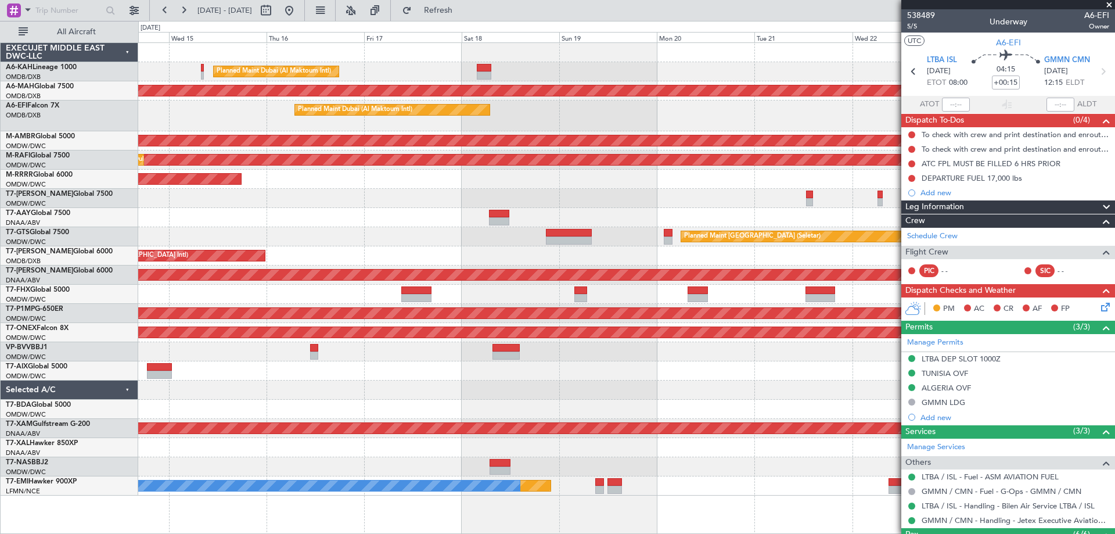
click at [339, 195] on div "Planned Maint Dubai (Al Maktoum Intl) Unplanned Maint [GEOGRAPHIC_DATA] ([GEOGR…" at bounding box center [626, 269] width 976 height 452
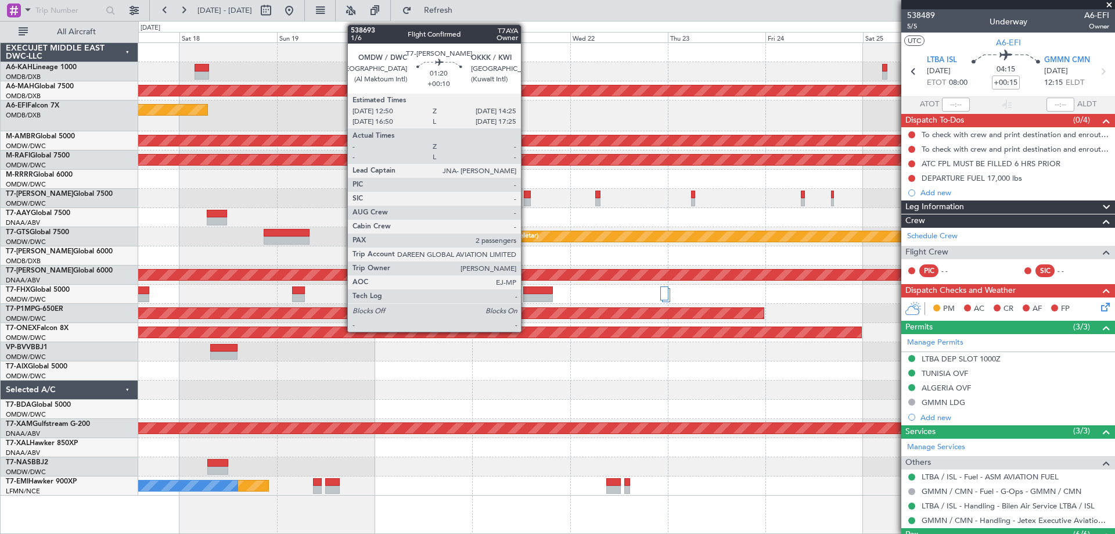
click at [526, 200] on div at bounding box center [527, 202] width 7 height 8
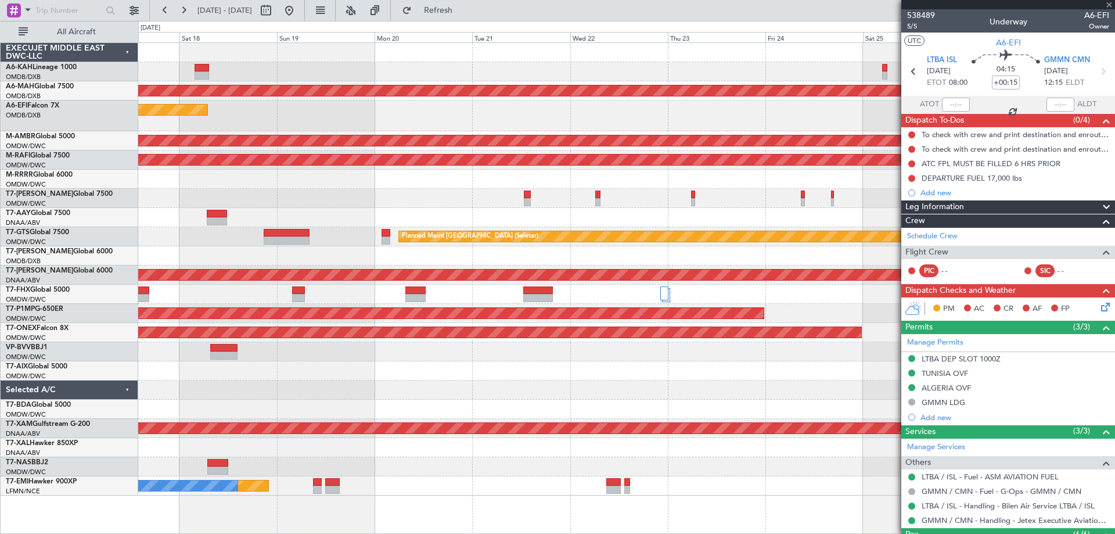
type input "+00:10"
type input "2"
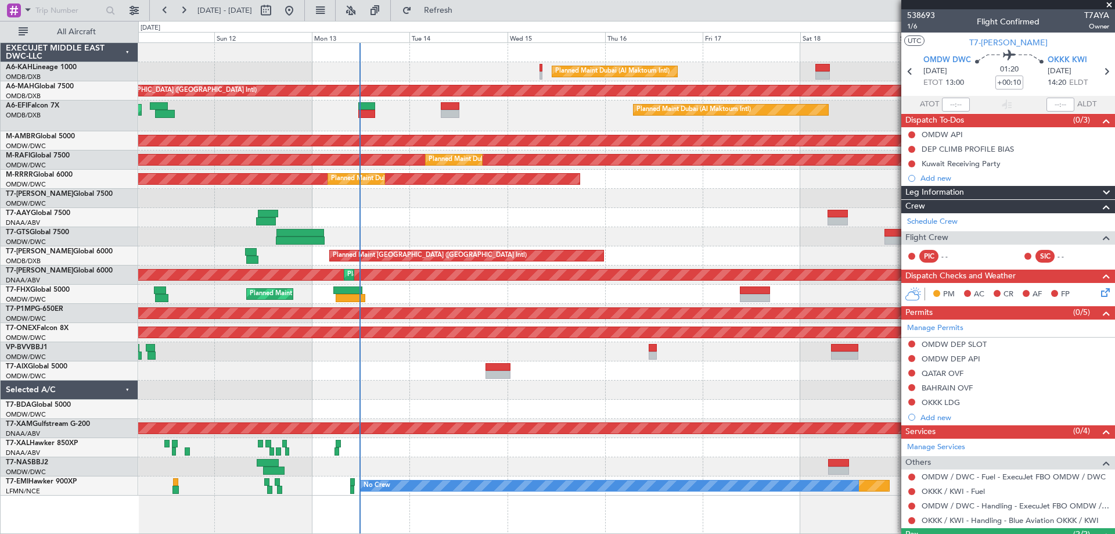
click at [662, 219] on div "Planned Maint Dubai (Al Maktoum Intl) Unplanned Maint [GEOGRAPHIC_DATA] ([GEOGR…" at bounding box center [626, 269] width 976 height 452
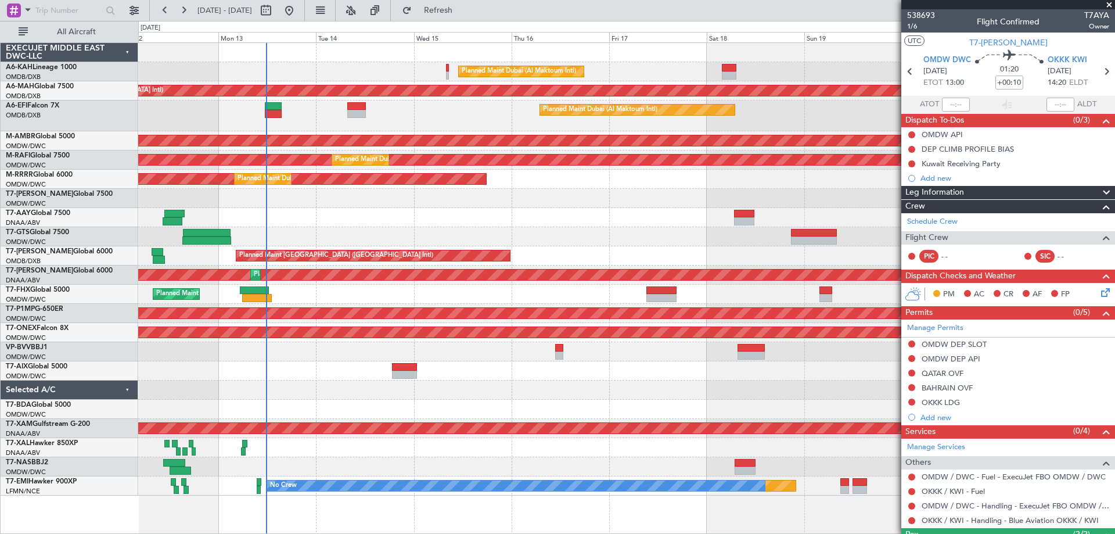
click at [557, 228] on div "Planned Maint [GEOGRAPHIC_DATA] (Seletar)" at bounding box center [626, 236] width 976 height 19
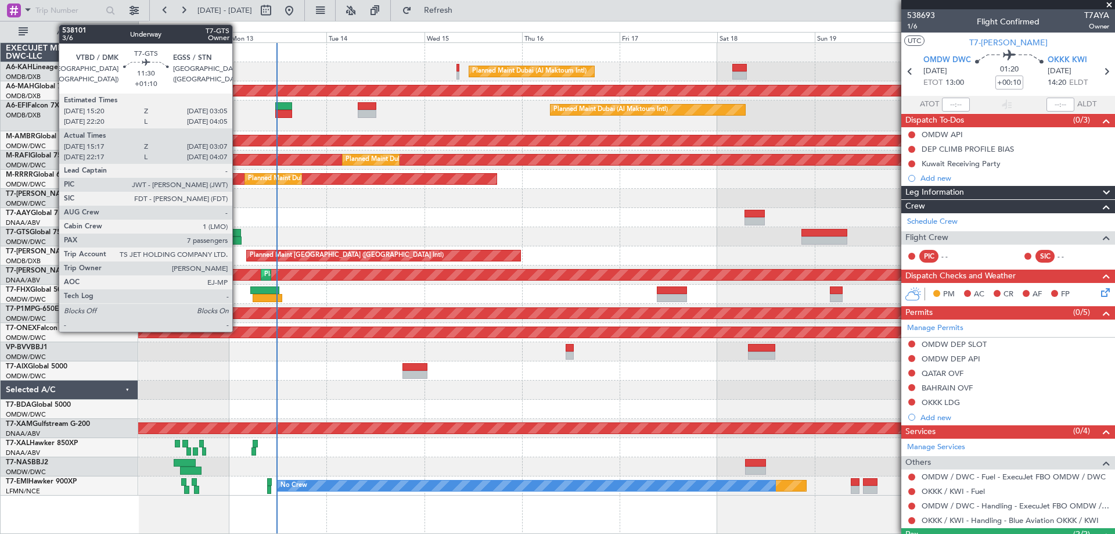
click at [238, 236] on div at bounding box center [217, 240] width 48 height 8
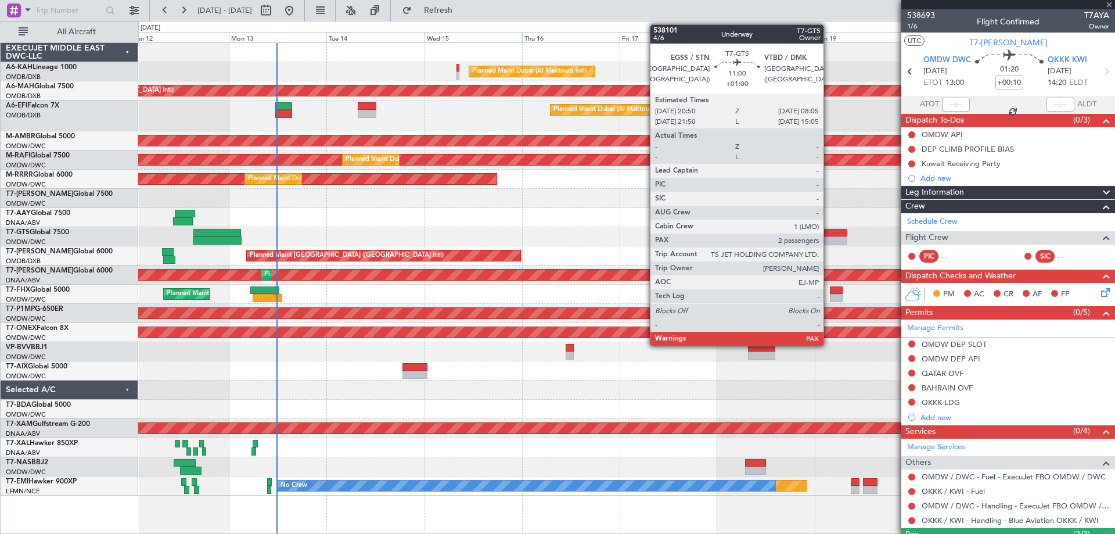
type input "+01:10"
type input "15:27"
type input "03:02"
type input "7"
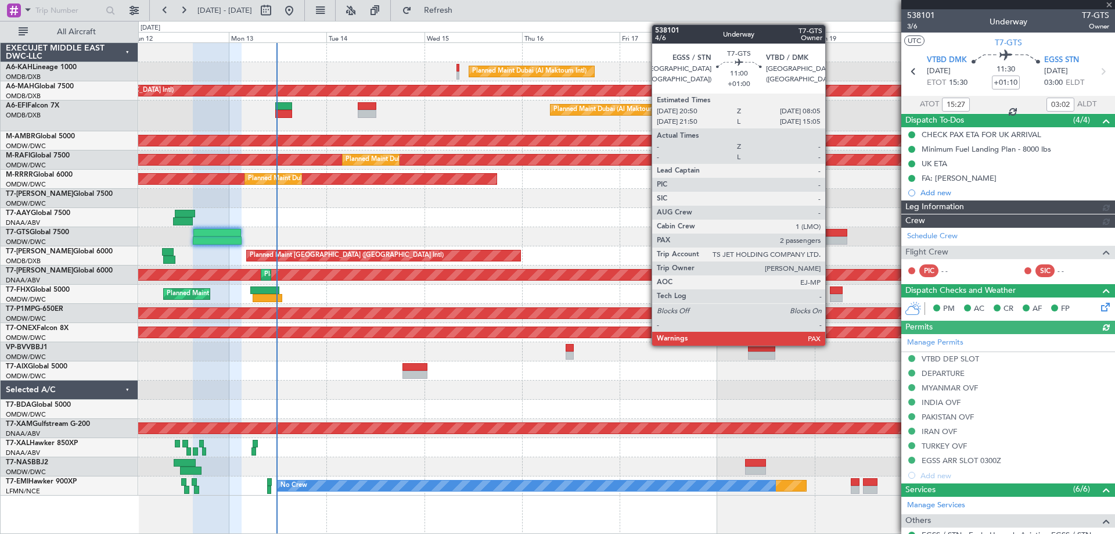
type input "Dherander Fithani (DHF)"
type input "7427"
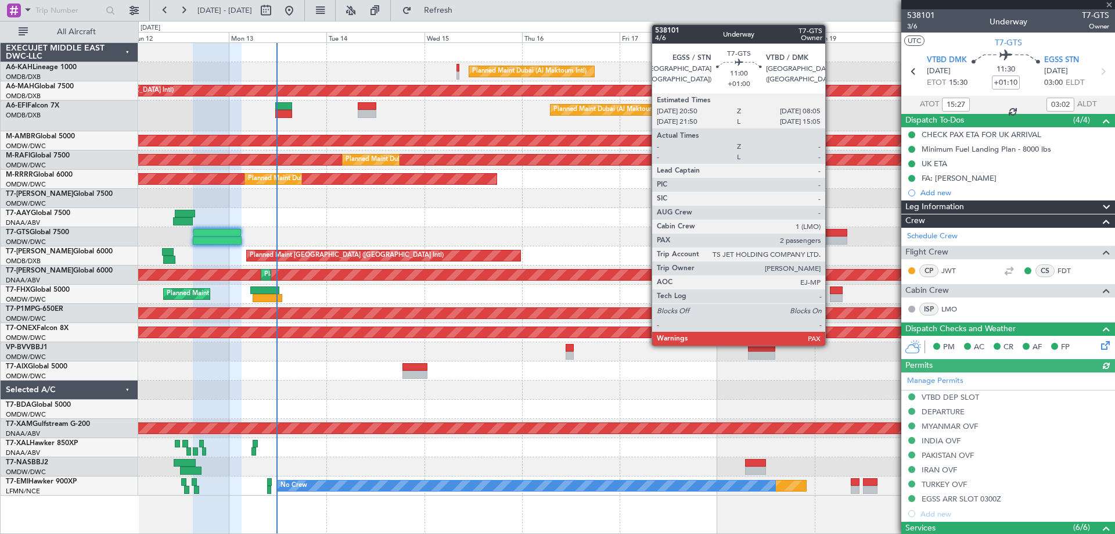
click at [830, 240] on div at bounding box center [824, 240] width 46 height 8
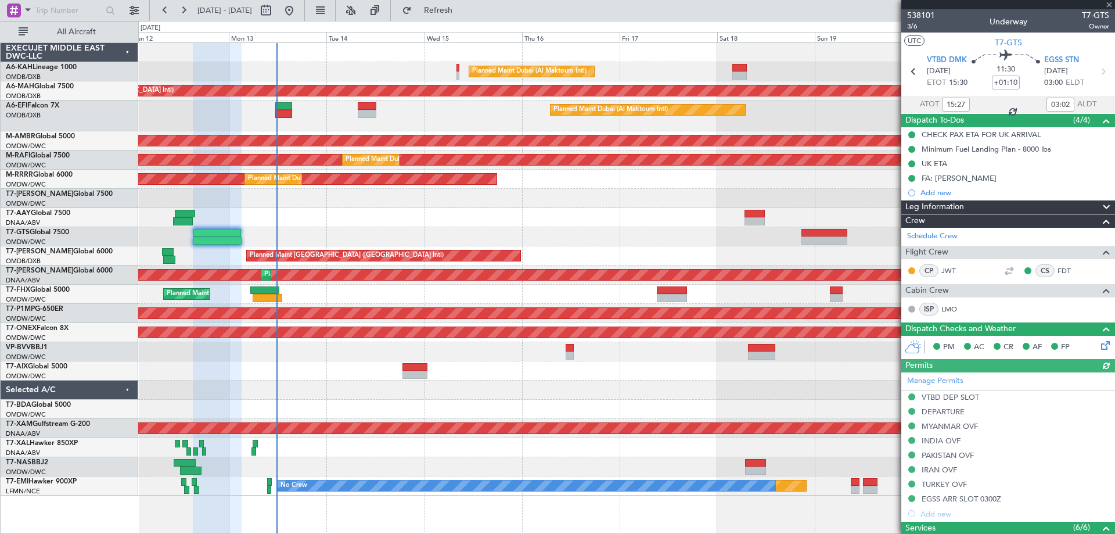
type input "+01:00"
type input "2"
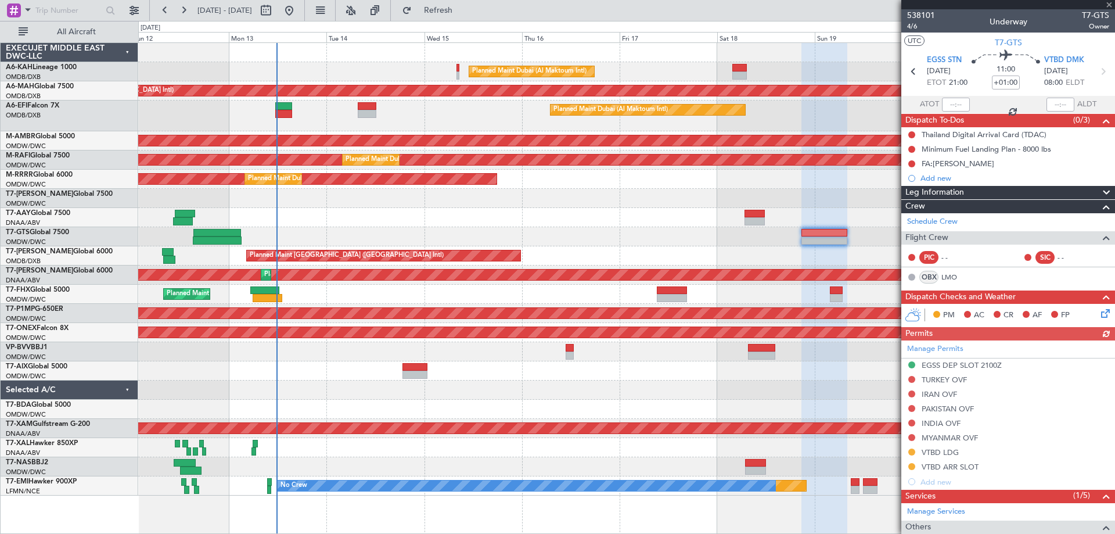
scroll to position [120, 0]
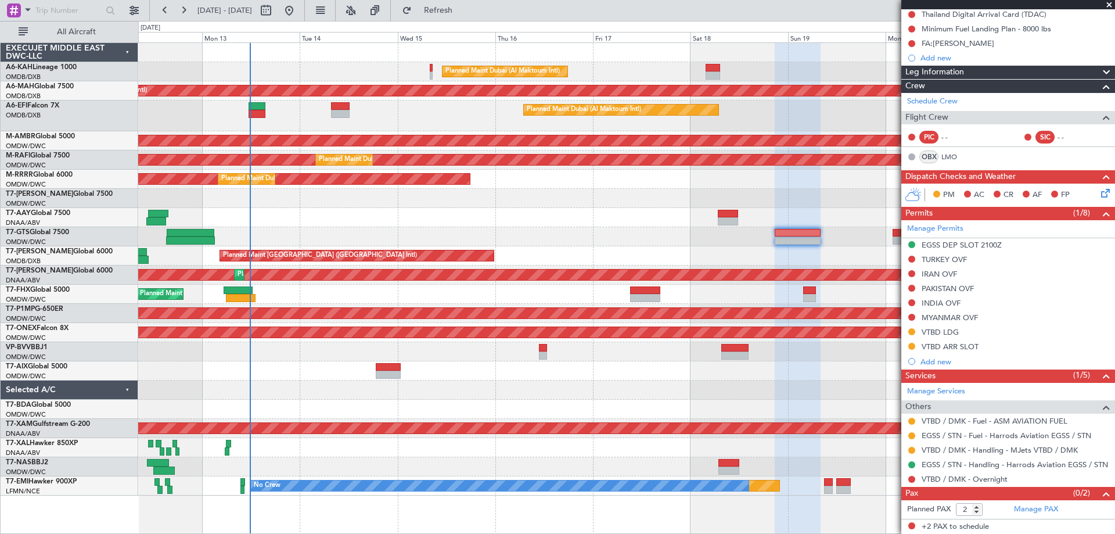
click at [367, 295] on div "Planned Maint Dubai (Al Maktoum Intl)" at bounding box center [626, 294] width 976 height 19
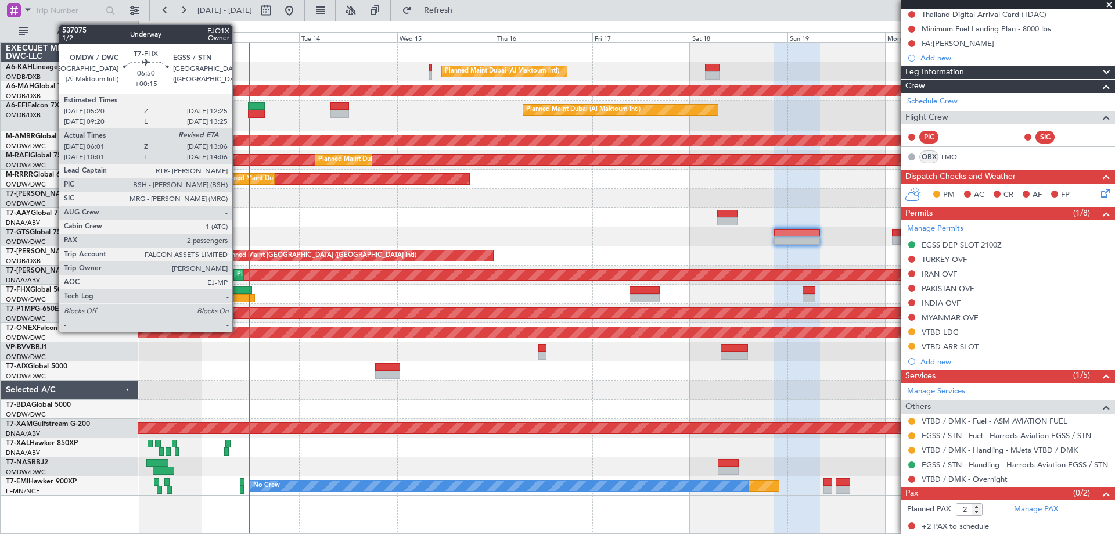
click at [238, 290] on div at bounding box center [237, 290] width 29 height 8
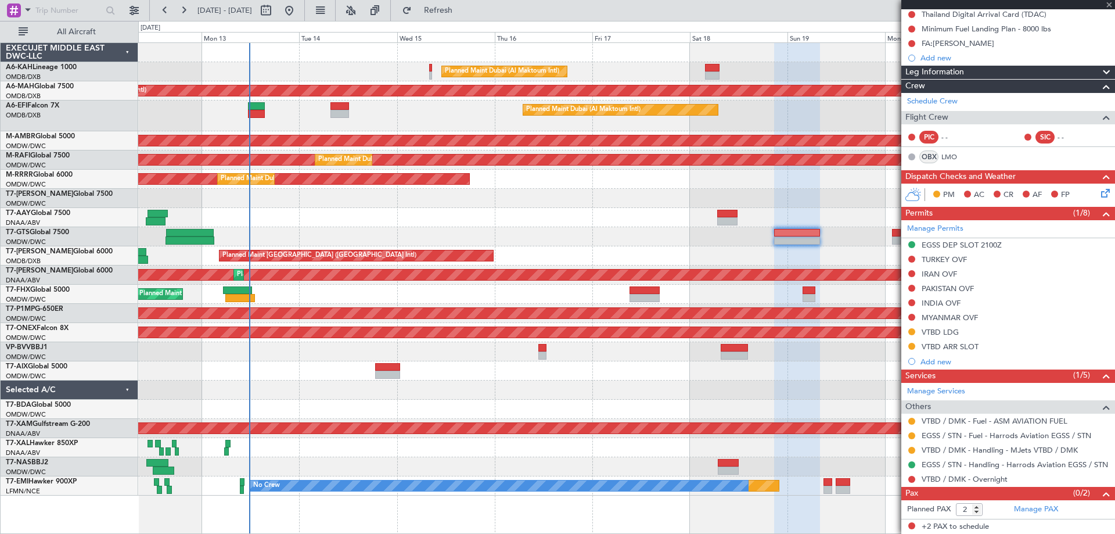
type input "+00:15"
type input "06:11"
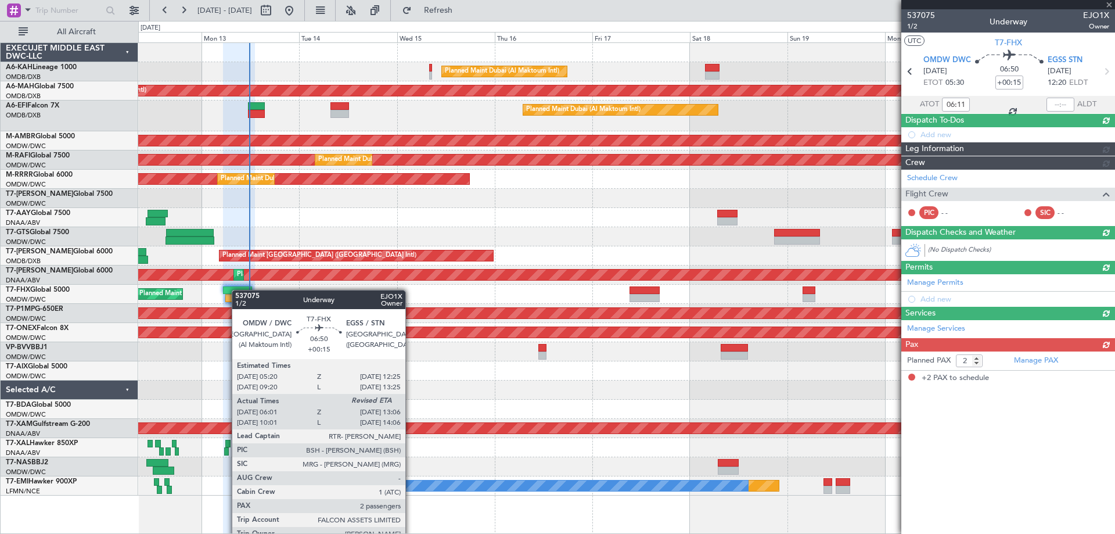
scroll to position [0, 0]
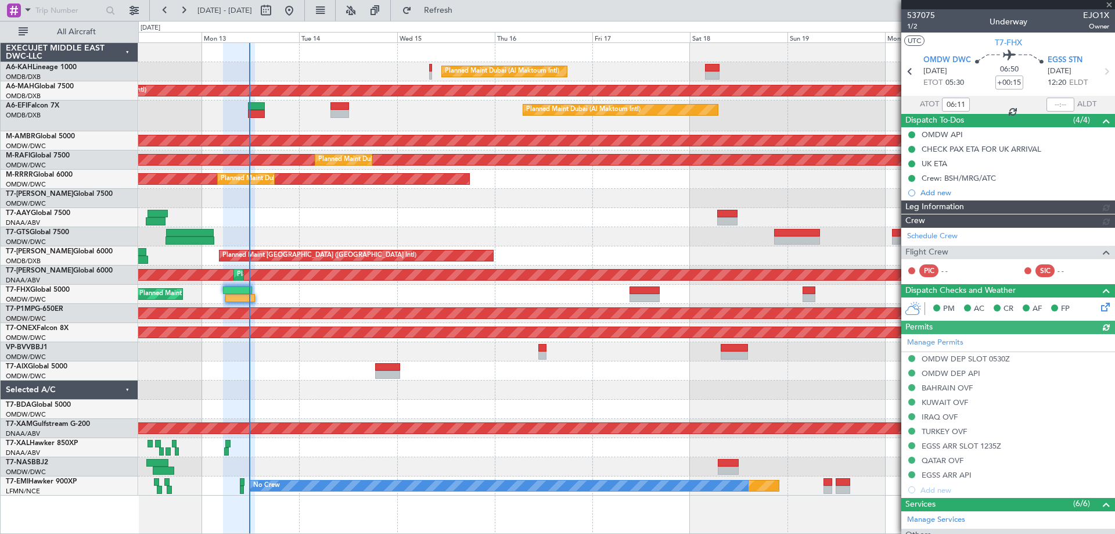
type input "[PERSON_NAME] (ANI)"
type input "7316"
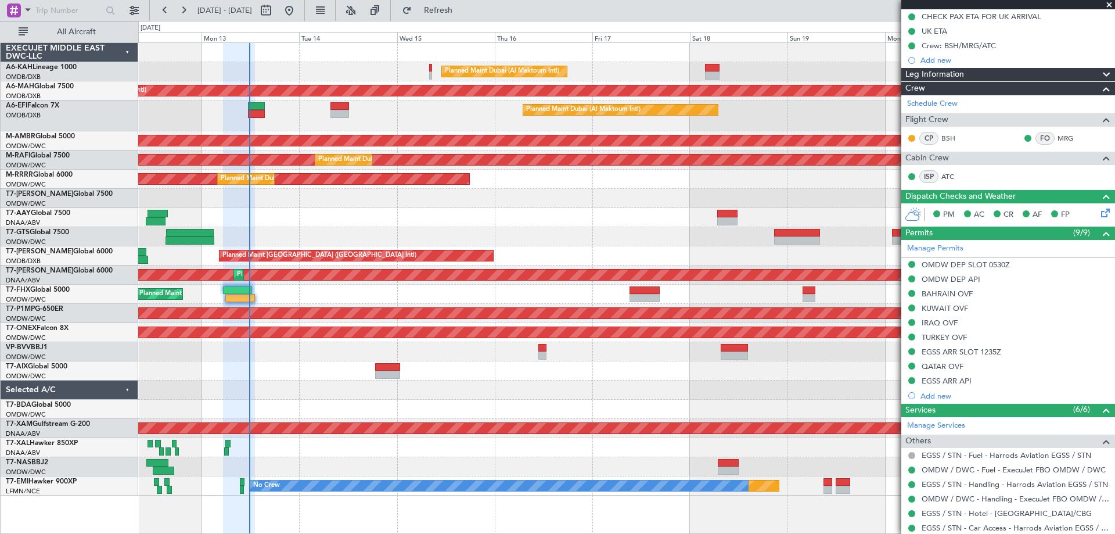
scroll to position [233, 0]
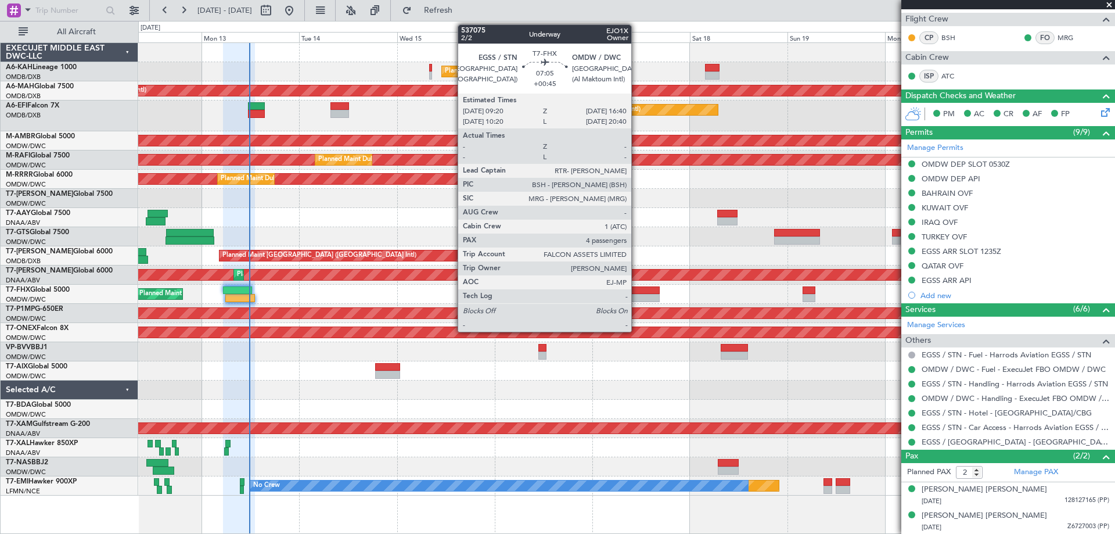
click at [636, 293] on div at bounding box center [644, 290] width 30 height 8
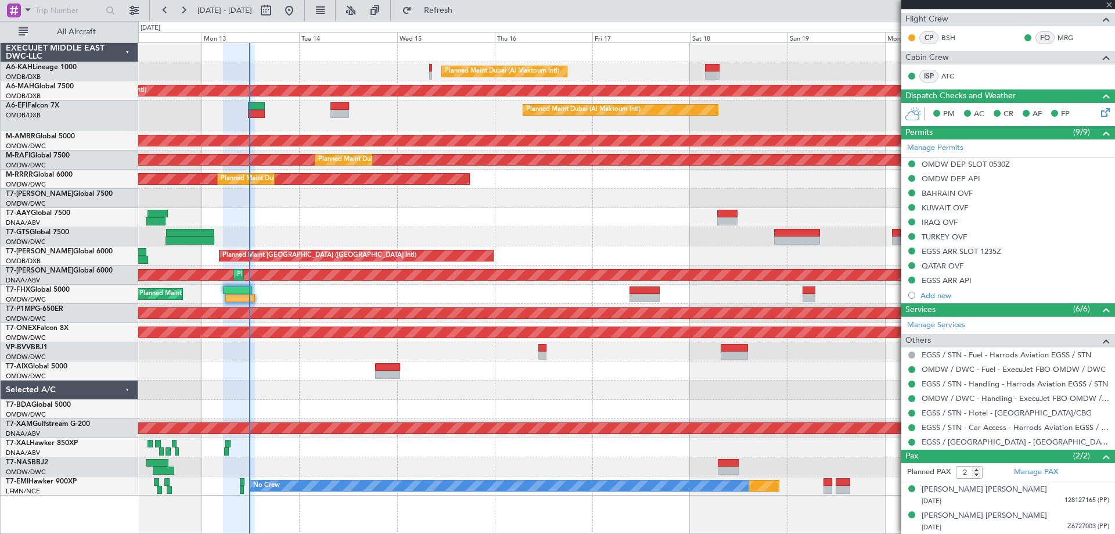
type input "+00:45"
type input "4"
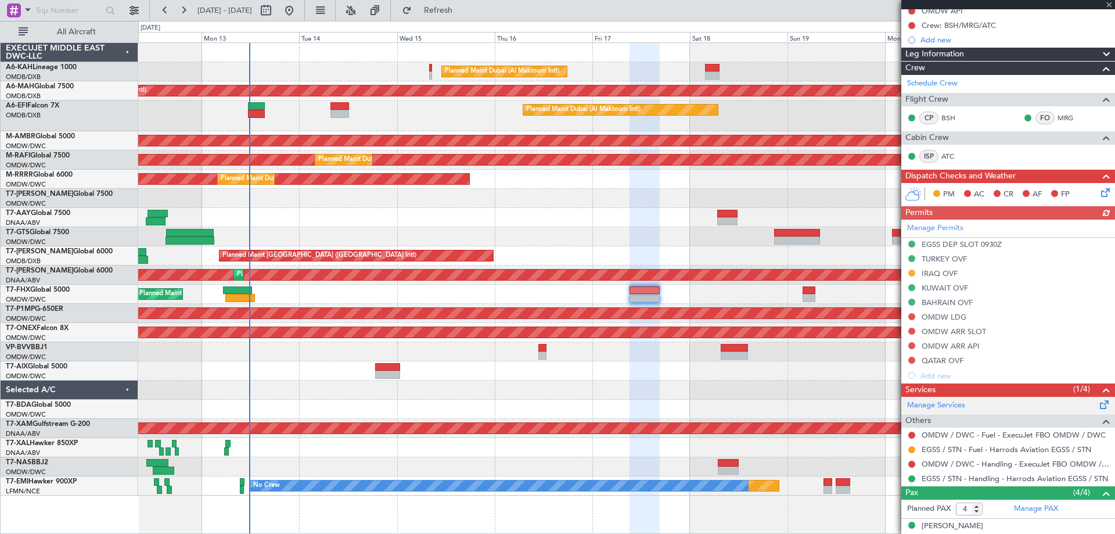
scroll to position [213, 0]
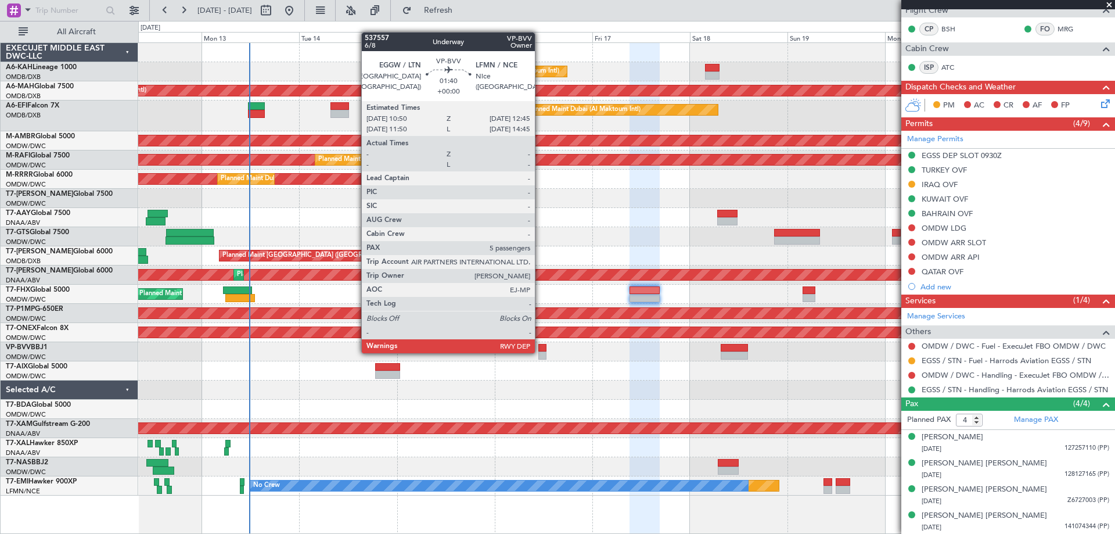
click at [540, 352] on div at bounding box center [542, 355] width 8 height 8
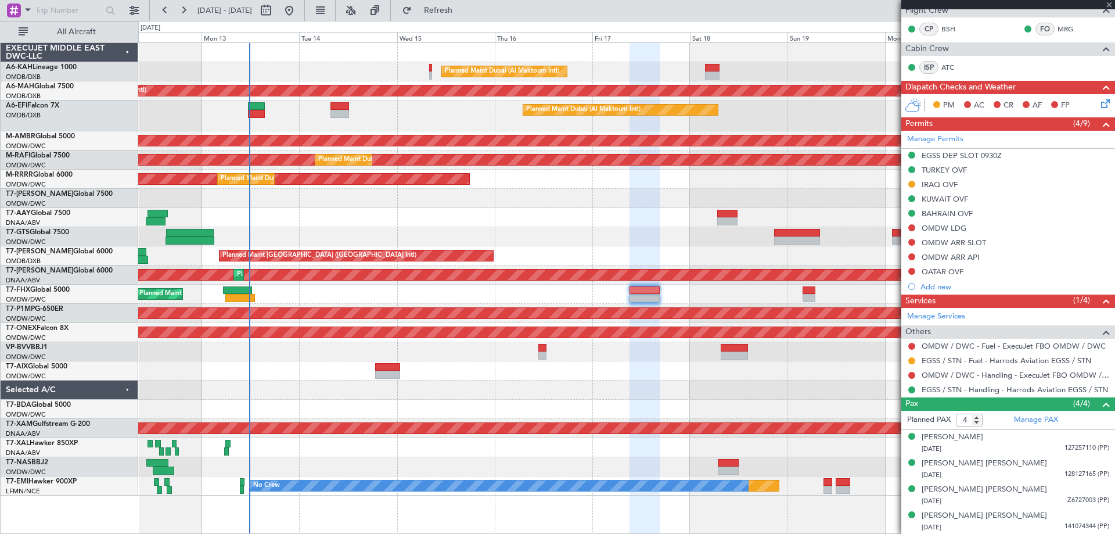
type input "5"
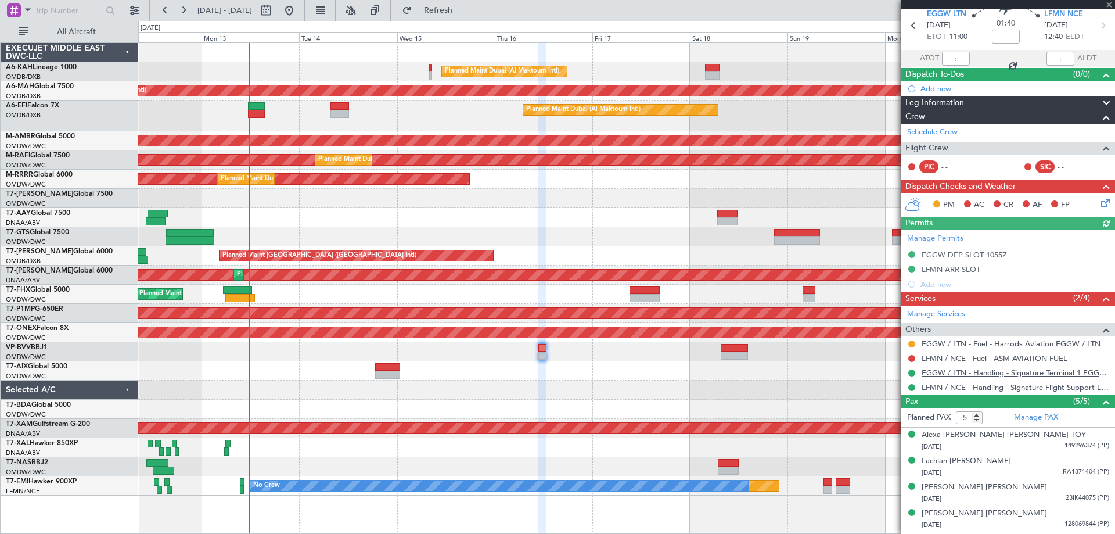
scroll to position [70, 0]
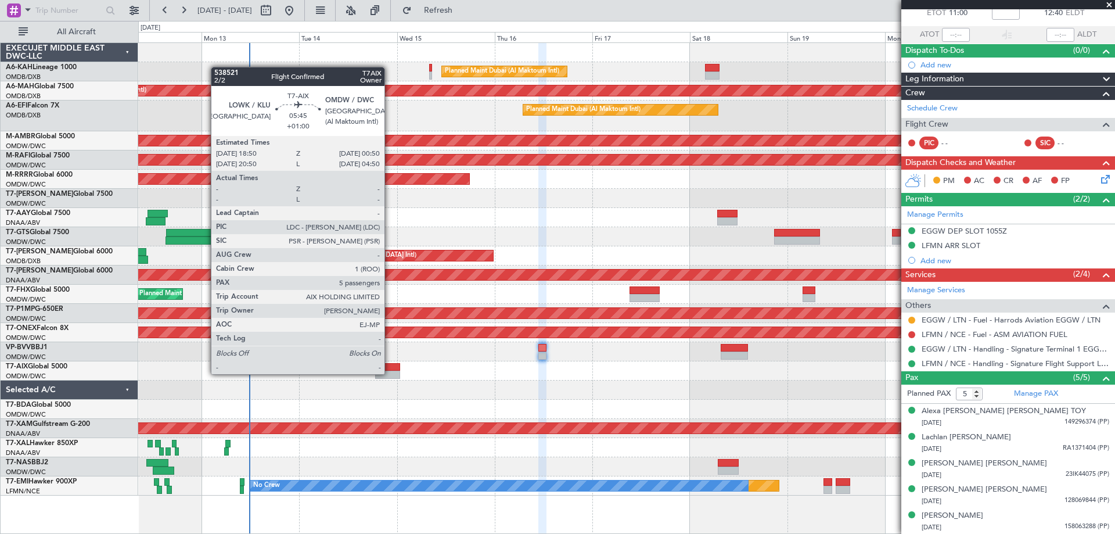
click at [390, 373] on div at bounding box center [387, 374] width 25 height 8
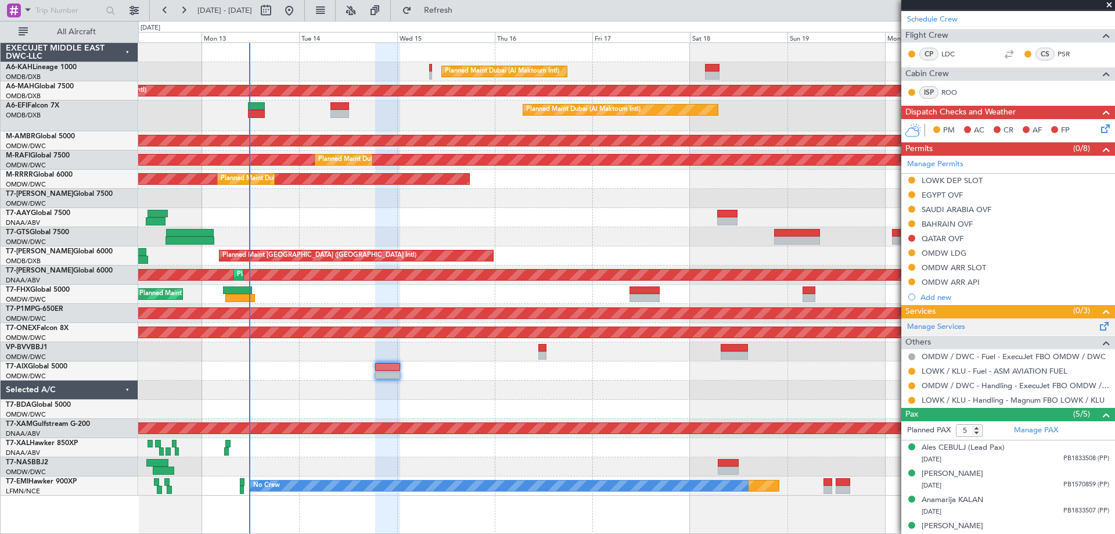
scroll to position [239, 0]
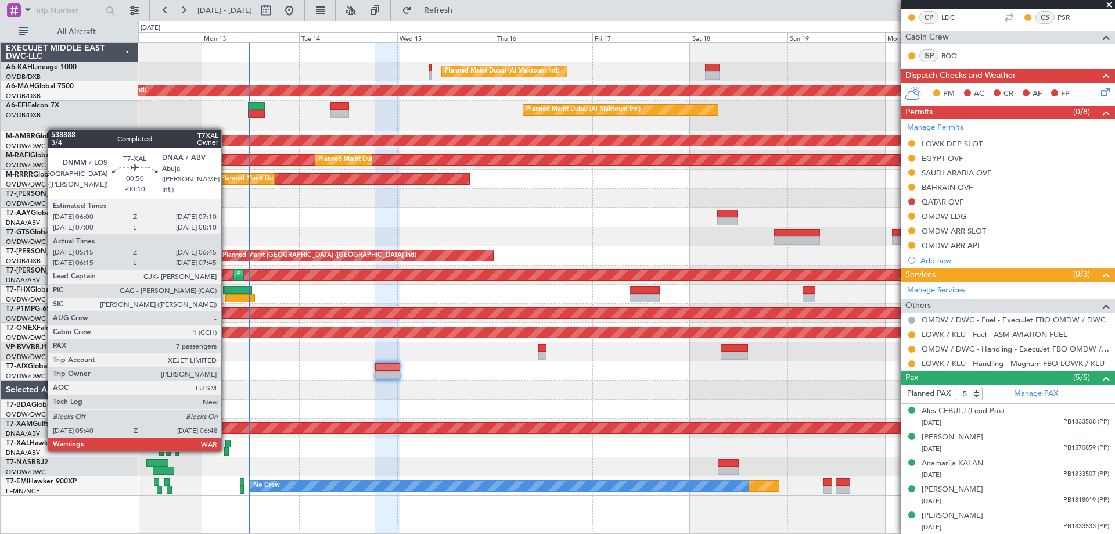
click at [226, 449] on div at bounding box center [226, 451] width 5 height 8
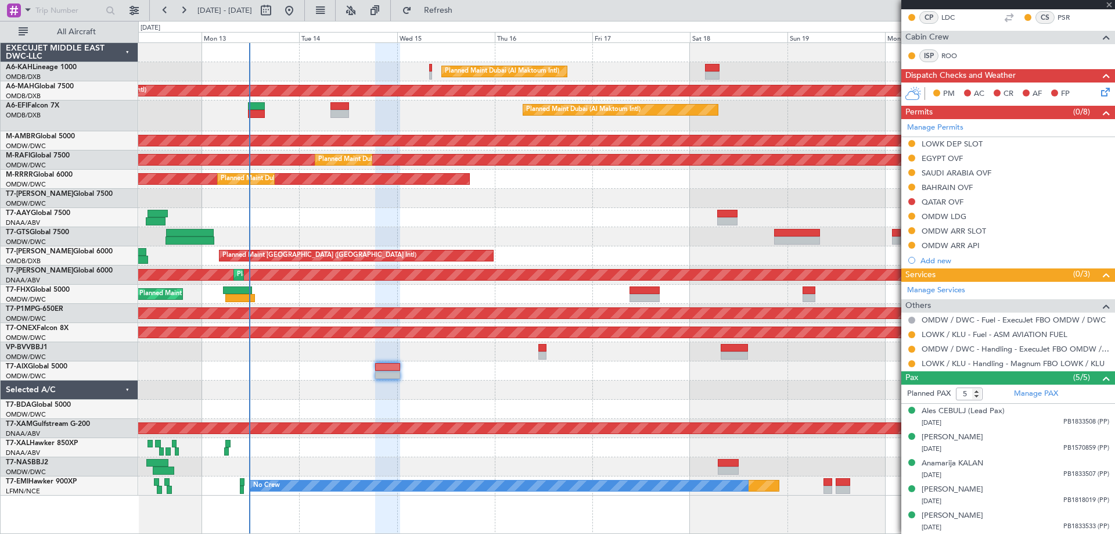
type input "-00:10"
type input "05:30"
type input "06:40"
type input "7"
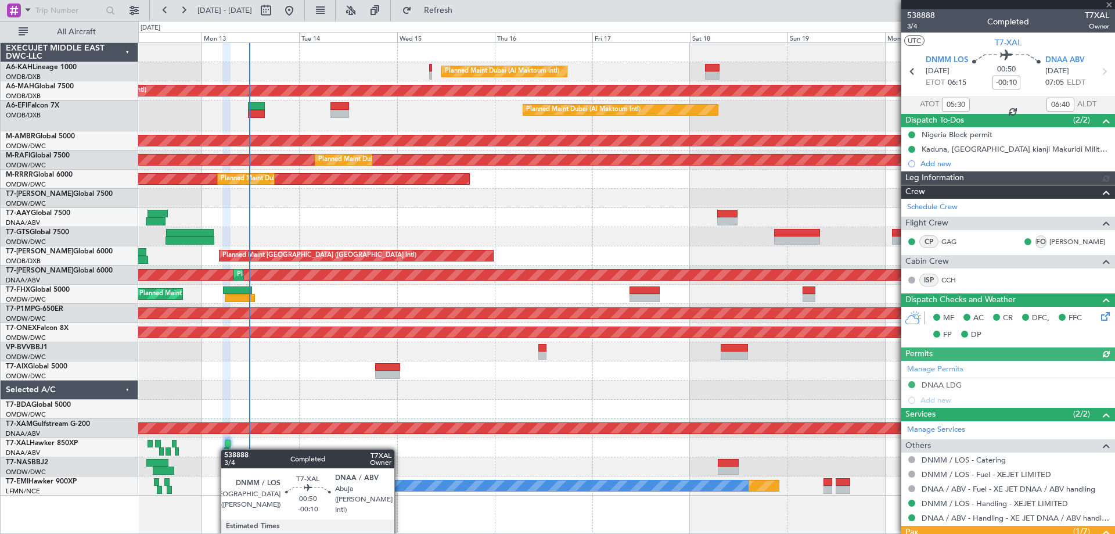
type input "[PERSON_NAME] (ANI)"
type input "7545"
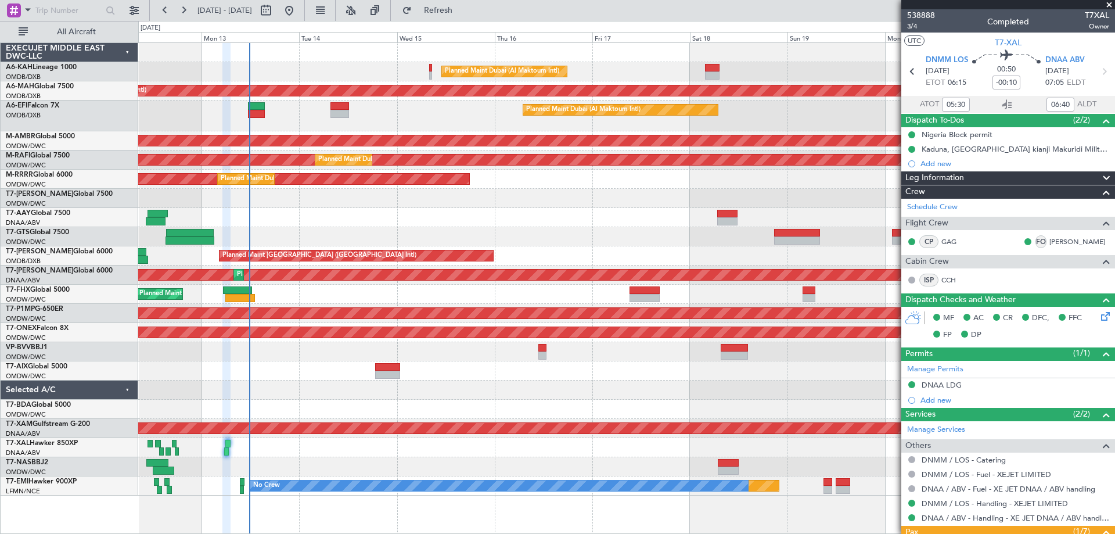
click at [473, 388] on div at bounding box center [626, 389] width 976 height 19
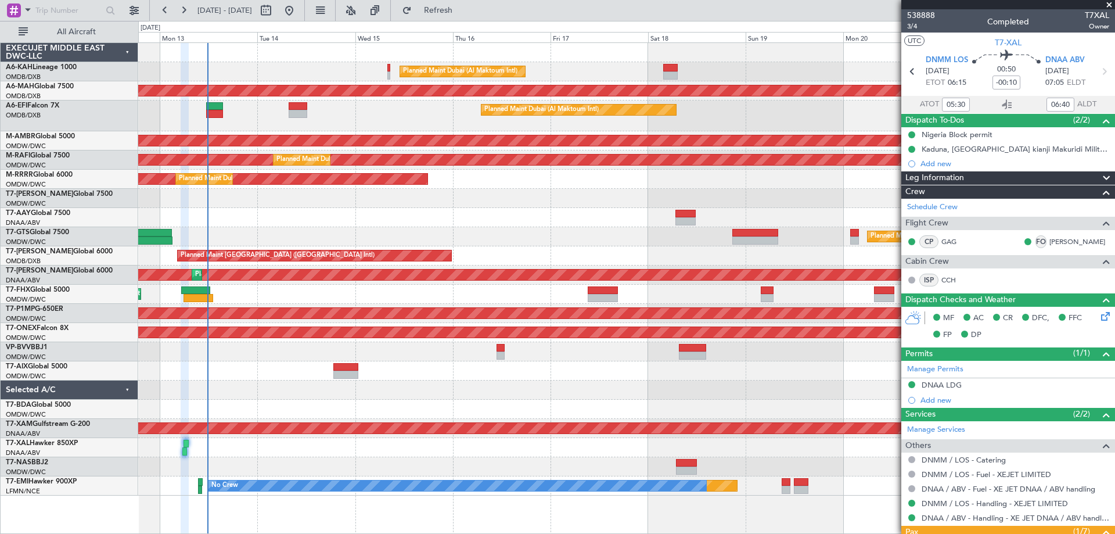
click at [604, 200] on div at bounding box center [626, 198] width 976 height 19
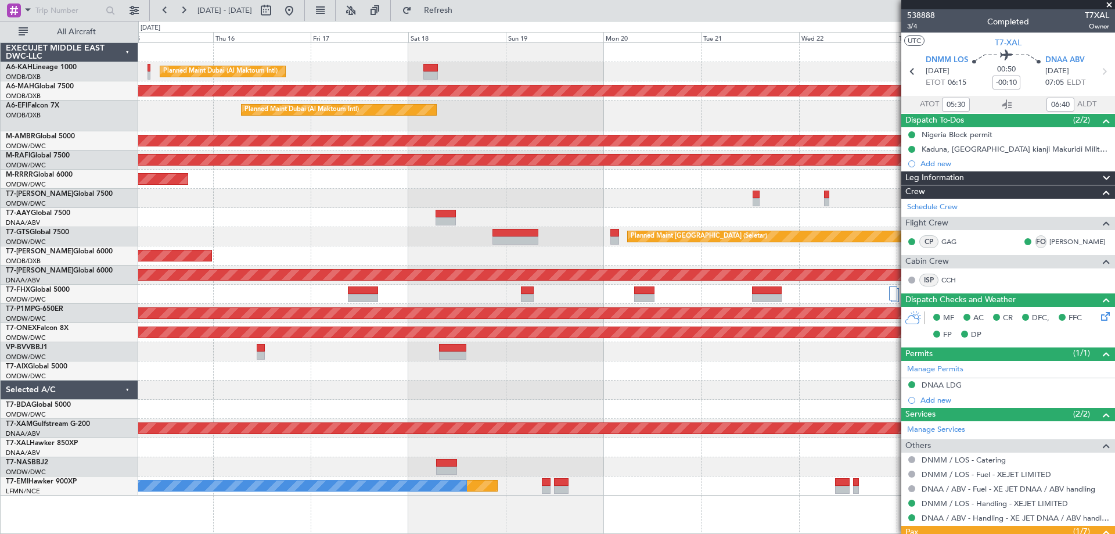
click at [416, 220] on div "Planned Maint Dubai (Al Maktoum Intl) Unplanned Maint [GEOGRAPHIC_DATA] ([GEOGR…" at bounding box center [626, 269] width 976 height 452
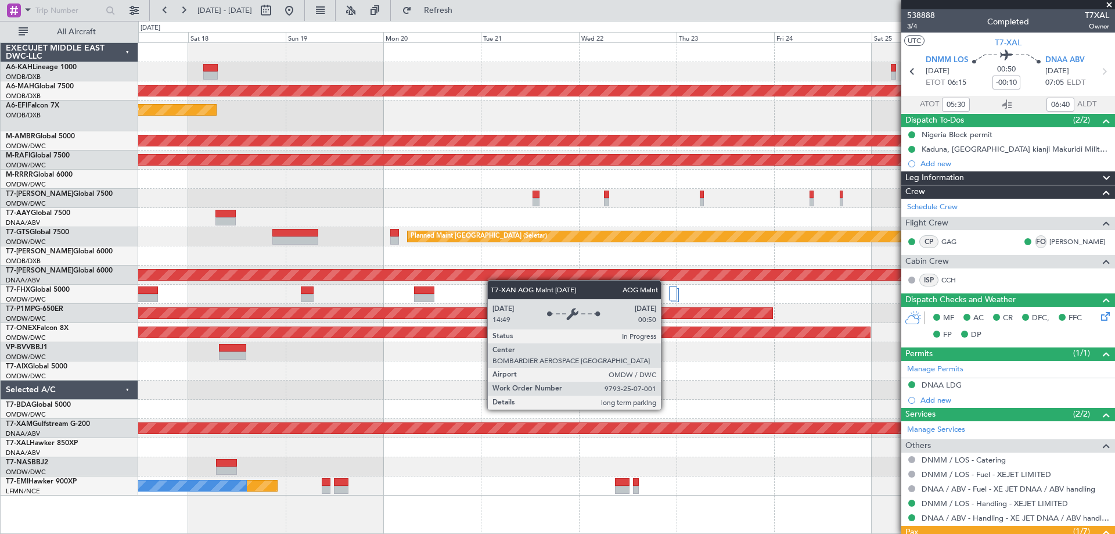
click at [392, 272] on div "Planned Maint Dubai (Al Maktoum Intl) Unplanned Maint Dubai (Dubai Intl) Planne…" at bounding box center [626, 269] width 976 height 452
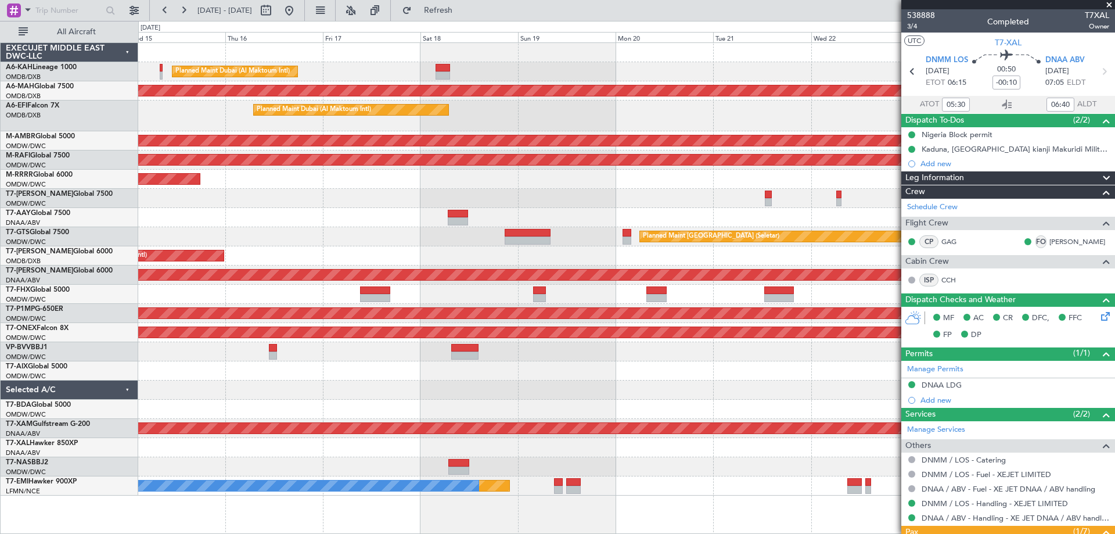
click at [596, 280] on div "Planned Maint Dubai (Al Maktoum Intl) Unplanned Maint Dubai (Dubai Intl) Planne…" at bounding box center [626, 269] width 976 height 452
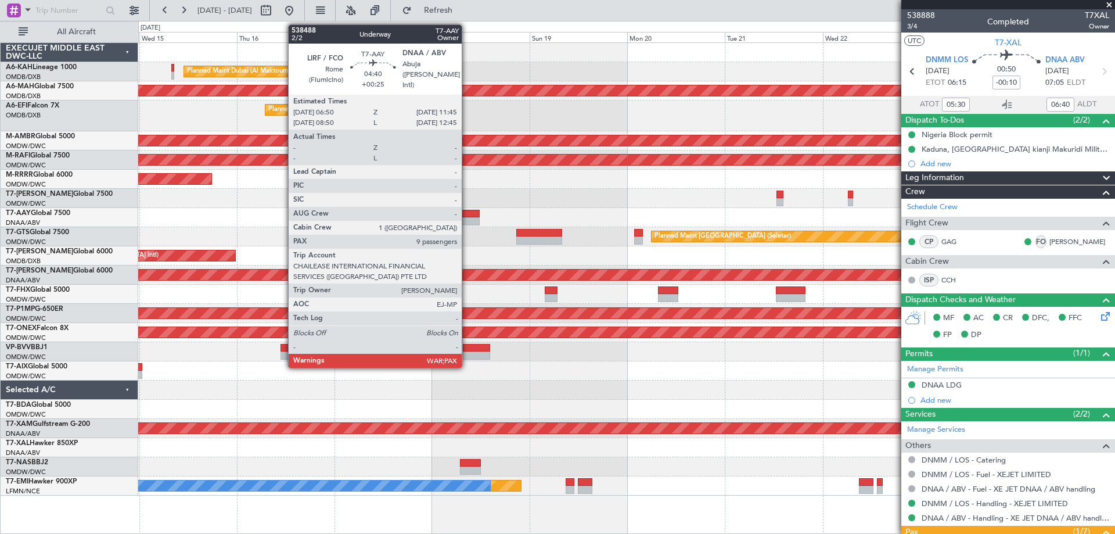
click at [467, 215] on div at bounding box center [469, 214] width 20 height 8
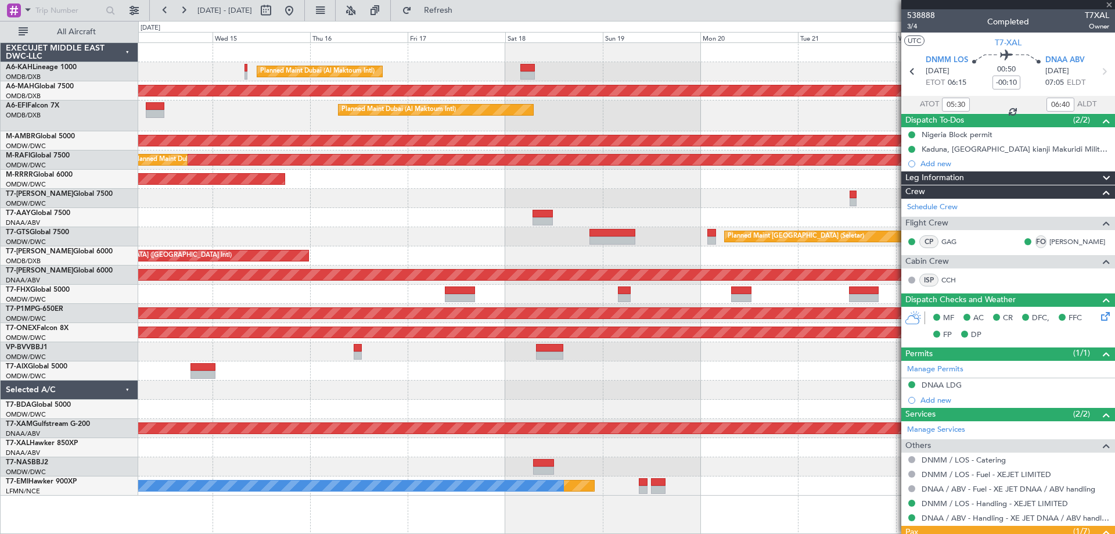
click at [461, 231] on div "Planned Maint [GEOGRAPHIC_DATA] (Seletar)" at bounding box center [626, 236] width 976 height 19
type input "+00:25"
type input "12"
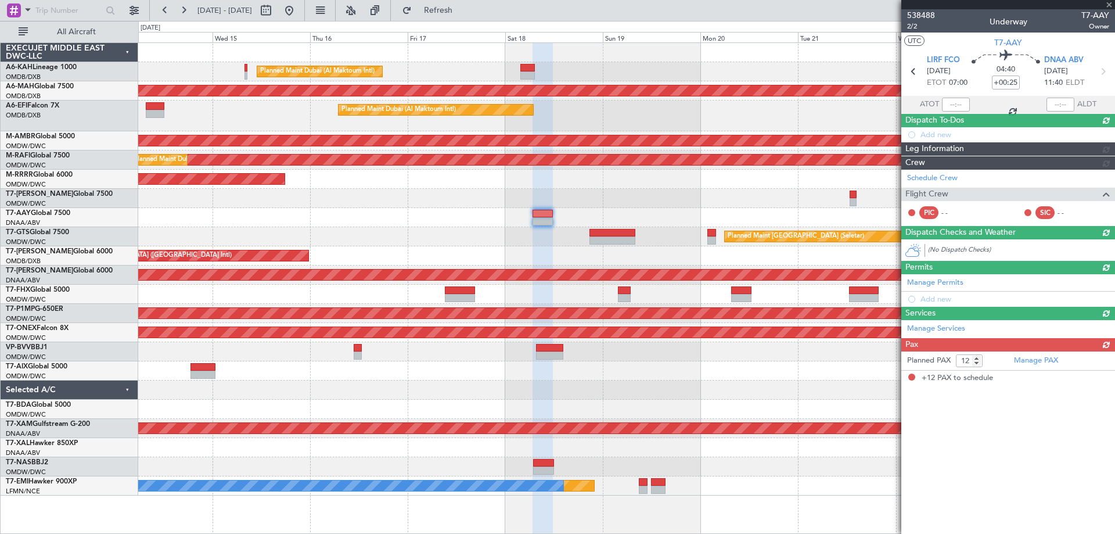
click at [285, 188] on div "Planned Maint Dubai (Al Maktoum Intl) Unplanned Maint [GEOGRAPHIC_DATA] ([GEOGR…" at bounding box center [626, 269] width 976 height 452
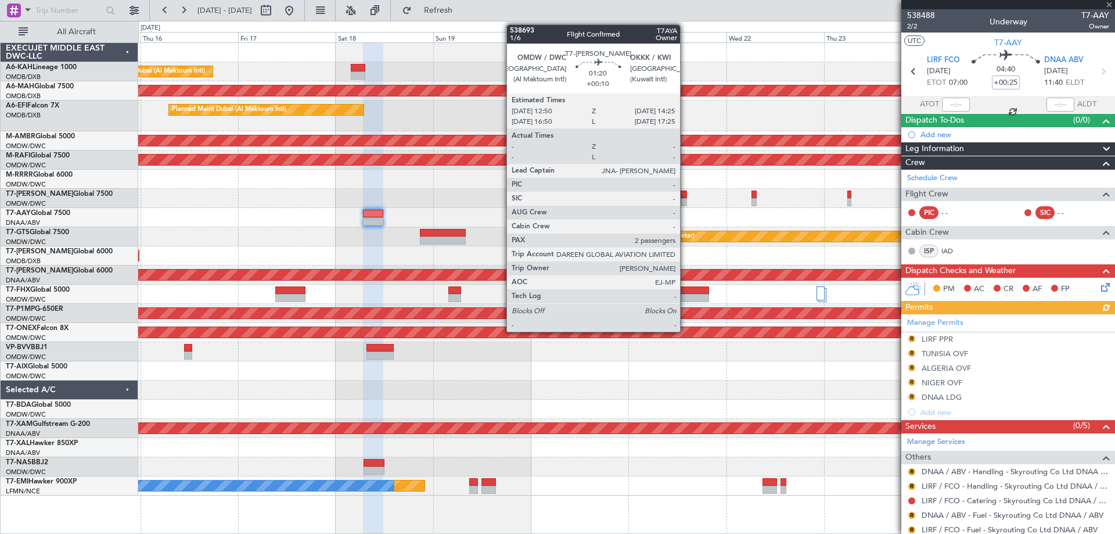
click at [683, 197] on div at bounding box center [683, 194] width 7 height 8
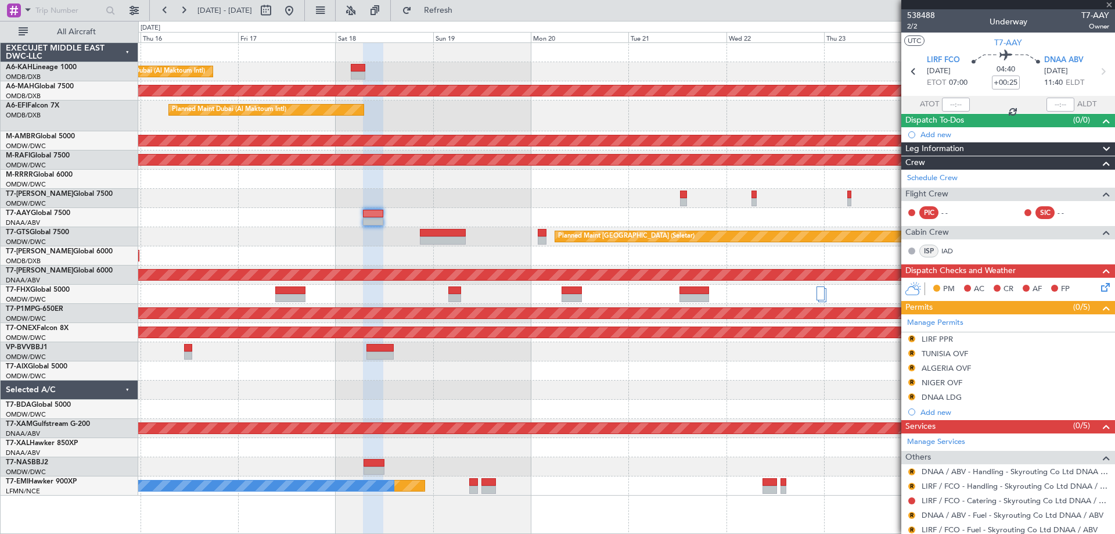
type input "+00:10"
type input "2"
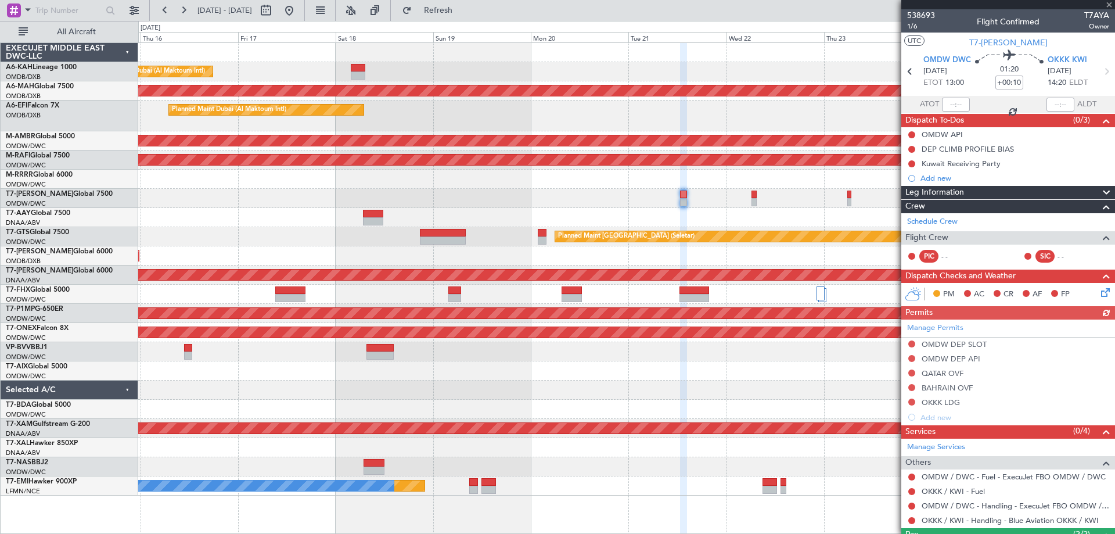
click at [605, 218] on div "Planned Maint Dubai (Al Maktoum Intl) Unplanned Maint Dubai (Dubai Intl) Planne…" at bounding box center [626, 269] width 976 height 452
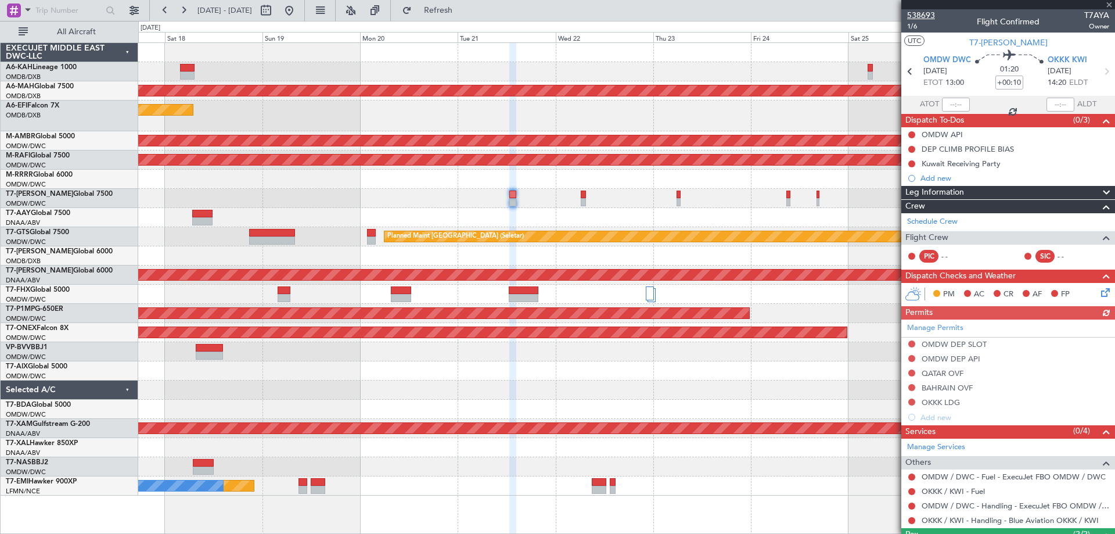
click at [920, 17] on span "538693" at bounding box center [921, 15] width 28 height 12
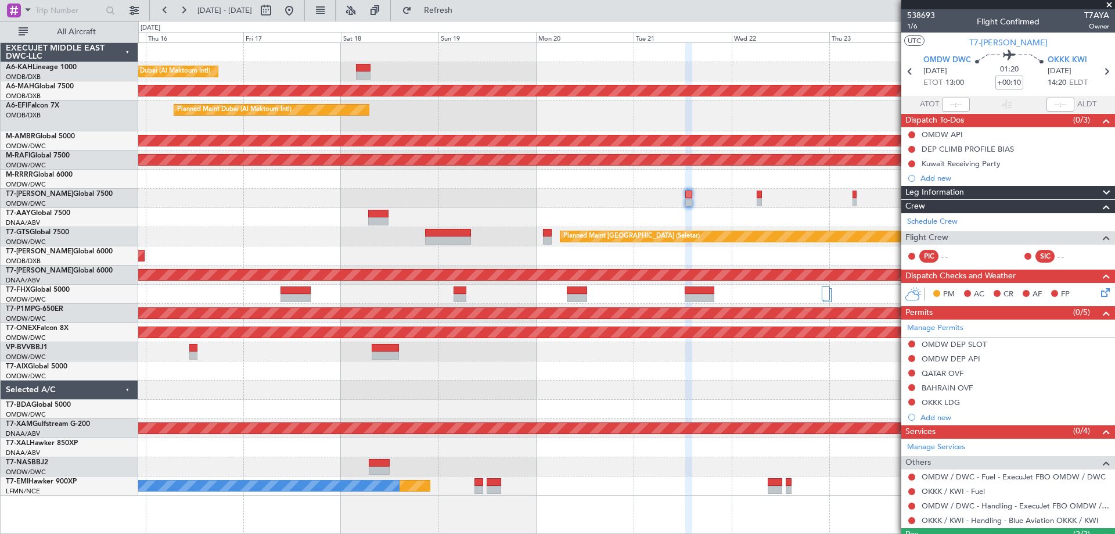
click at [698, 205] on div "Planned Maint Dubai (Al Maktoum Intl) Unplanned Maint Dubai (Dubai Intl) Planne…" at bounding box center [626, 269] width 976 height 452
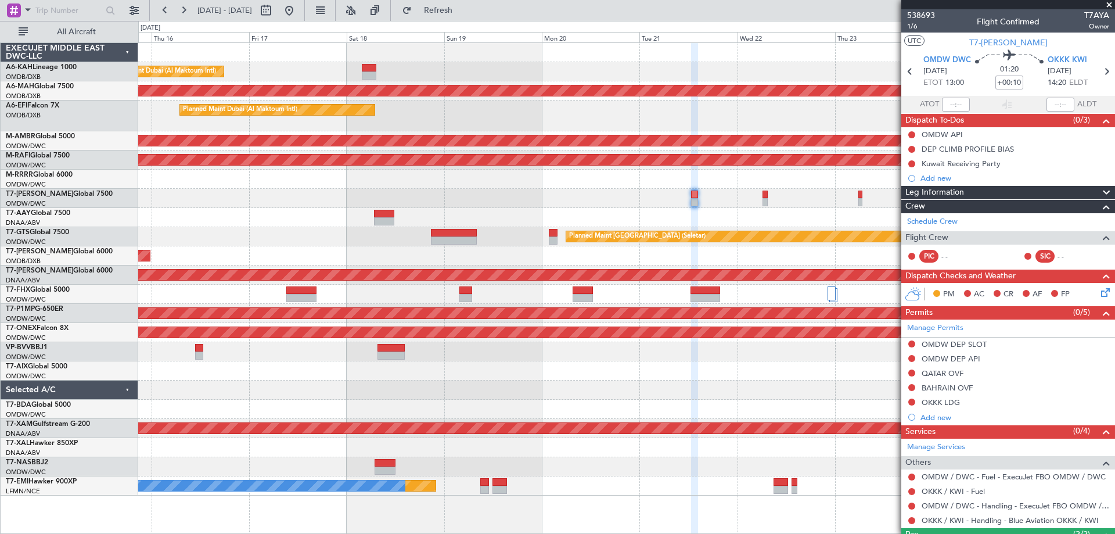
click at [739, 203] on div at bounding box center [626, 198] width 976 height 19
